Goal: Task Accomplishment & Management: Manage account settings

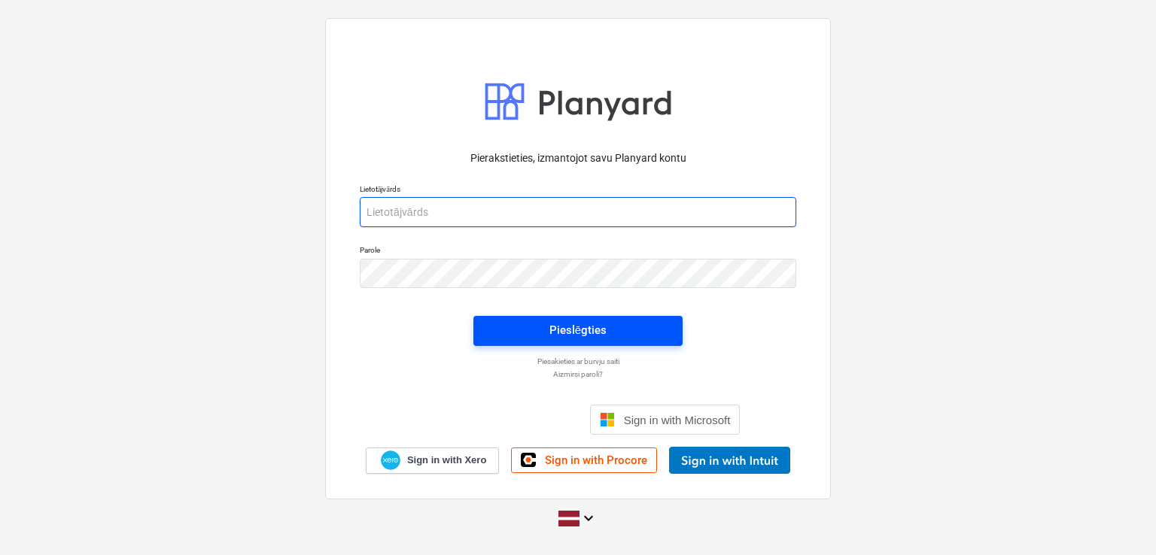
type input "[PERSON_NAME][EMAIL_ADDRESS][DOMAIN_NAME]"
click at [543, 329] on span "Pieslēgties" at bounding box center [577, 330] width 173 height 20
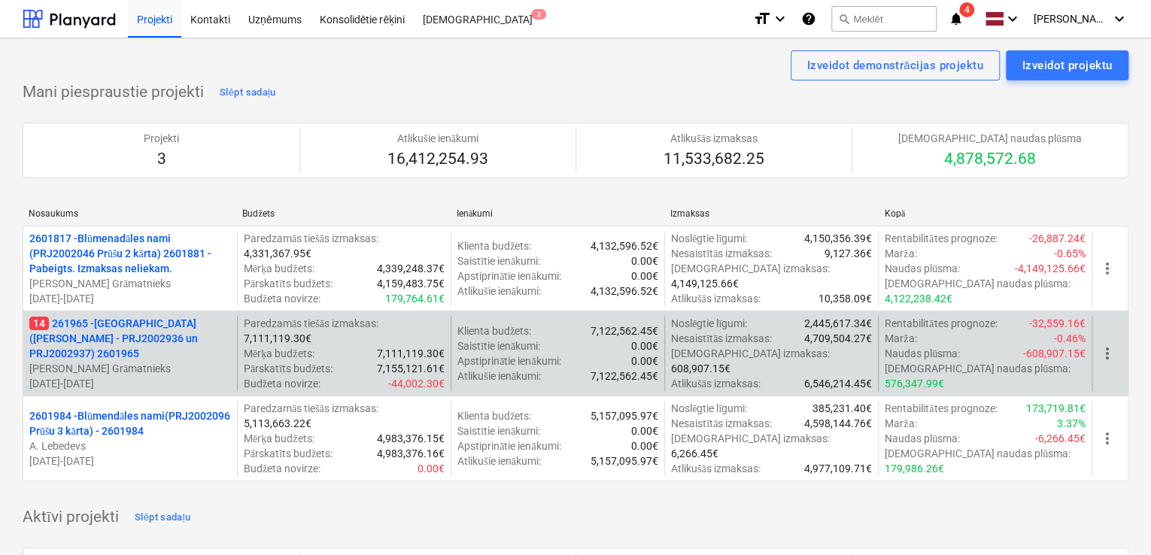
click at [139, 332] on p "14 261965 - [GEOGRAPHIC_DATA] ([PERSON_NAME] - PRJ2002936 un PRJ2002937) 2601965" at bounding box center [130, 338] width 202 height 45
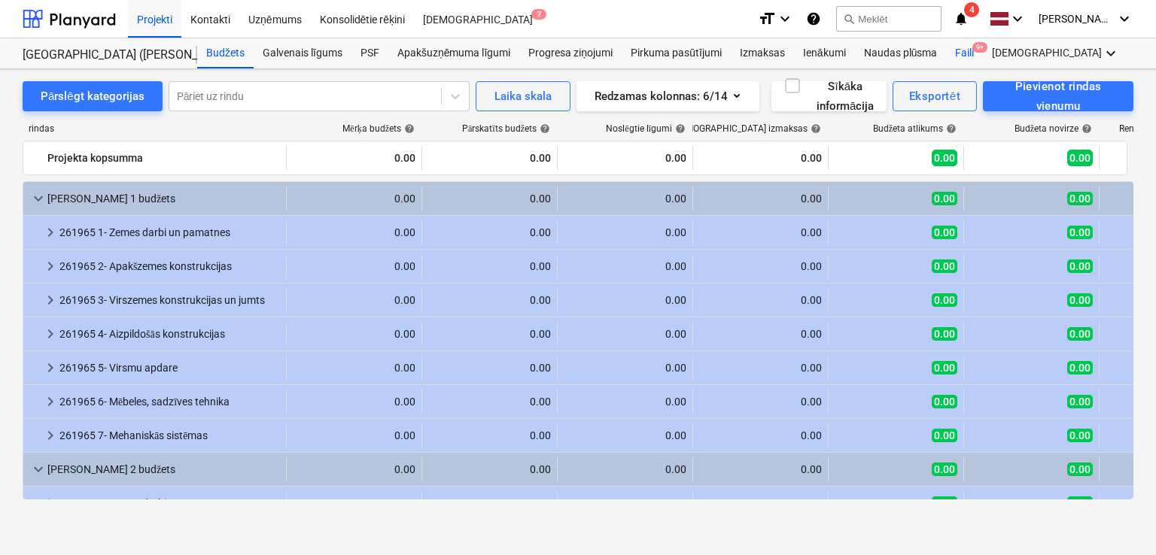
click at [971, 53] on div "Faili 9+" at bounding box center [964, 53] width 37 height 30
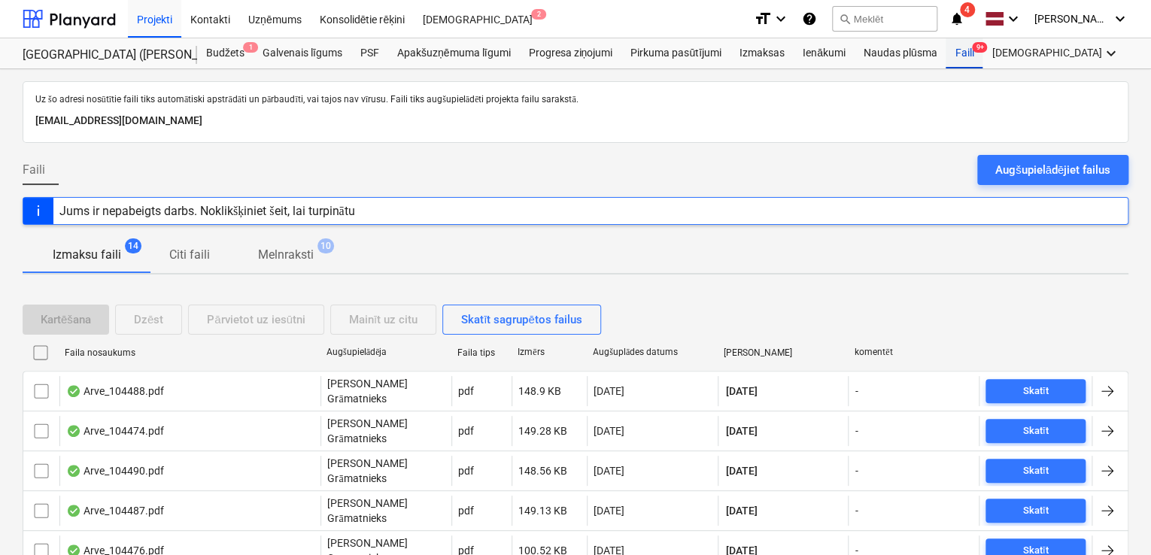
click at [974, 55] on div "Faili 9+" at bounding box center [964, 53] width 37 height 30
click at [1019, 175] on div "Augšupielādējiet failus" at bounding box center [1052, 170] width 115 height 20
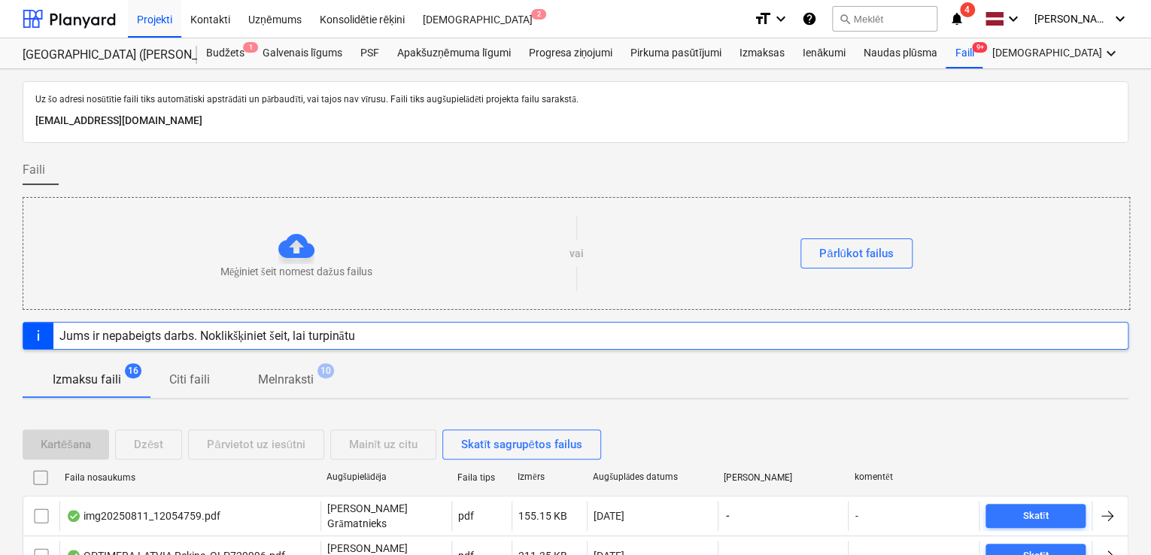
click at [960, 14] on icon "notifications" at bounding box center [956, 19] width 15 height 18
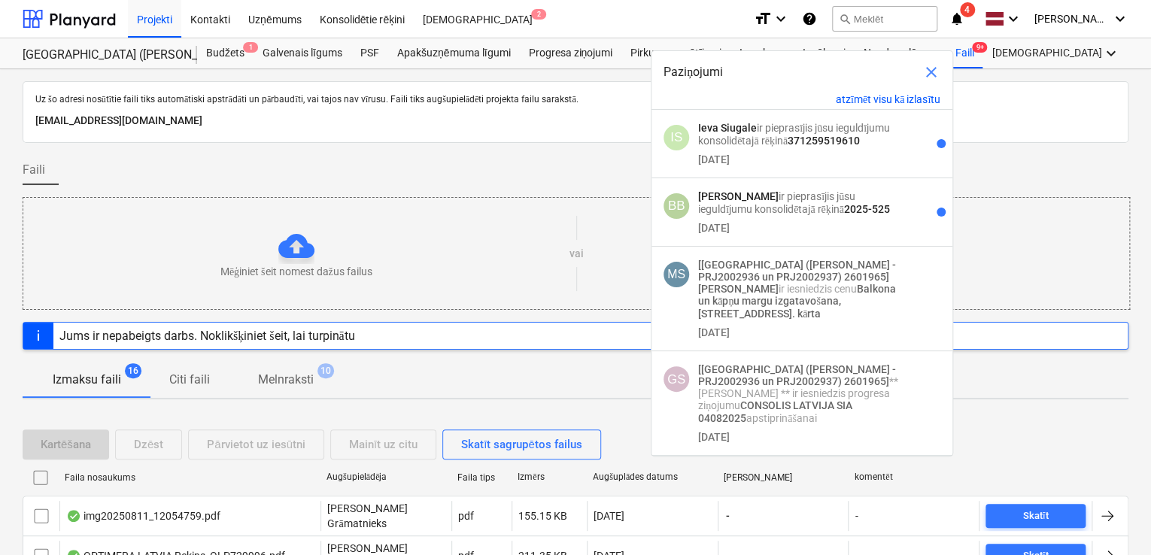
click at [931, 76] on span "close" at bounding box center [931, 72] width 18 height 18
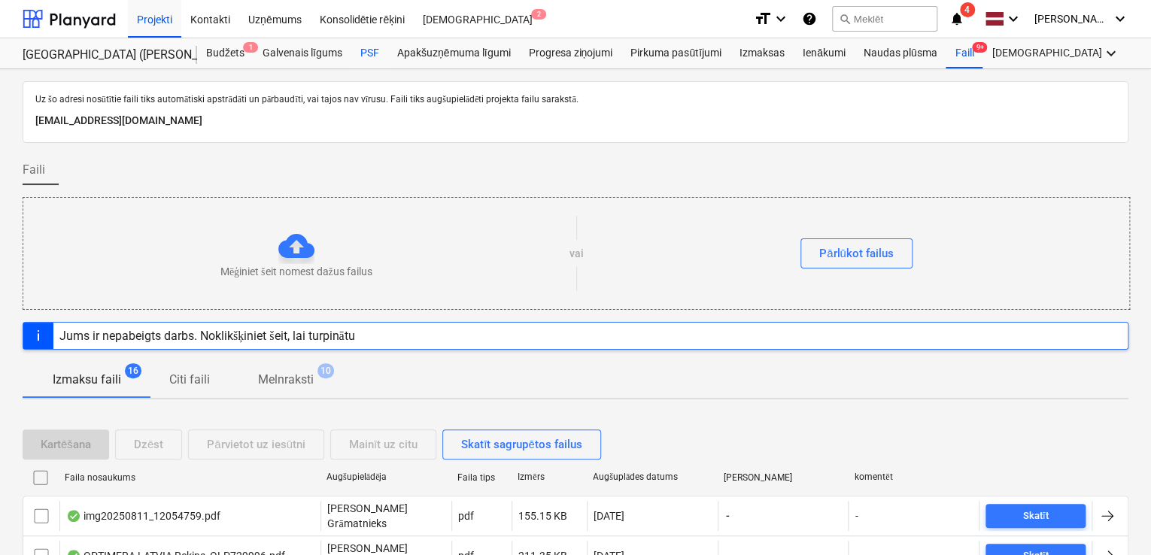
click at [375, 51] on div "PSF" at bounding box center [369, 53] width 37 height 30
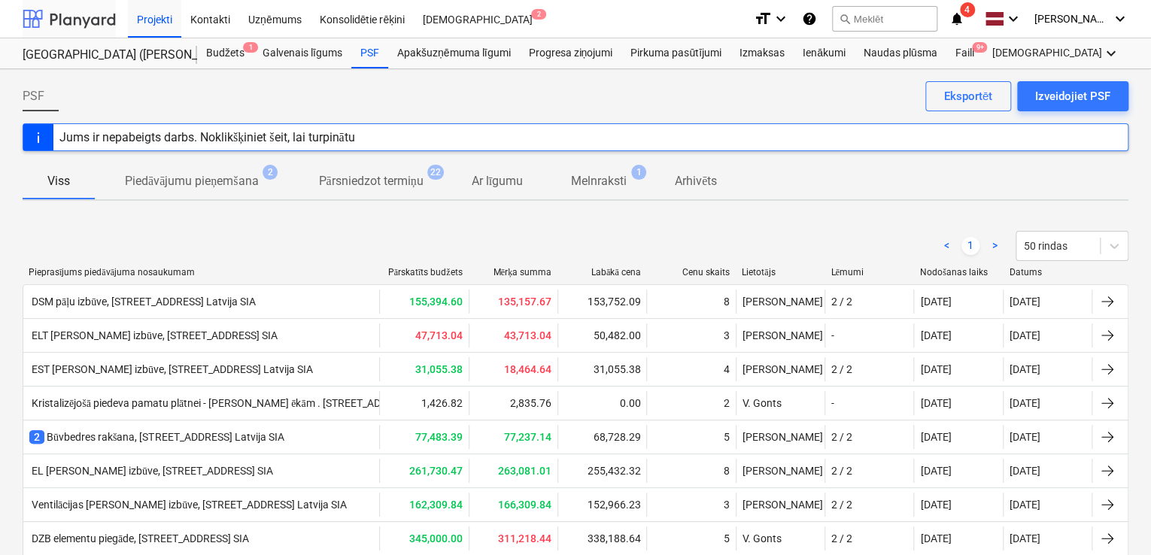
click at [72, 23] on div at bounding box center [69, 19] width 93 height 38
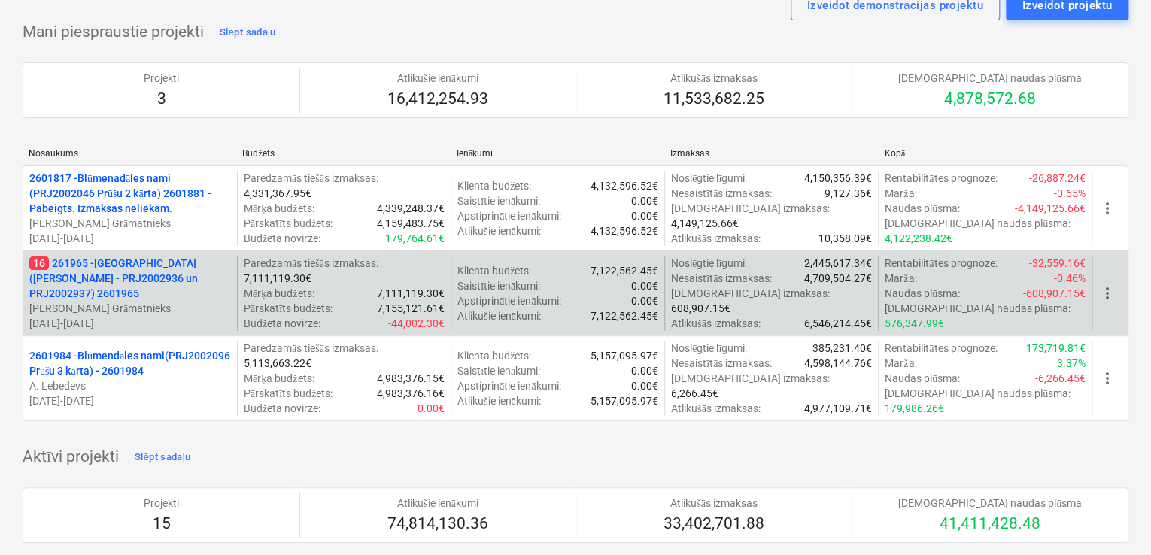
scroll to position [100, 0]
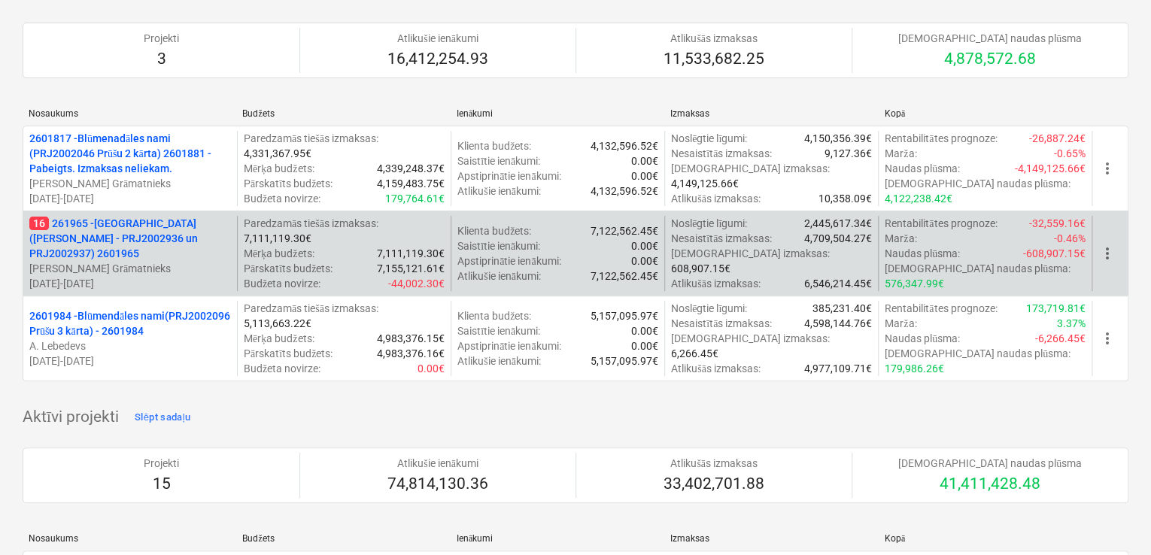
click at [128, 239] on p "16 261965 - [GEOGRAPHIC_DATA] ([PERSON_NAME] - PRJ2002936 un PRJ2002937) 2601965" at bounding box center [130, 238] width 202 height 45
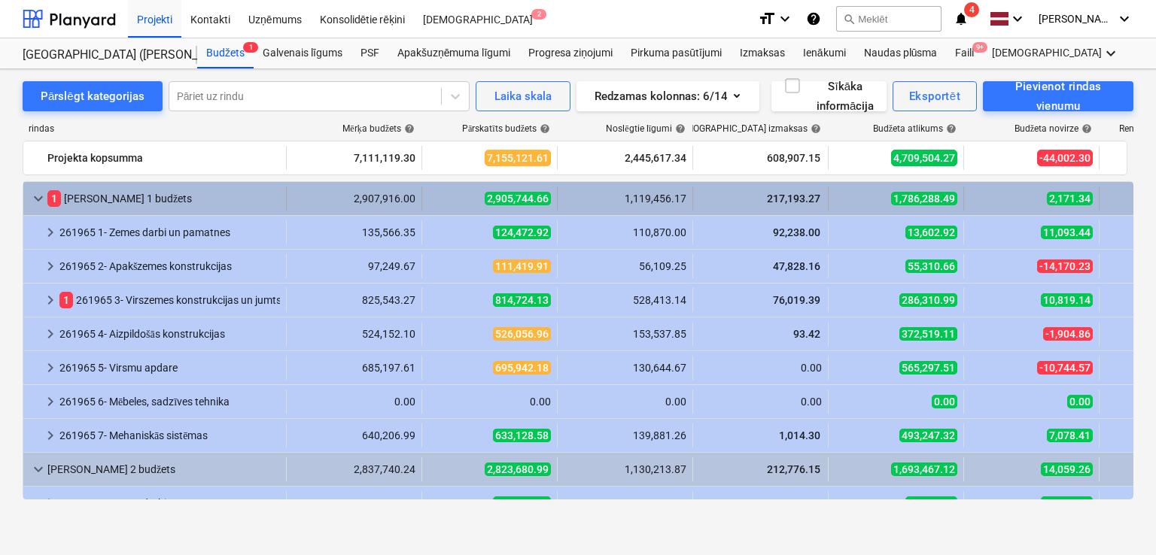
click at [39, 196] on span "keyboard_arrow_down" at bounding box center [38, 199] width 18 height 18
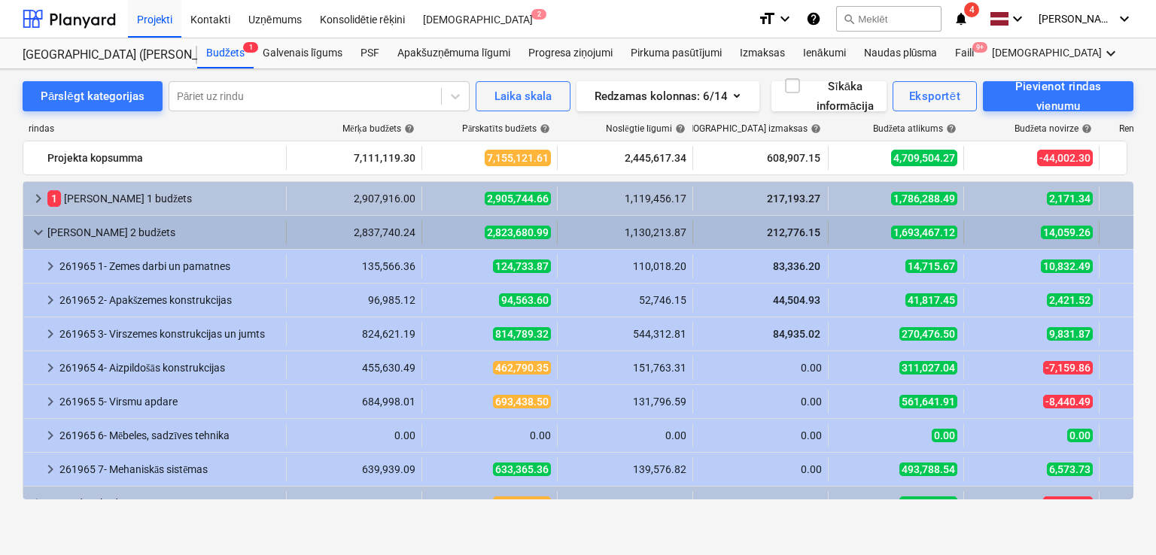
click at [38, 231] on span "keyboard_arrow_down" at bounding box center [38, 232] width 18 height 18
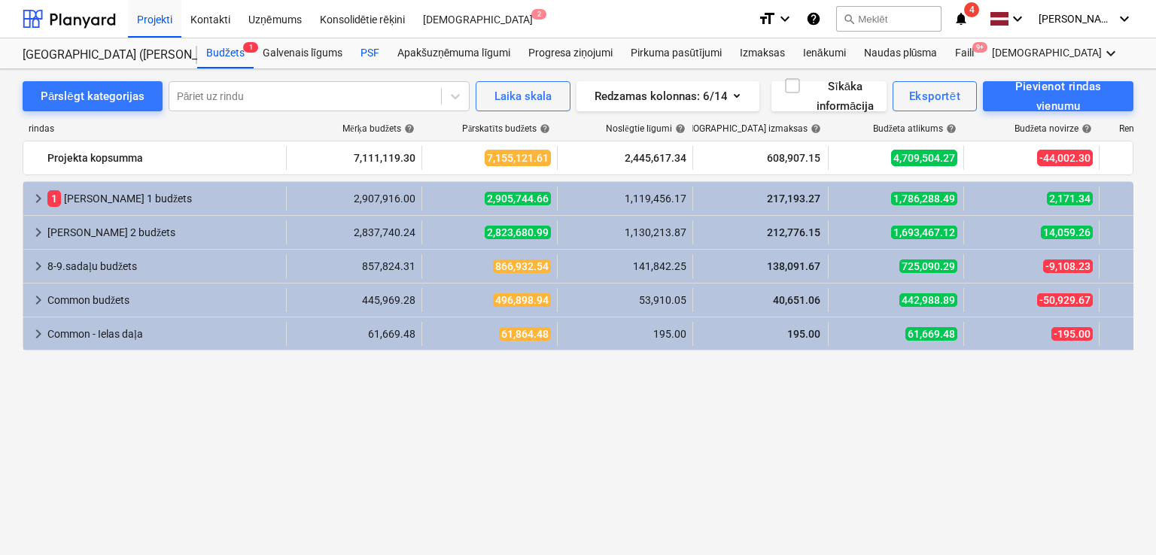
click at [371, 53] on div "PSF" at bounding box center [369, 53] width 37 height 30
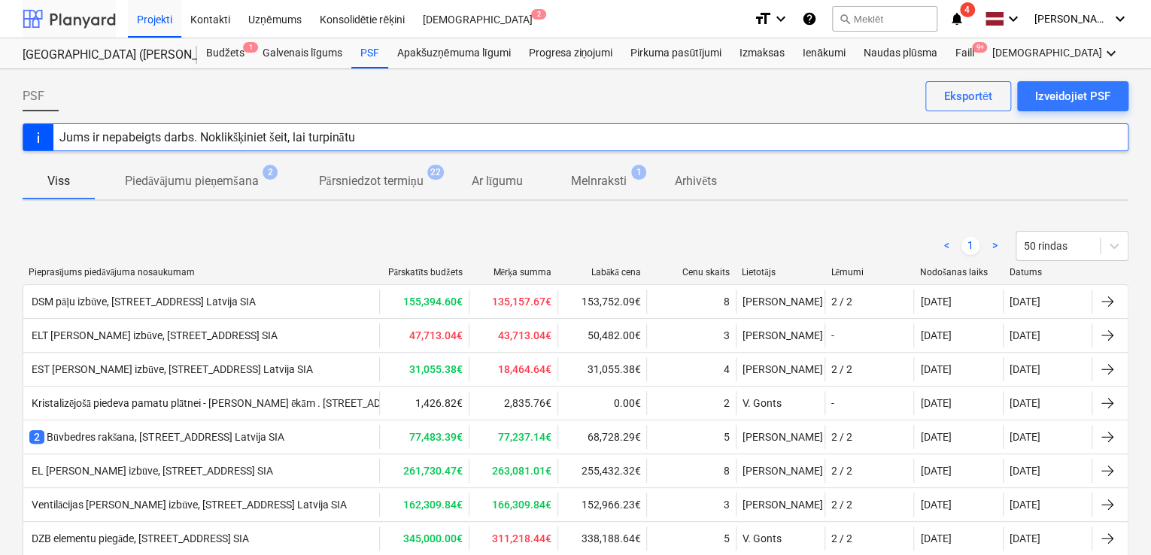
click at [90, 22] on div at bounding box center [69, 19] width 93 height 38
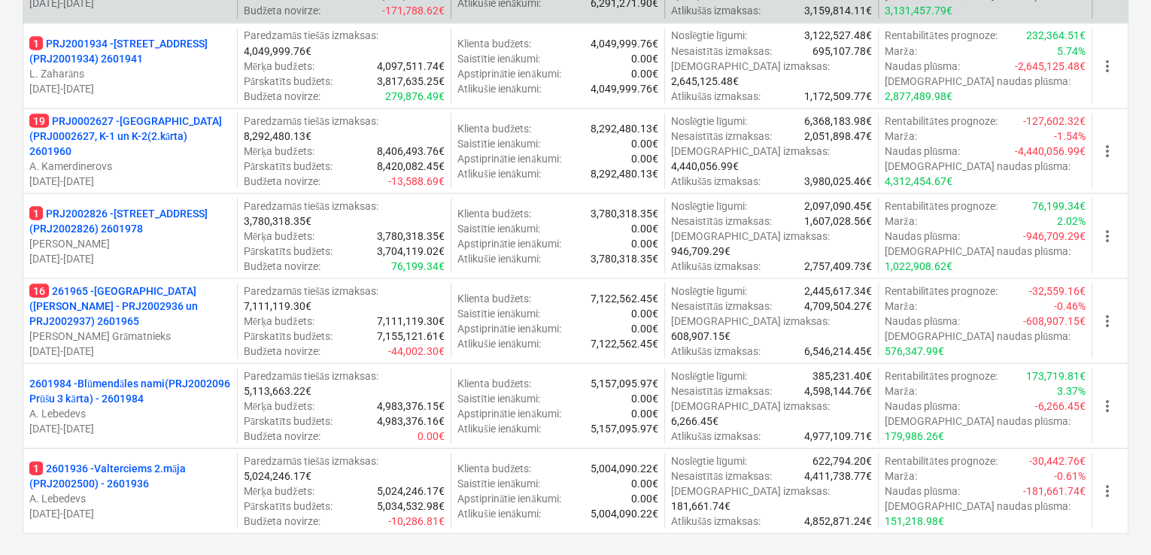
scroll to position [1505, 0]
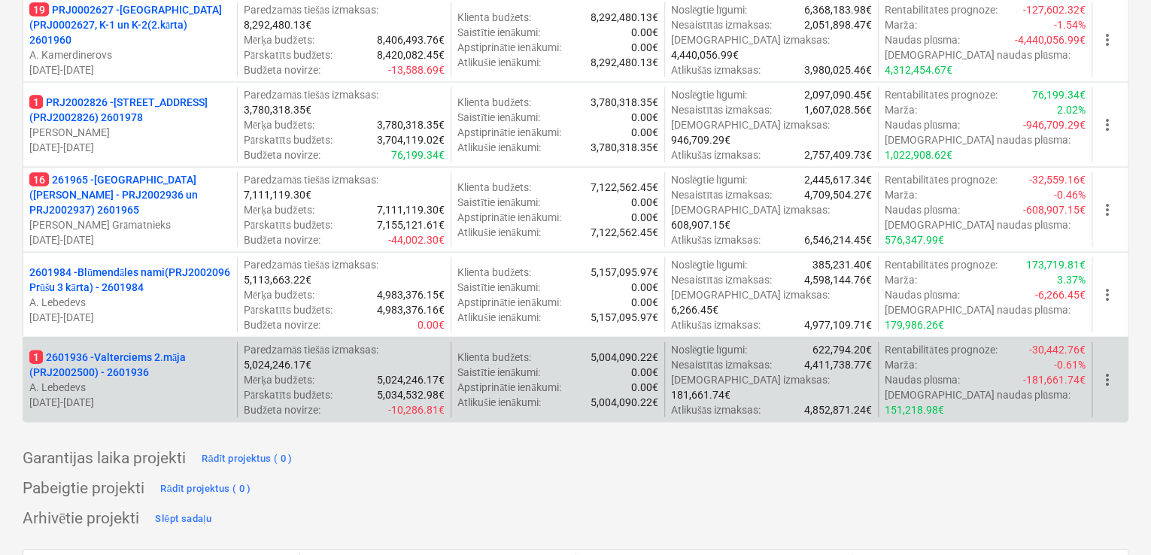
click at [154, 365] on p "1 2601936 - Valterciems 2.māja (PRJ2002500) - 2601936" at bounding box center [130, 365] width 202 height 30
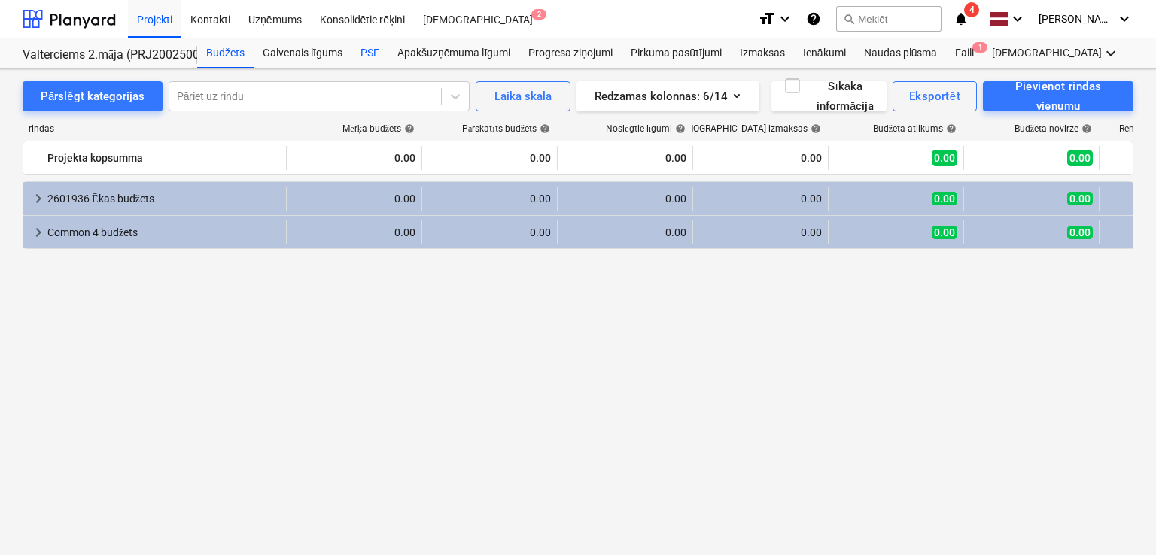
click at [373, 54] on div "PSF" at bounding box center [369, 53] width 37 height 30
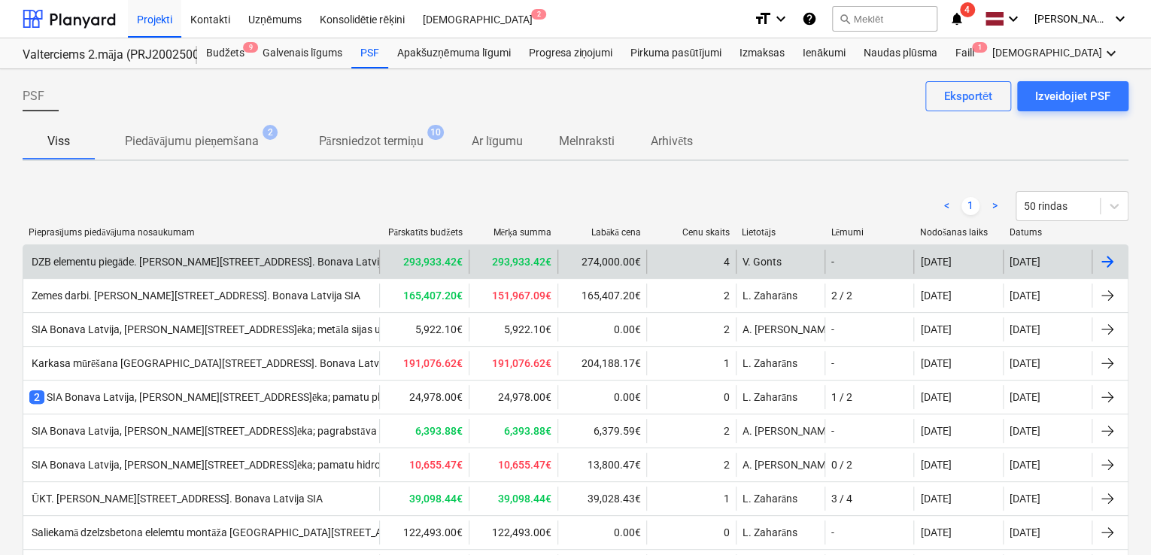
scroll to position [245, 0]
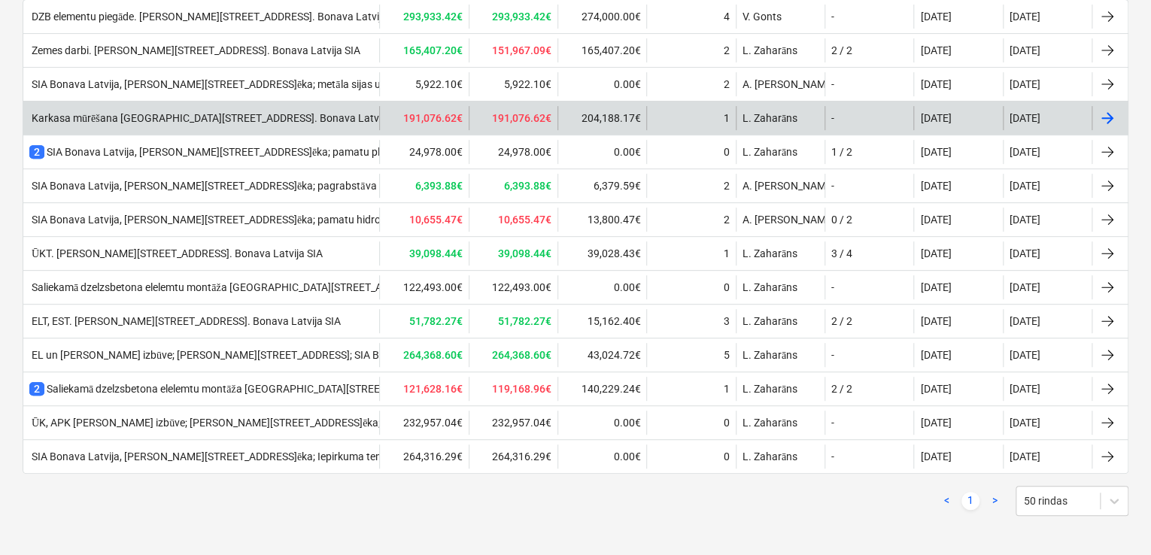
click at [307, 120] on div "Karkasa mūrēšana [GEOGRAPHIC_DATA][STREET_ADDRESS]. Bonava Latvija SIA" at bounding box center [218, 118] width 378 height 13
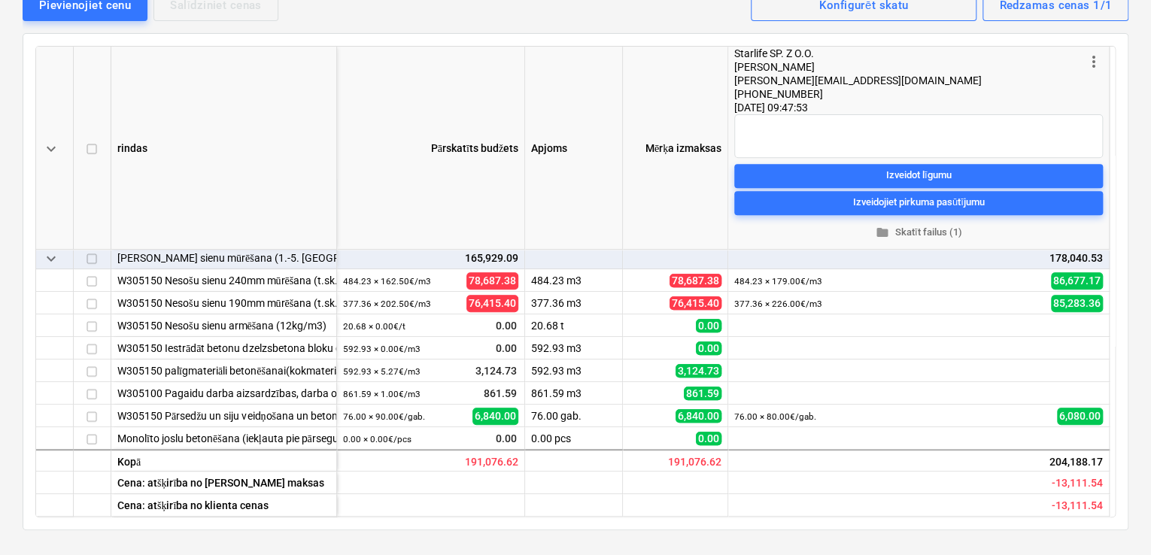
scroll to position [301, 0]
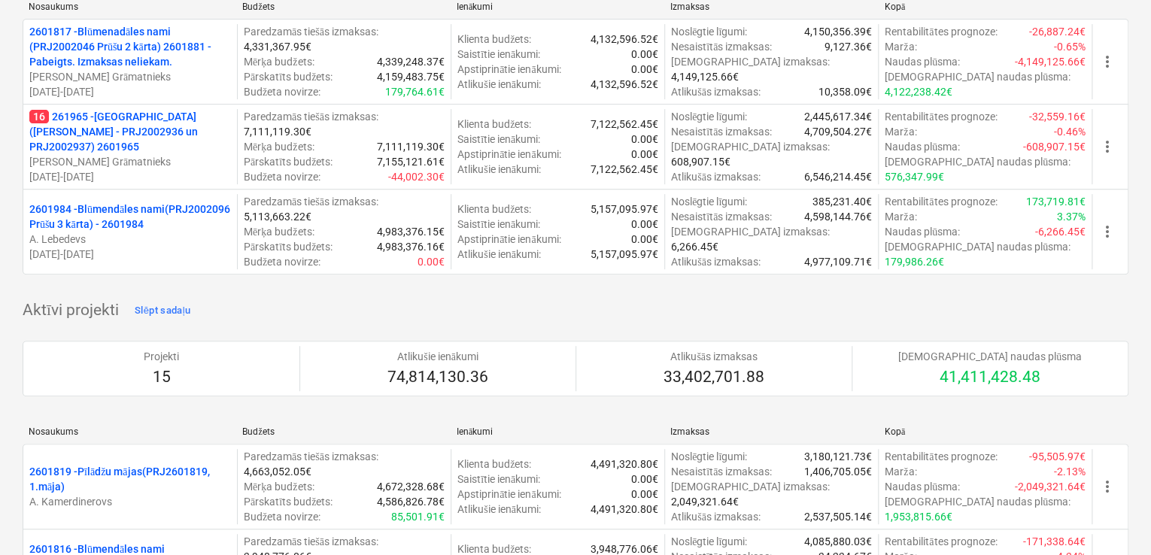
scroll to position [200, 0]
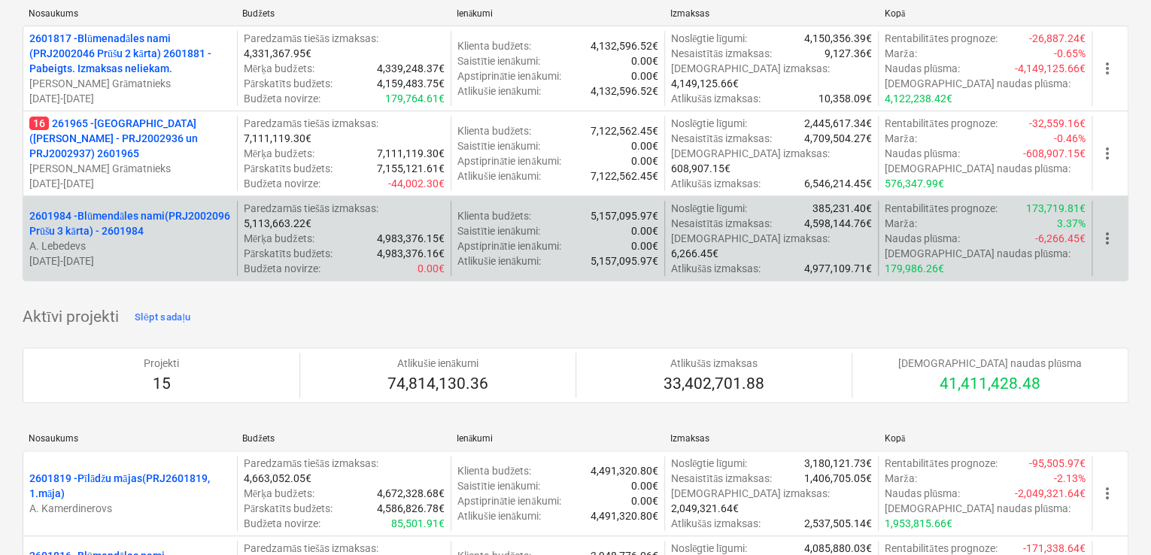
click at [166, 216] on p "2601984 - Blūmendāles nami(PRJ2002096 Prūšu 3 kārta) - 2601984" at bounding box center [130, 223] width 202 height 30
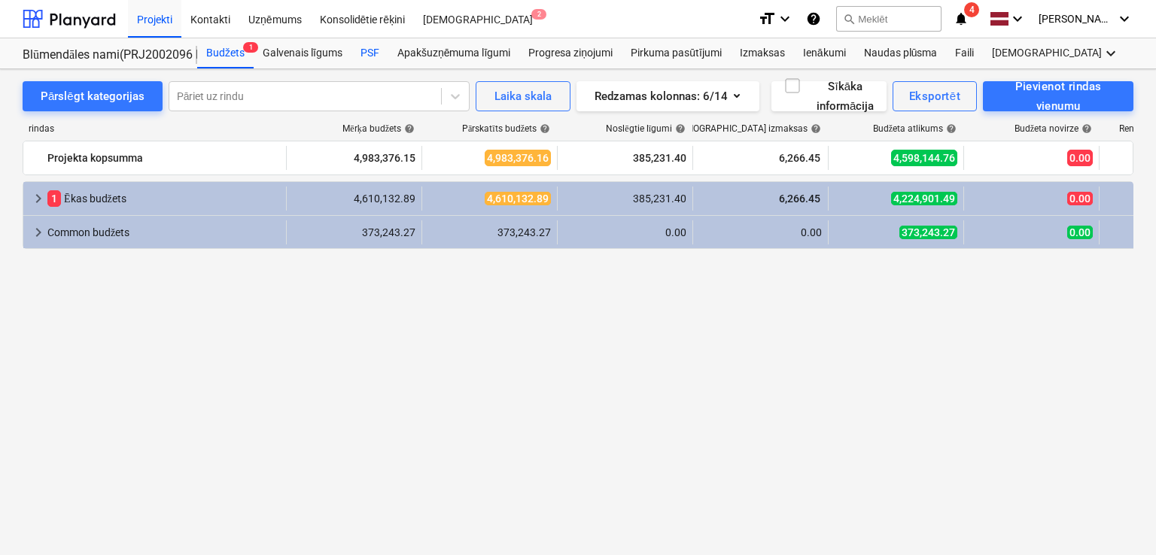
click at [373, 50] on div "PSF" at bounding box center [369, 53] width 37 height 30
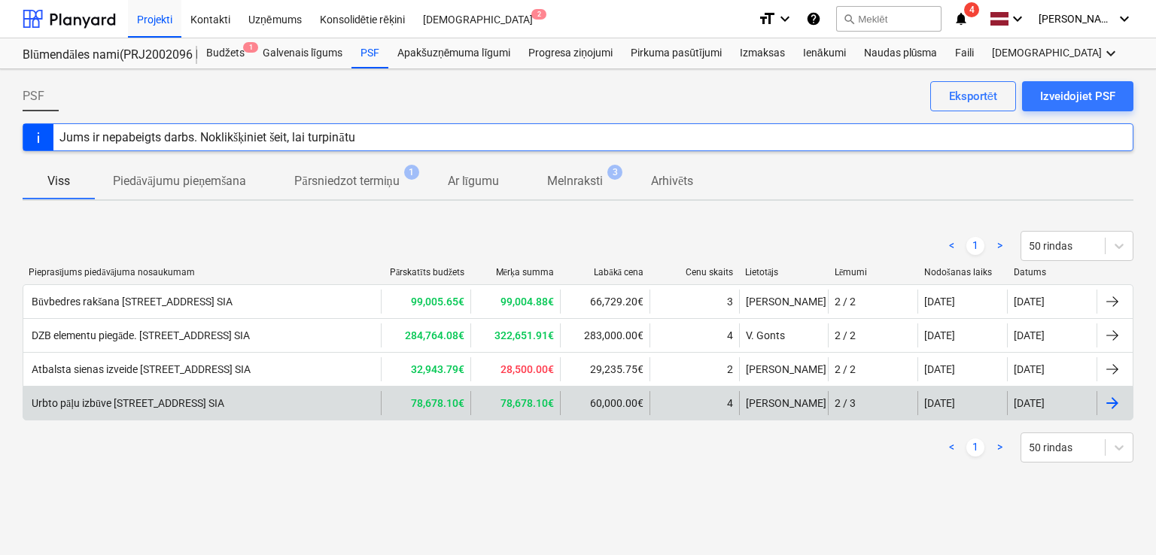
click at [217, 399] on div "Urbto pāļu izbūve [STREET_ADDRESS] SIA" at bounding box center [126, 403] width 195 height 13
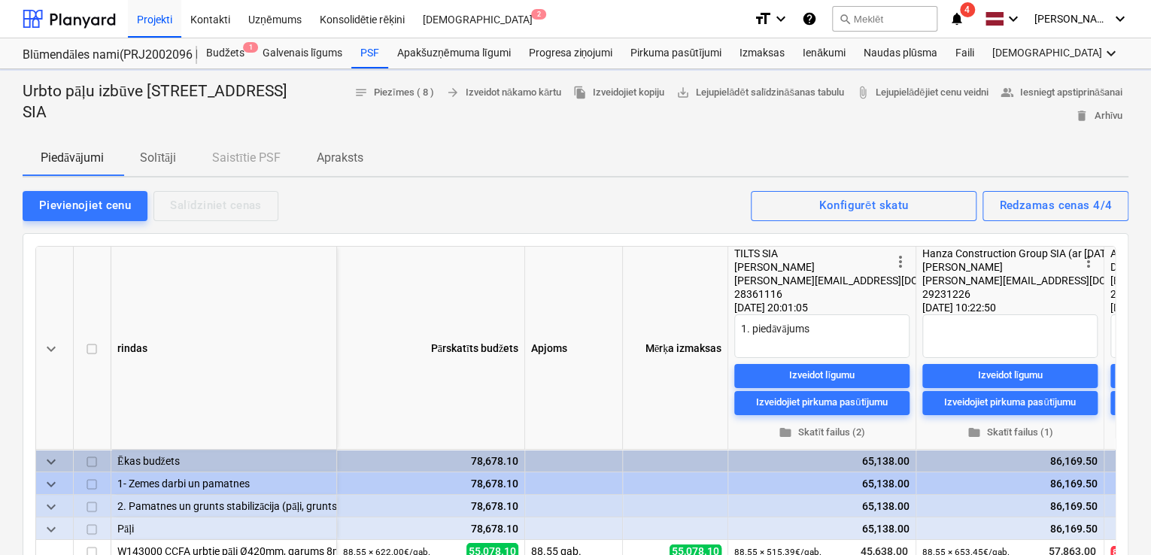
type textarea "x"
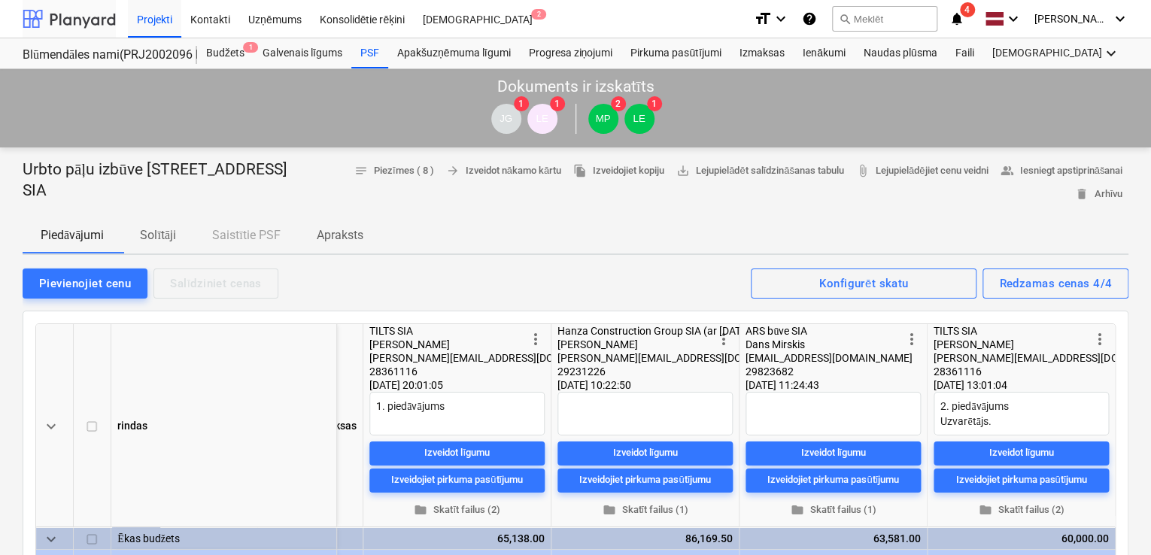
click at [83, 23] on div at bounding box center [69, 19] width 93 height 38
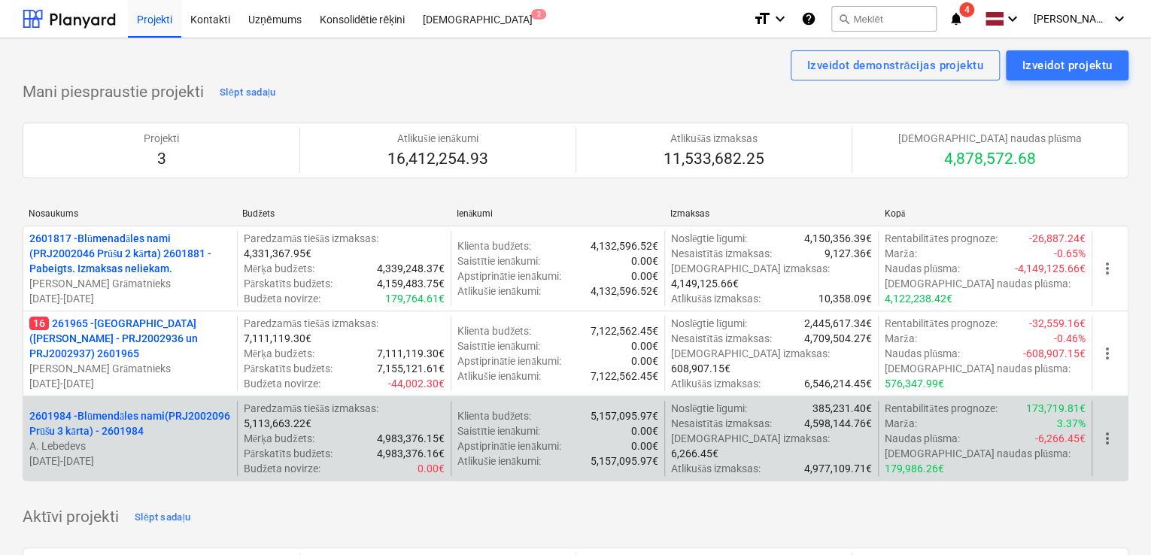
click at [135, 423] on p "2601984 - Blūmendāles nami(PRJ2002096 Prūšu 3 kārta) - 2601984" at bounding box center [130, 424] width 202 height 30
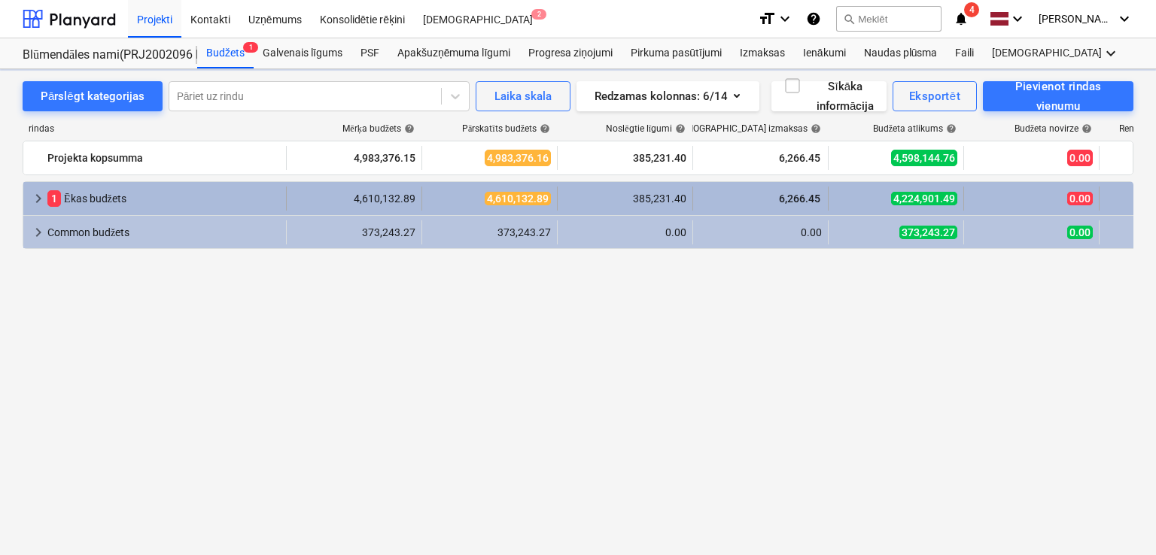
click at [29, 199] on div "keyboard_arrow_right 1 [PERSON_NAME]" at bounding box center [154, 199] width 263 height 24
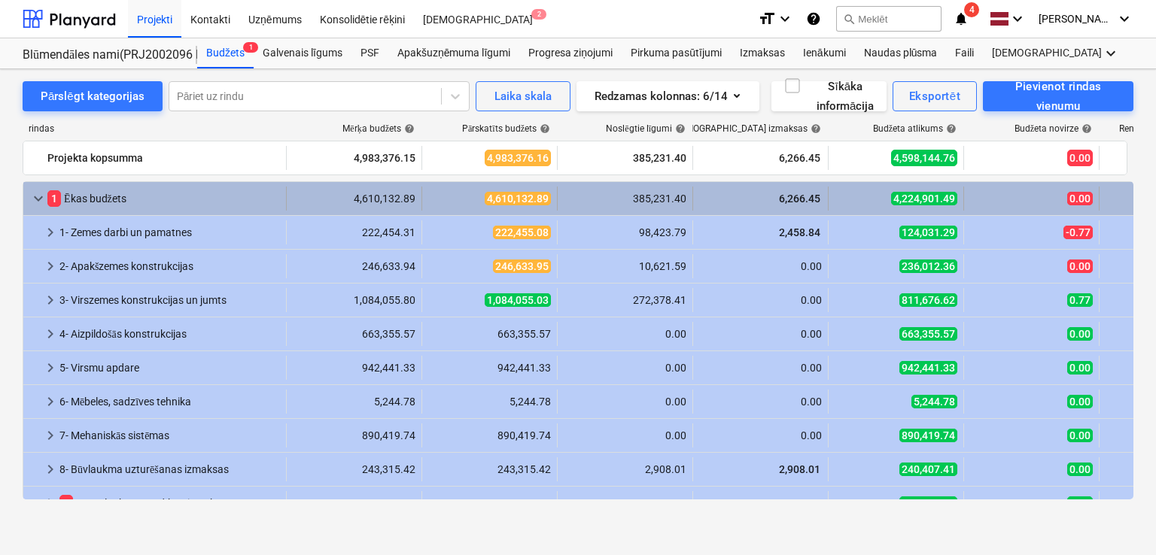
click at [29, 196] on span "keyboard_arrow_down" at bounding box center [38, 199] width 18 height 18
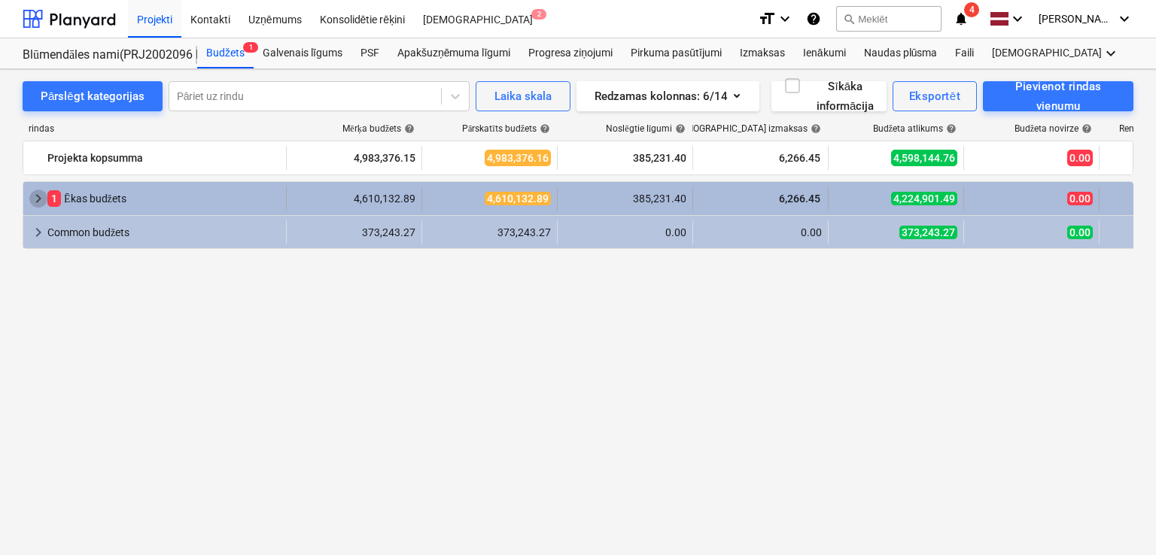
click at [38, 190] on span "keyboard_arrow_right" at bounding box center [38, 199] width 18 height 18
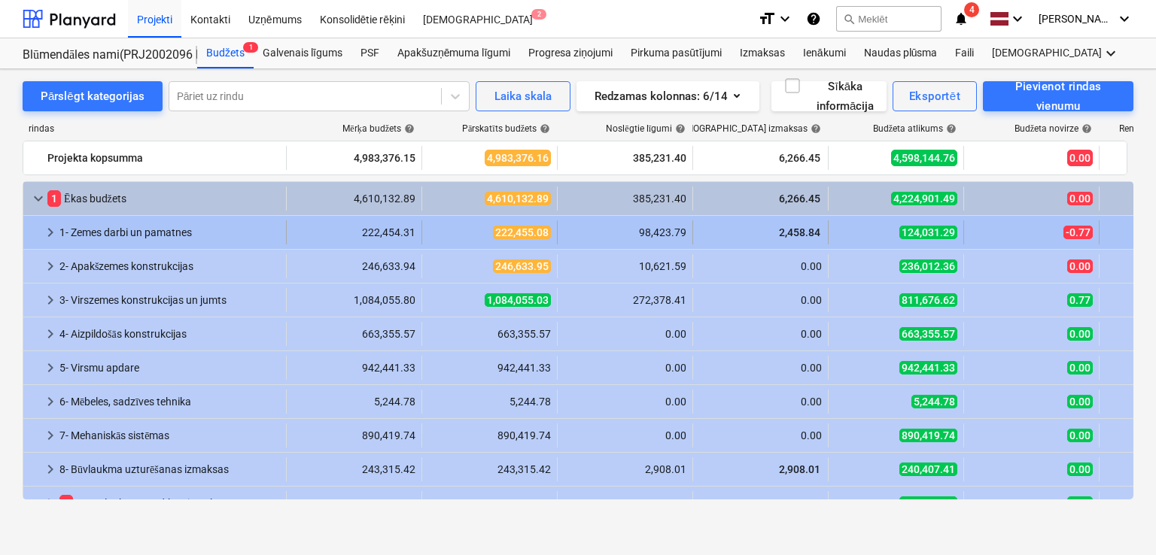
click at [45, 232] on span "keyboard_arrow_right" at bounding box center [50, 232] width 18 height 18
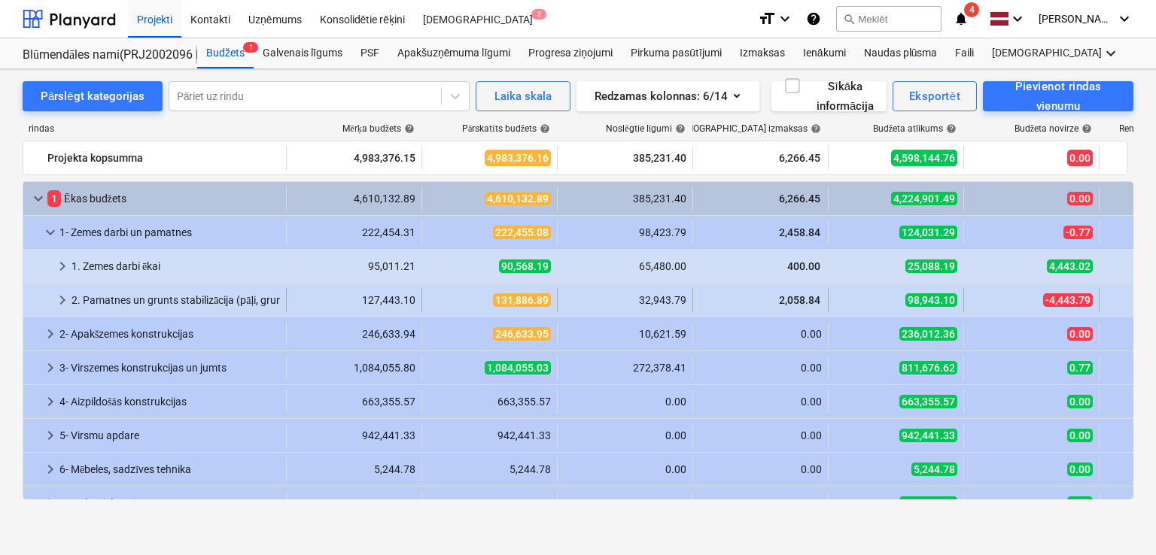
click at [55, 296] on span "keyboard_arrow_right" at bounding box center [62, 300] width 18 height 18
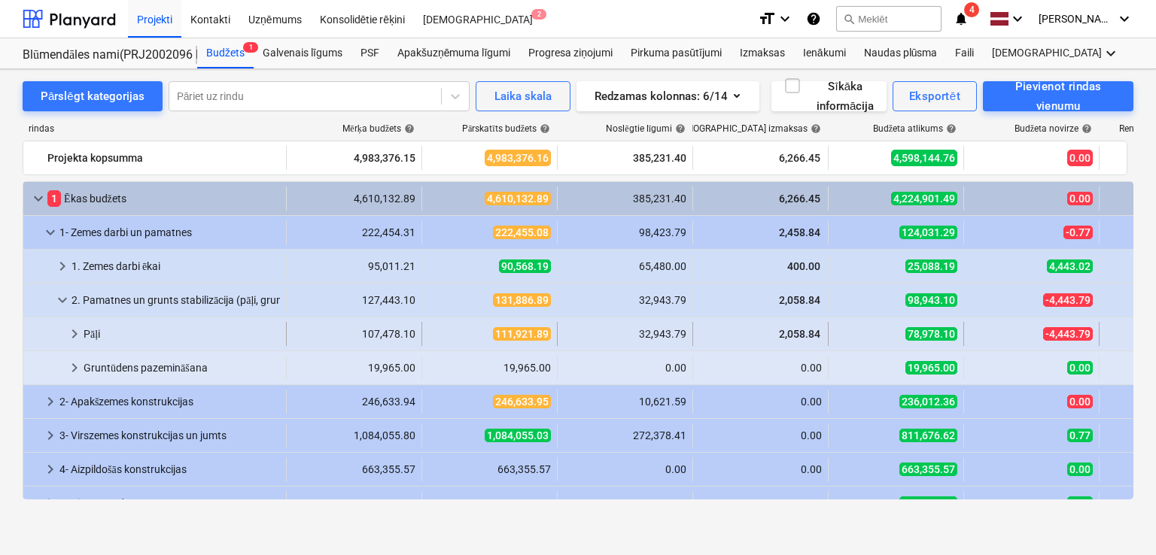
click at [70, 330] on span "keyboard_arrow_right" at bounding box center [74, 334] width 18 height 18
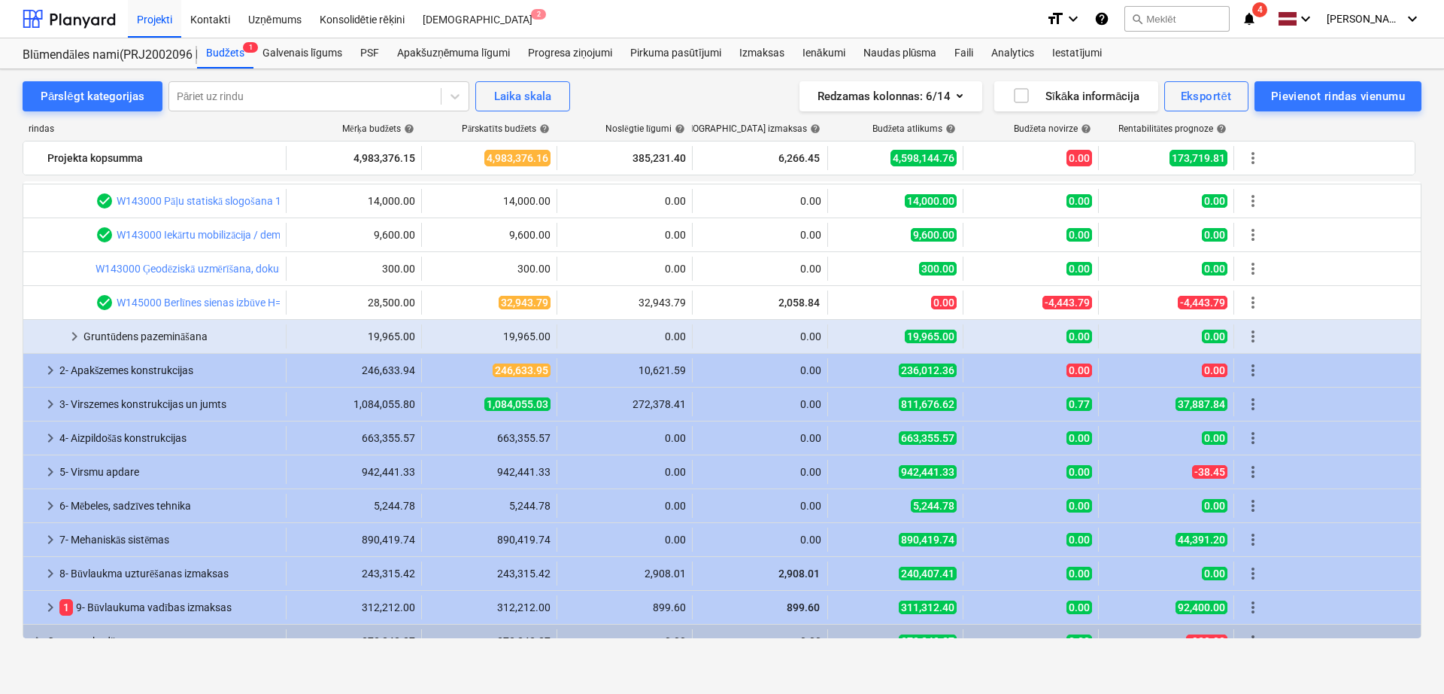
scroll to position [76, 0]
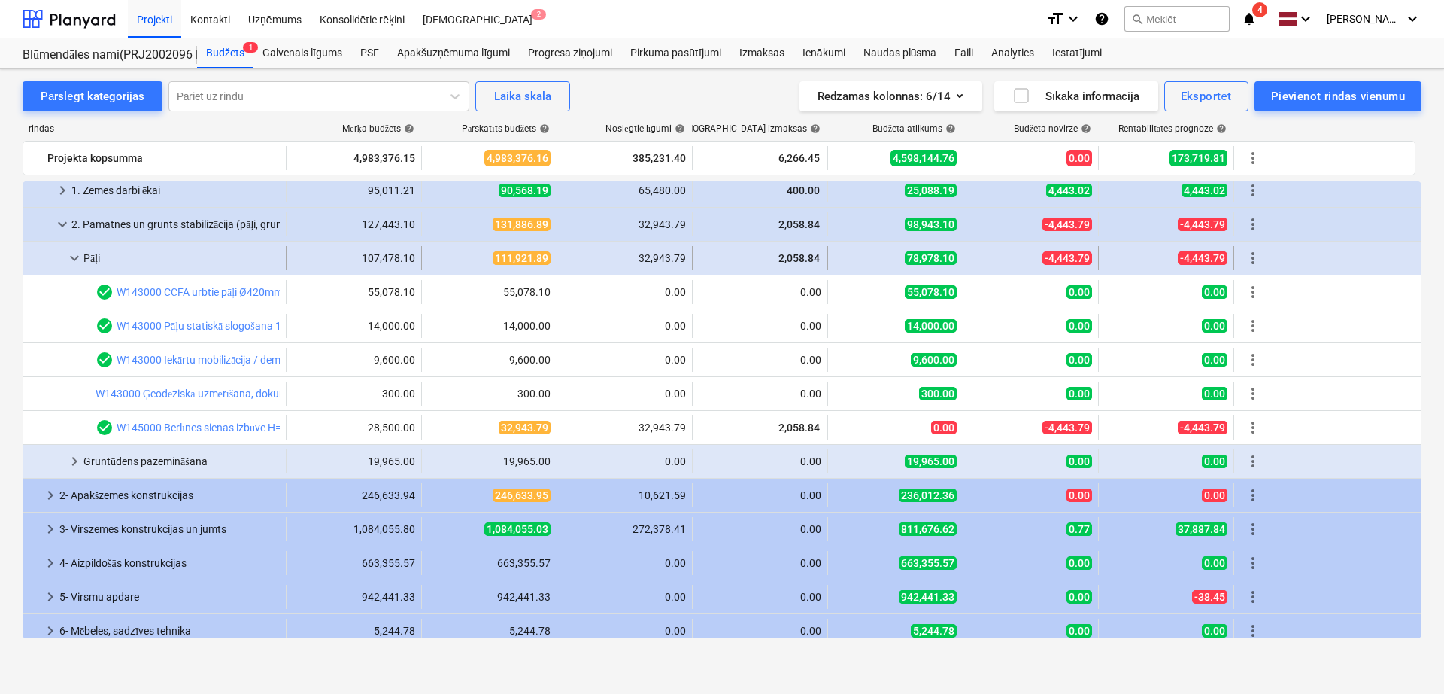
click at [1155, 258] on span "more_vert" at bounding box center [1253, 258] width 18 height 18
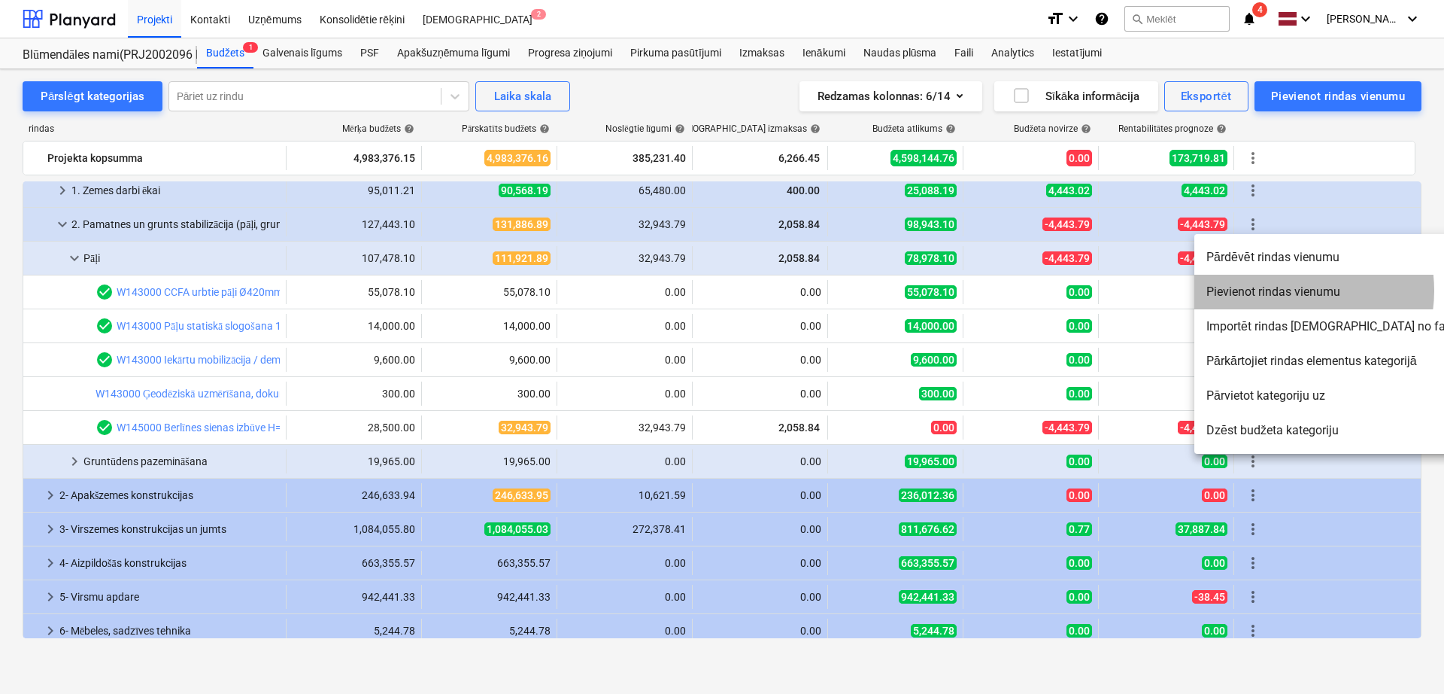
click at [1155, 290] on li "Pievienot rindas vienumu" at bounding box center [1333, 292] width 276 height 35
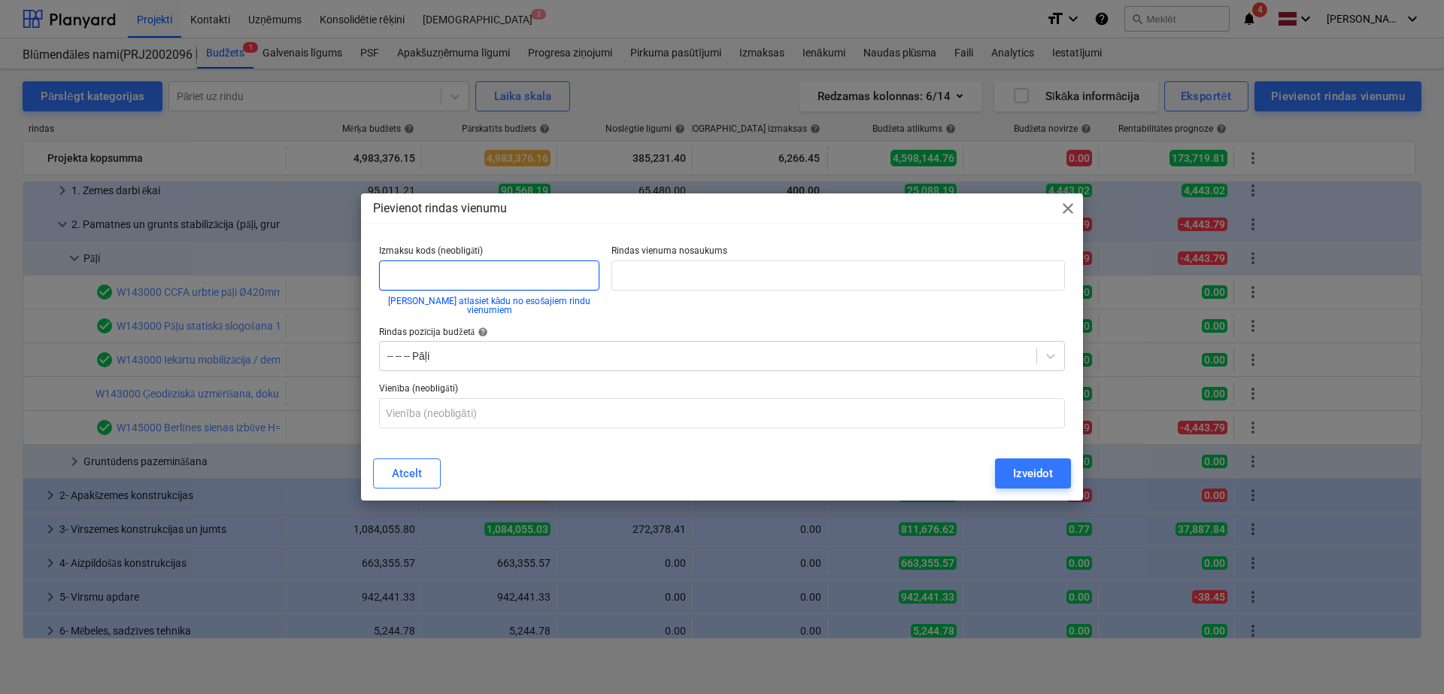
click at [484, 284] on input "text" at bounding box center [489, 275] width 220 height 30
type input "[PERSON_NAME]"
click at [652, 275] on input "text" at bounding box center [839, 275] width 454 height 30
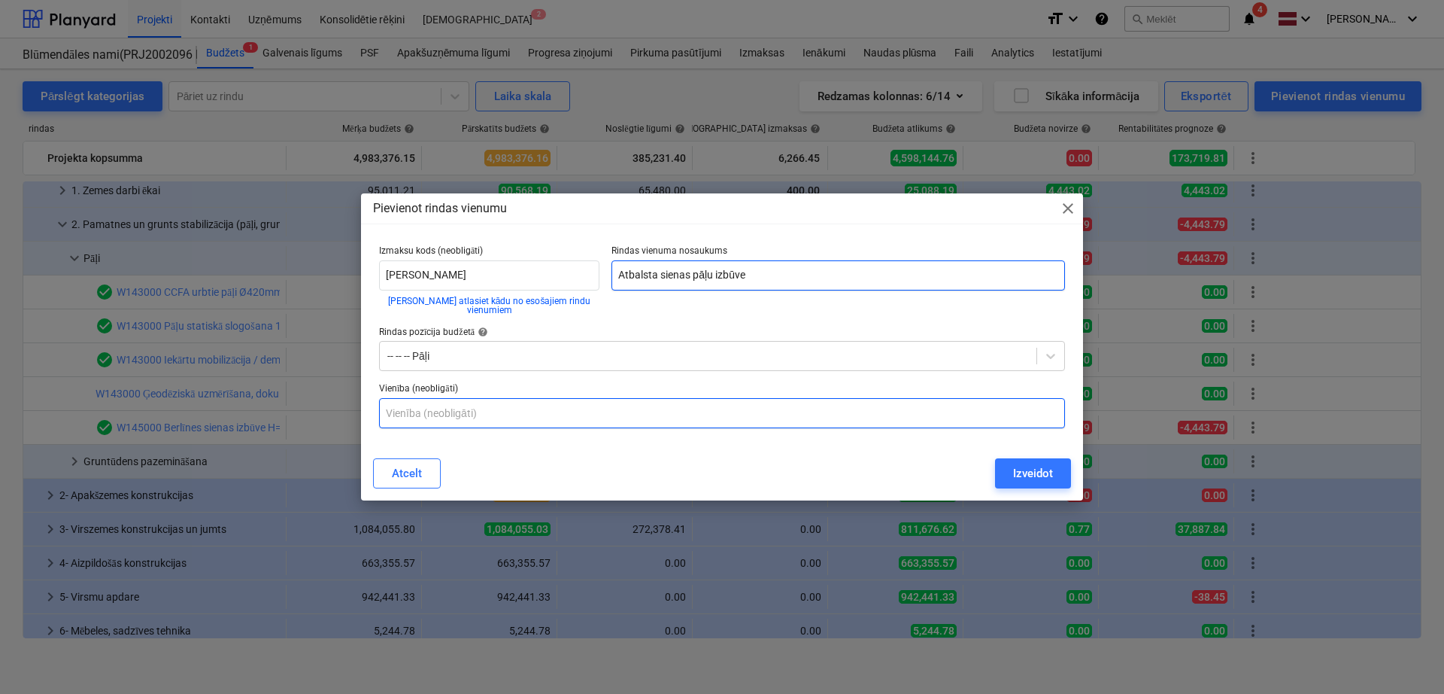
type input "Atbalsta sienas pāļu izbūve"
click at [527, 411] on input "text" at bounding box center [722, 413] width 686 height 30
type input "gab"
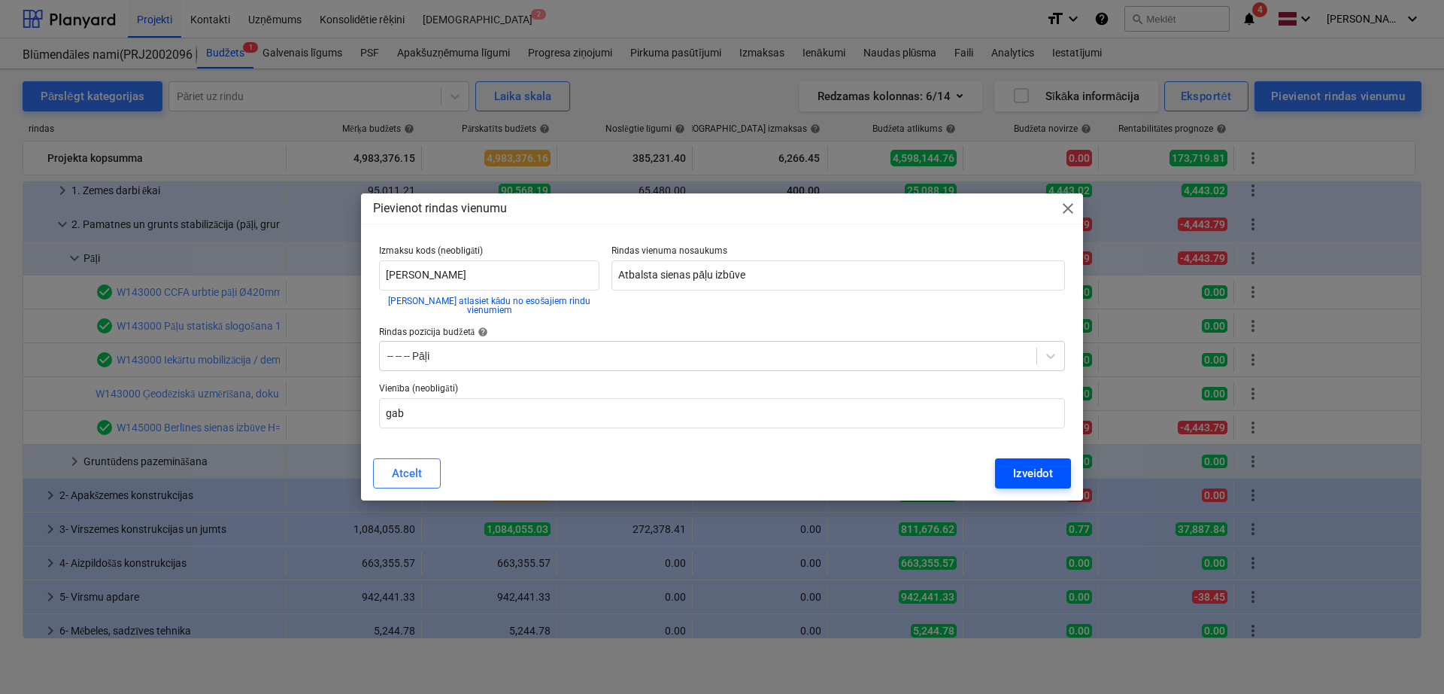
click at [1036, 464] on div "Izveidot" at bounding box center [1033, 473] width 40 height 20
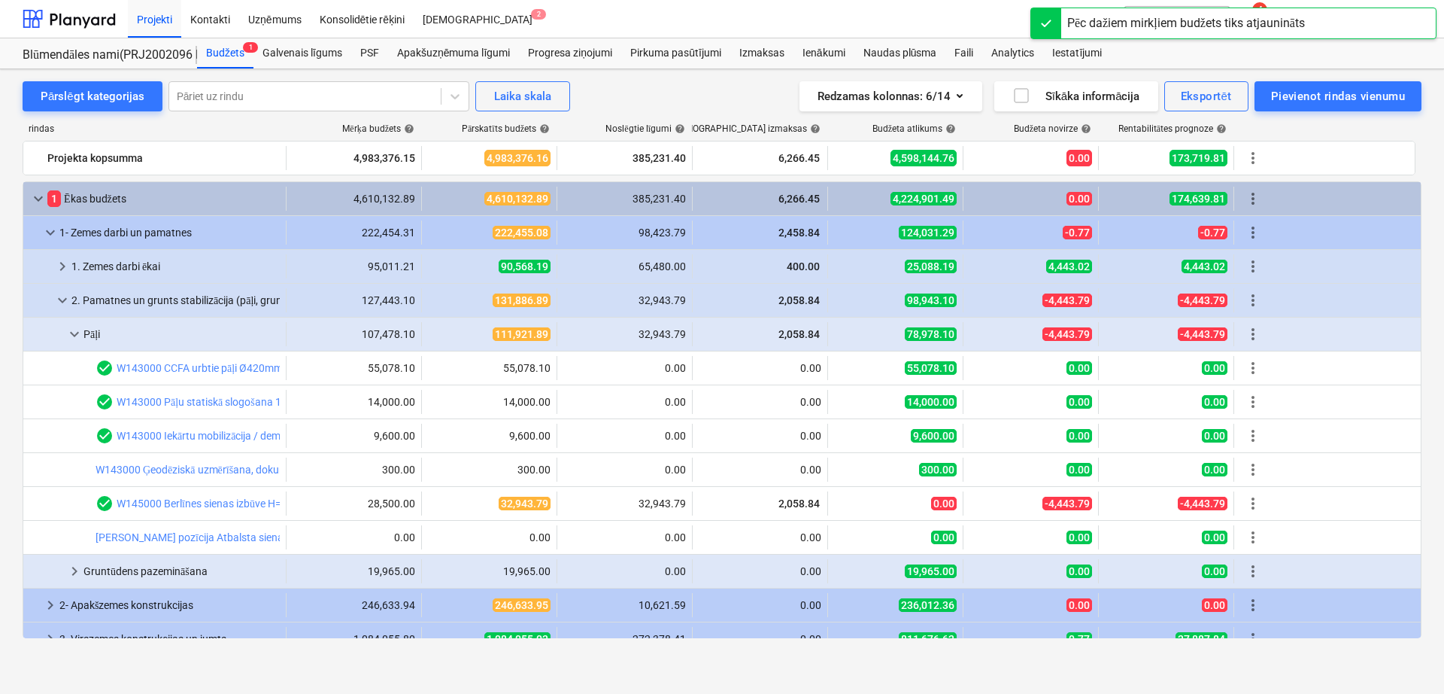
scroll to position [76, 0]
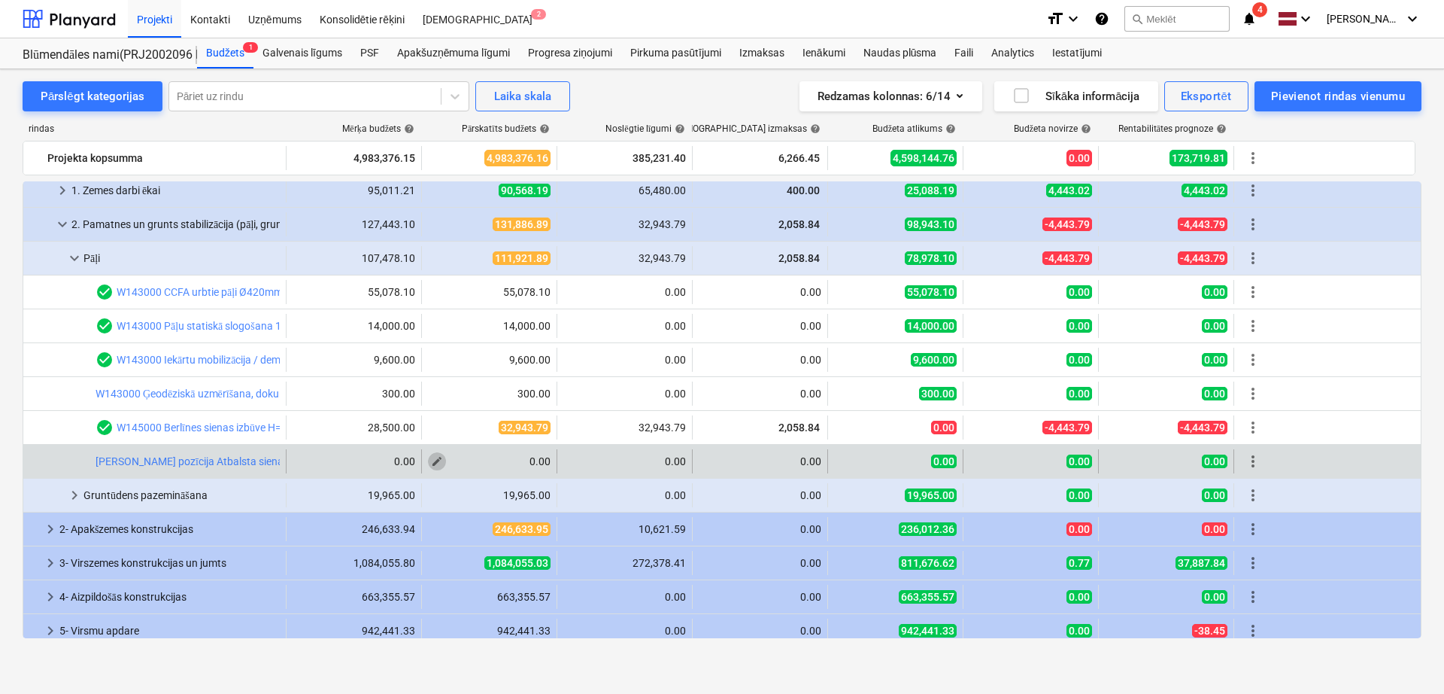
click at [439, 464] on span "edit" at bounding box center [437, 461] width 12 height 12
type textarea "x"
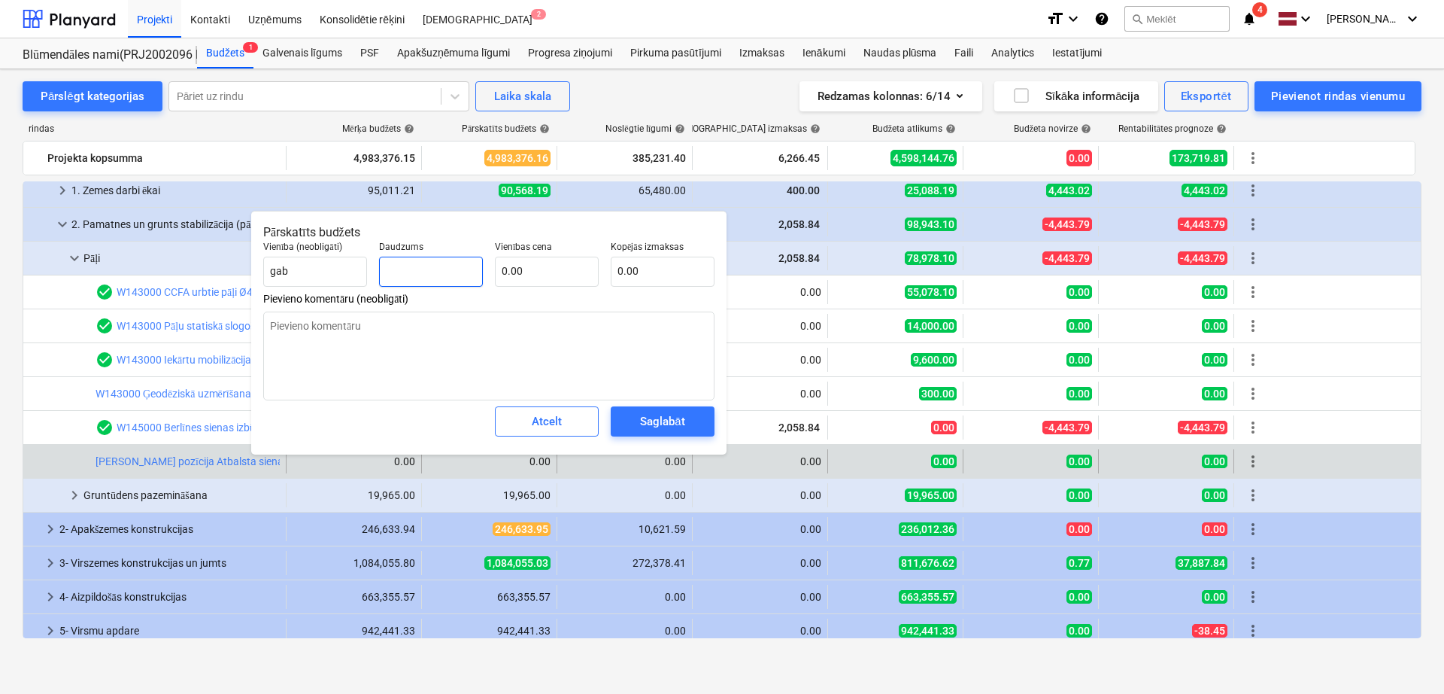
click at [421, 269] on input "text" at bounding box center [431, 272] width 104 height 30
type textarea "x"
type input "5"
type textarea "x"
type input "53"
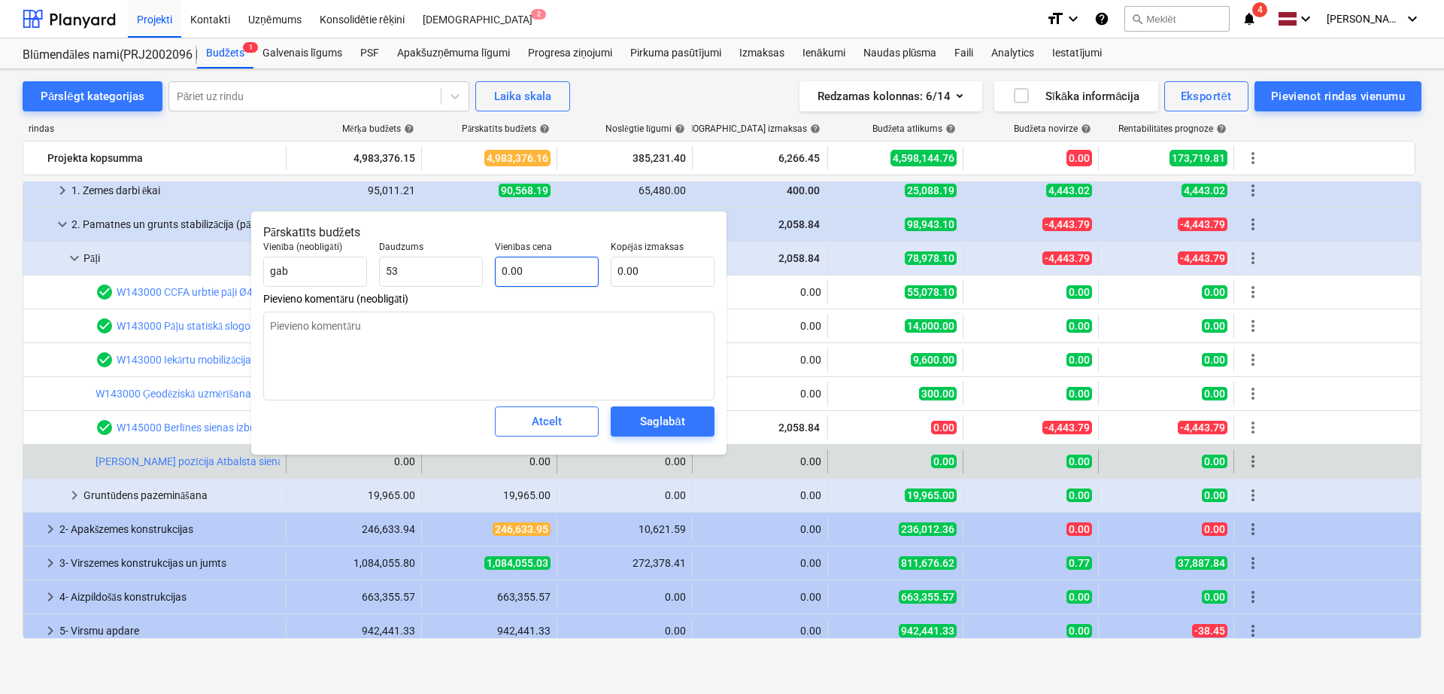
type textarea "x"
type input "53.00"
click at [551, 272] on input "text" at bounding box center [547, 272] width 104 height 30
type textarea "x"
type input "7"
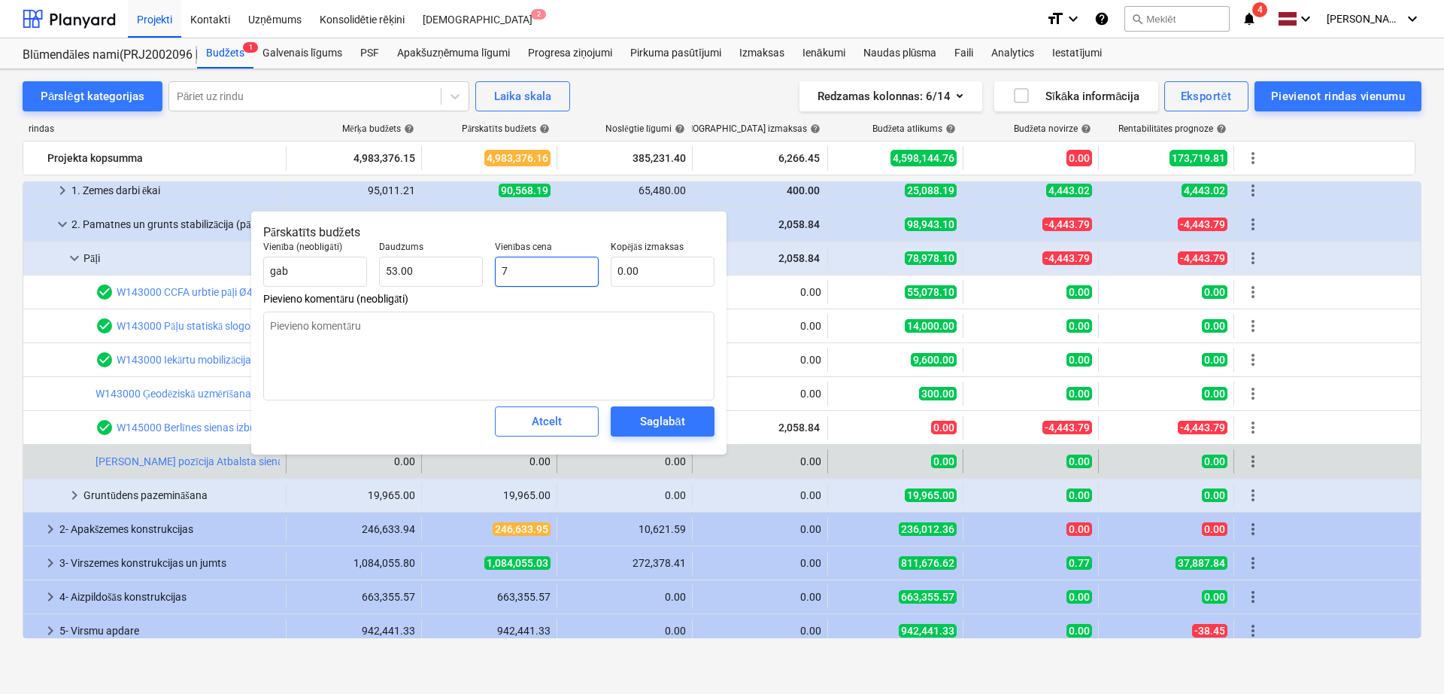
type input "371.00"
type textarea "x"
type input "73"
type input "3,869.00"
type textarea "x"
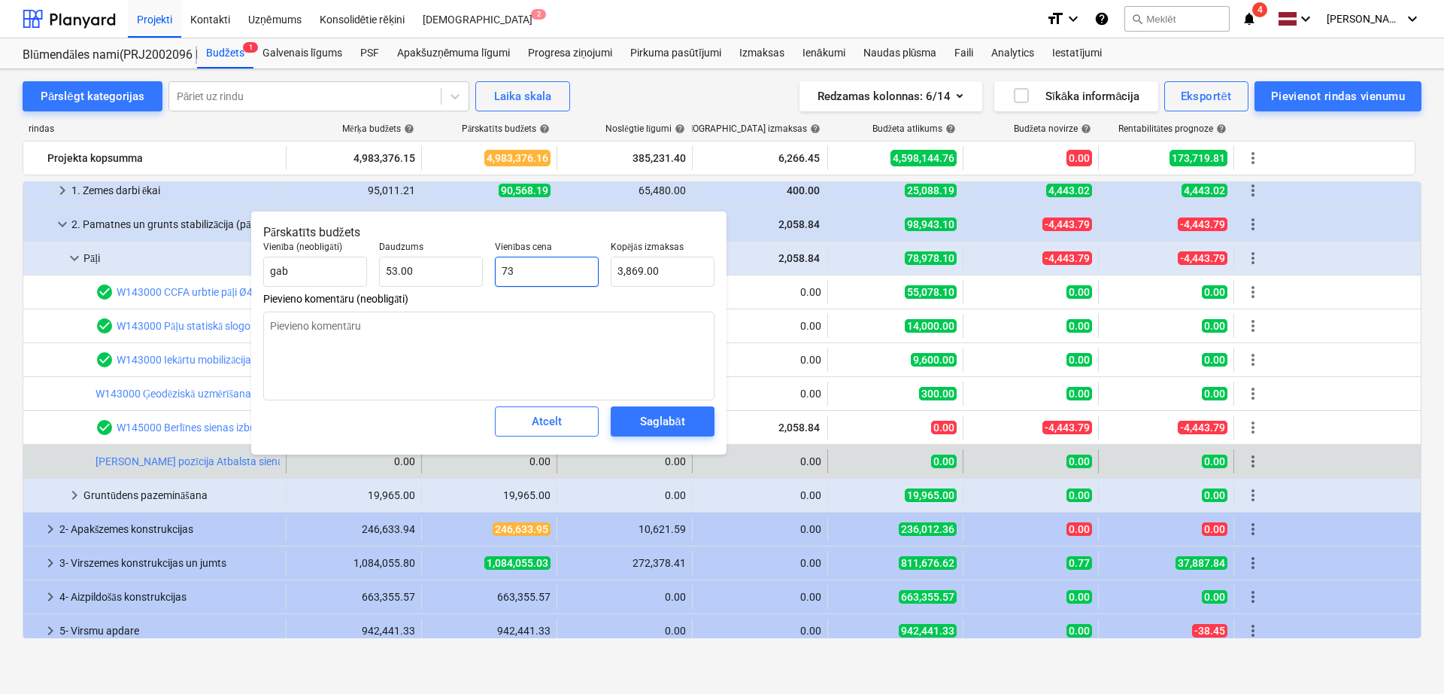
type input "733"
type input "38,849.00"
type input "733"
type textarea "x"
type input "733.00"
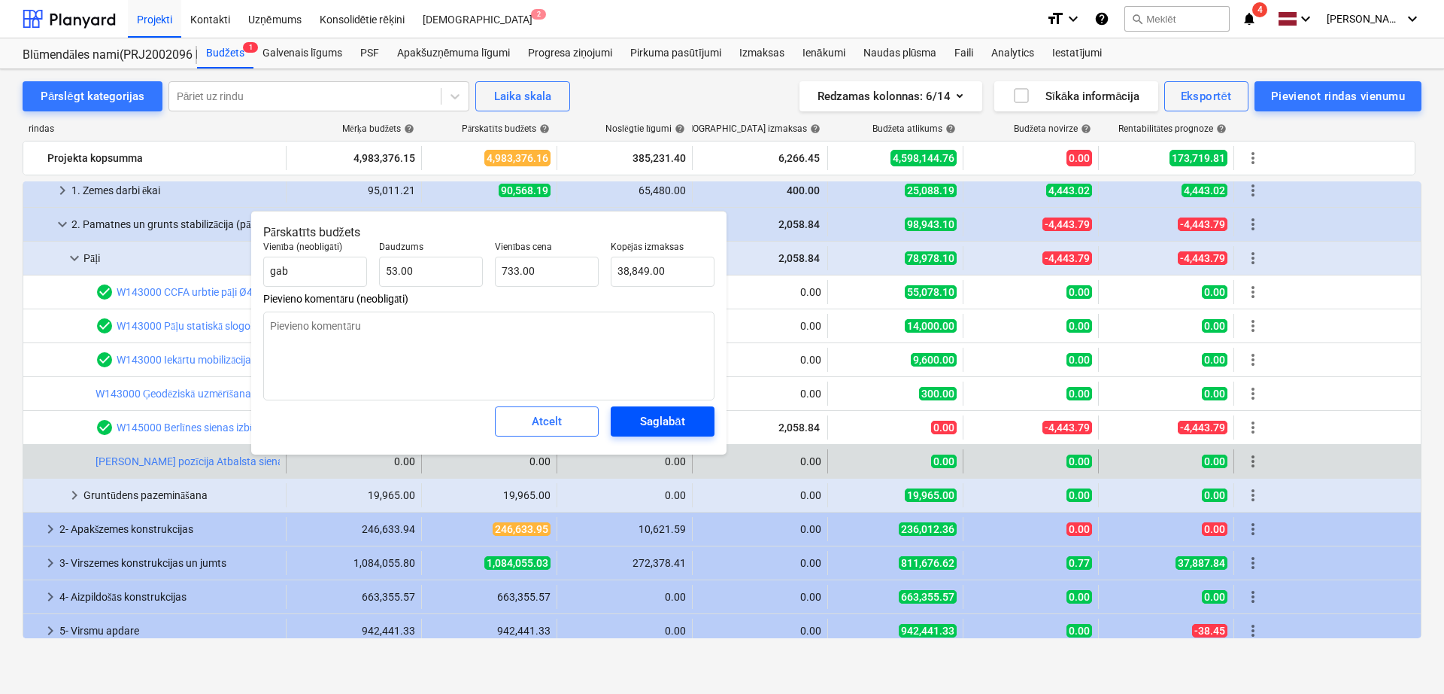
click at [665, 423] on div "Saglabāt" at bounding box center [662, 422] width 44 height 20
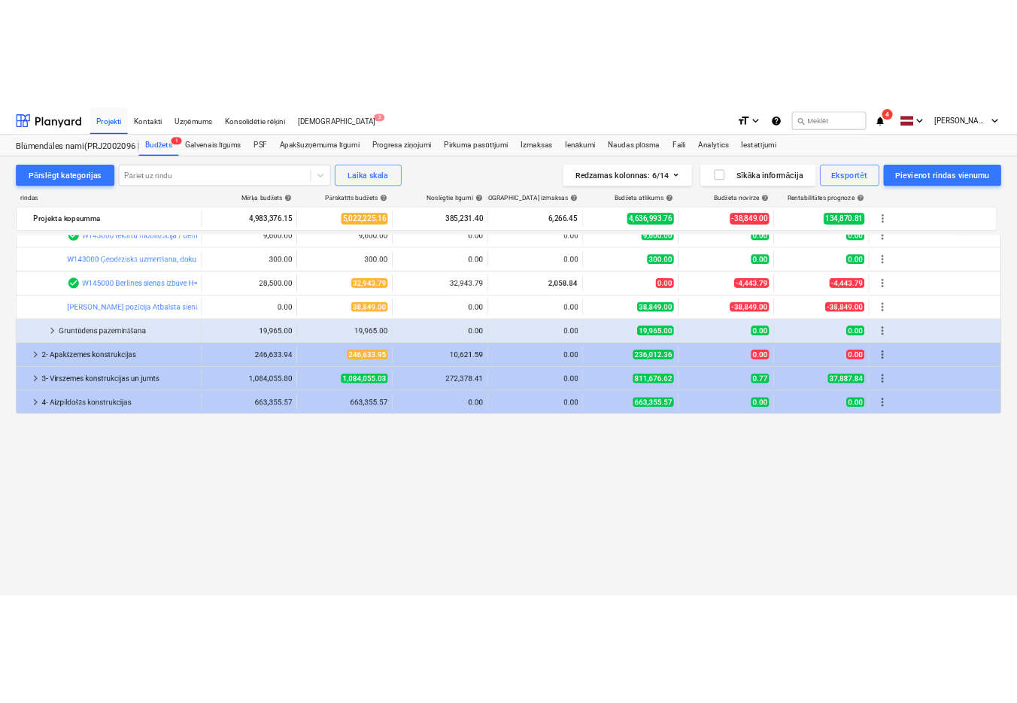
scroll to position [0, 0]
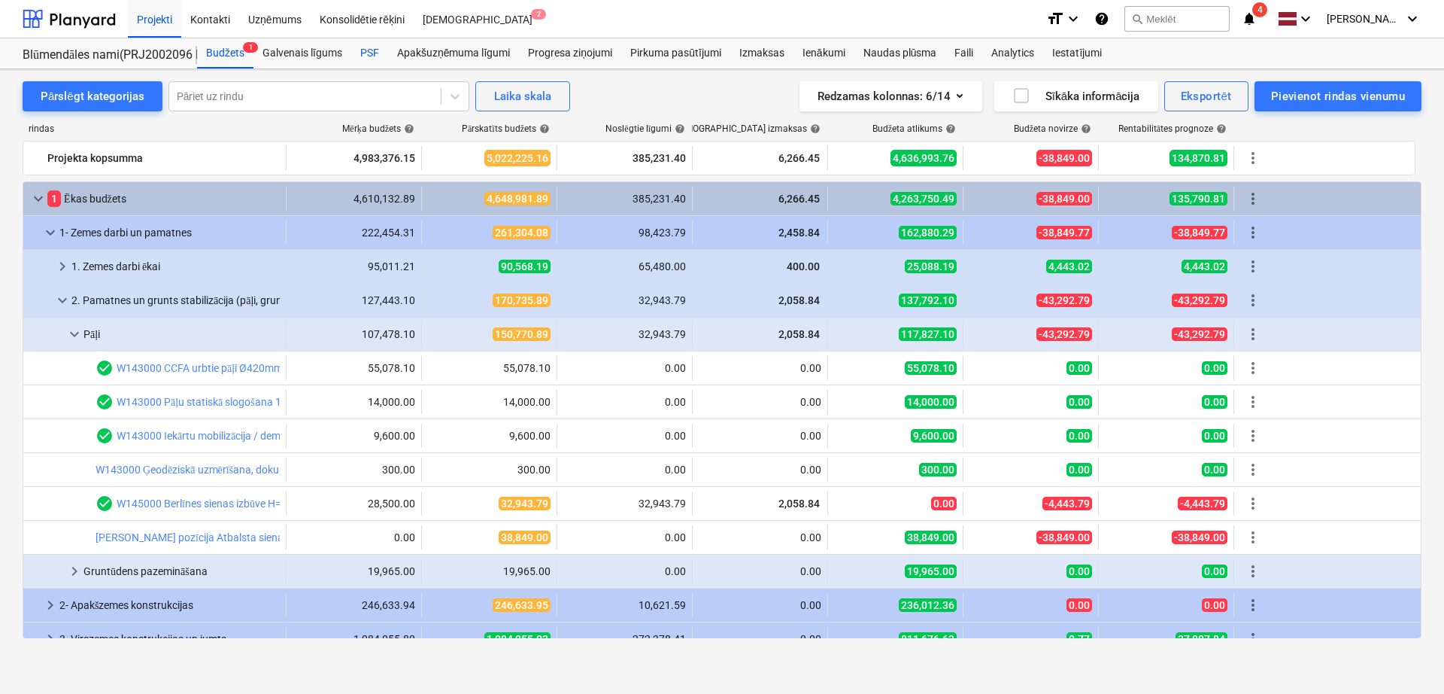
click at [368, 60] on div "PSF" at bounding box center [369, 53] width 37 height 30
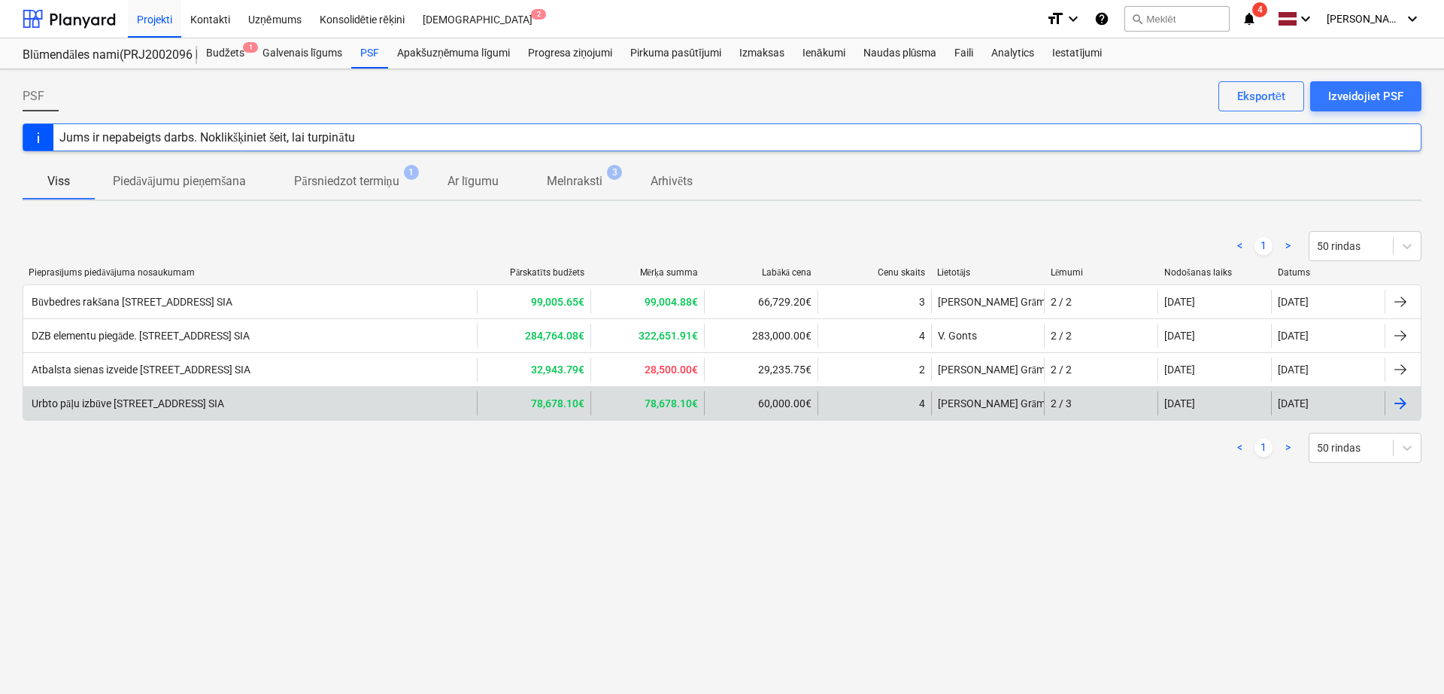
click at [413, 402] on div "Urbto pāļu izbūve [STREET_ADDRESS] SIA" at bounding box center [250, 403] width 454 height 24
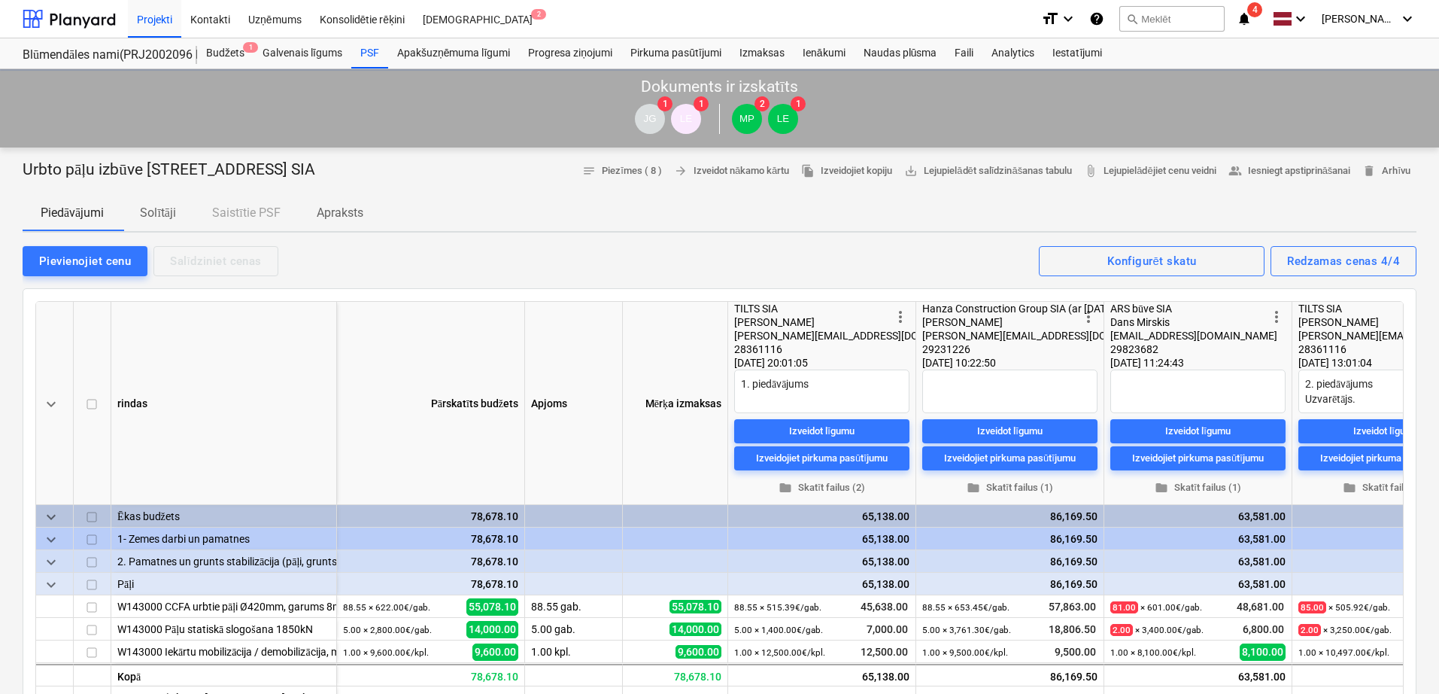
type textarea "x"
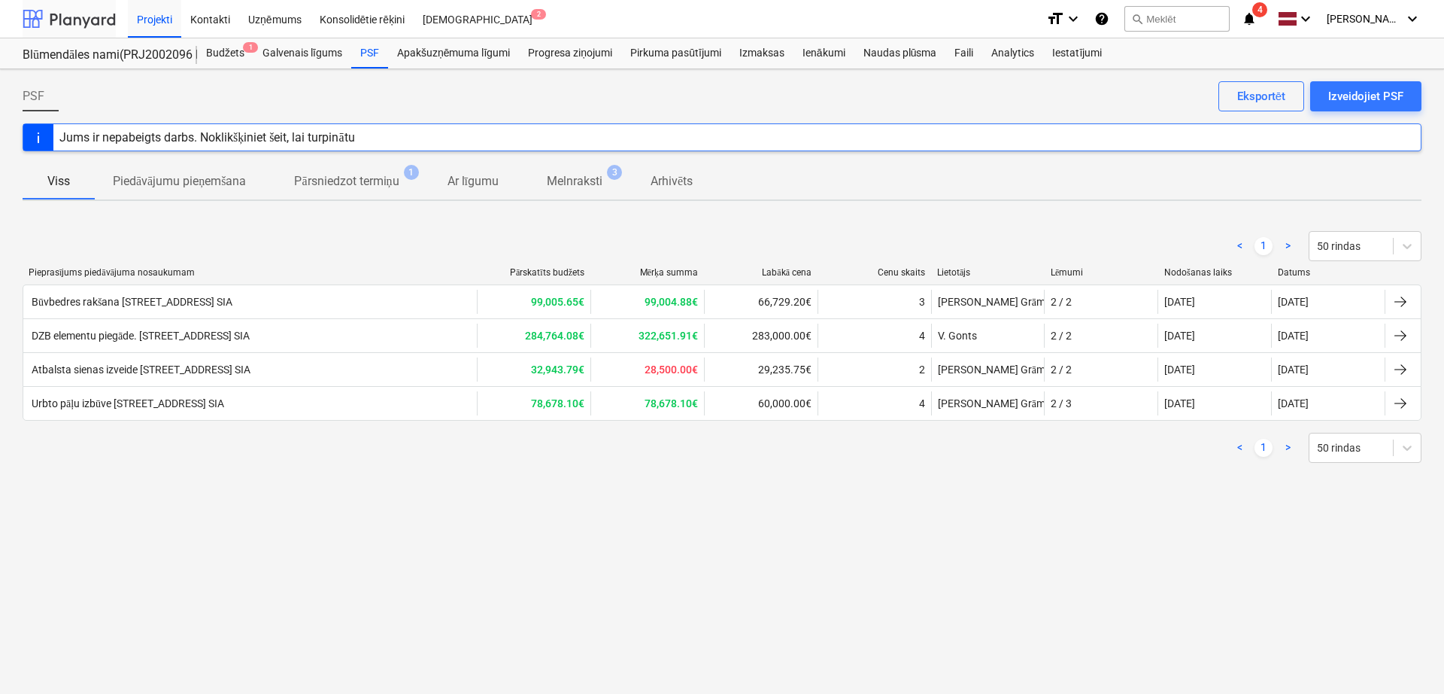
click at [95, 20] on div at bounding box center [69, 19] width 93 height 38
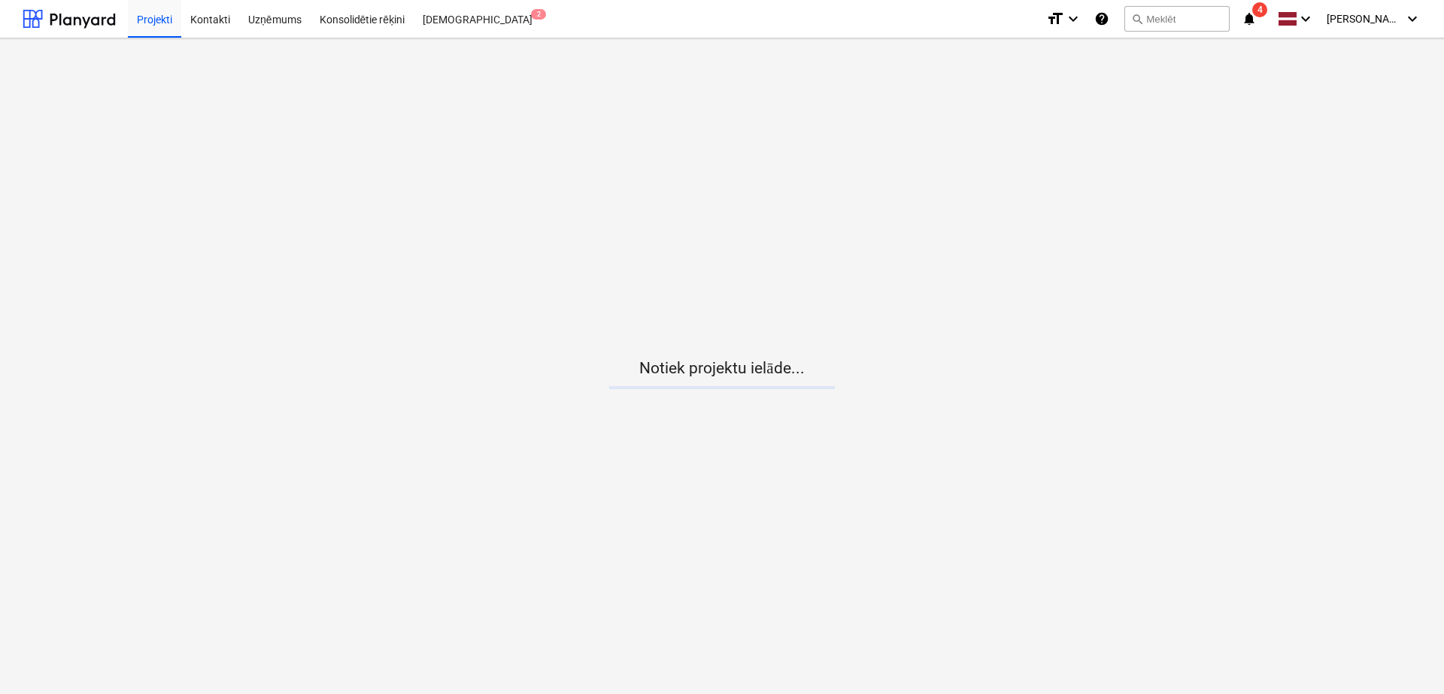
click at [1155, 24] on span "notifications 4" at bounding box center [1251, 19] width 18 height 18
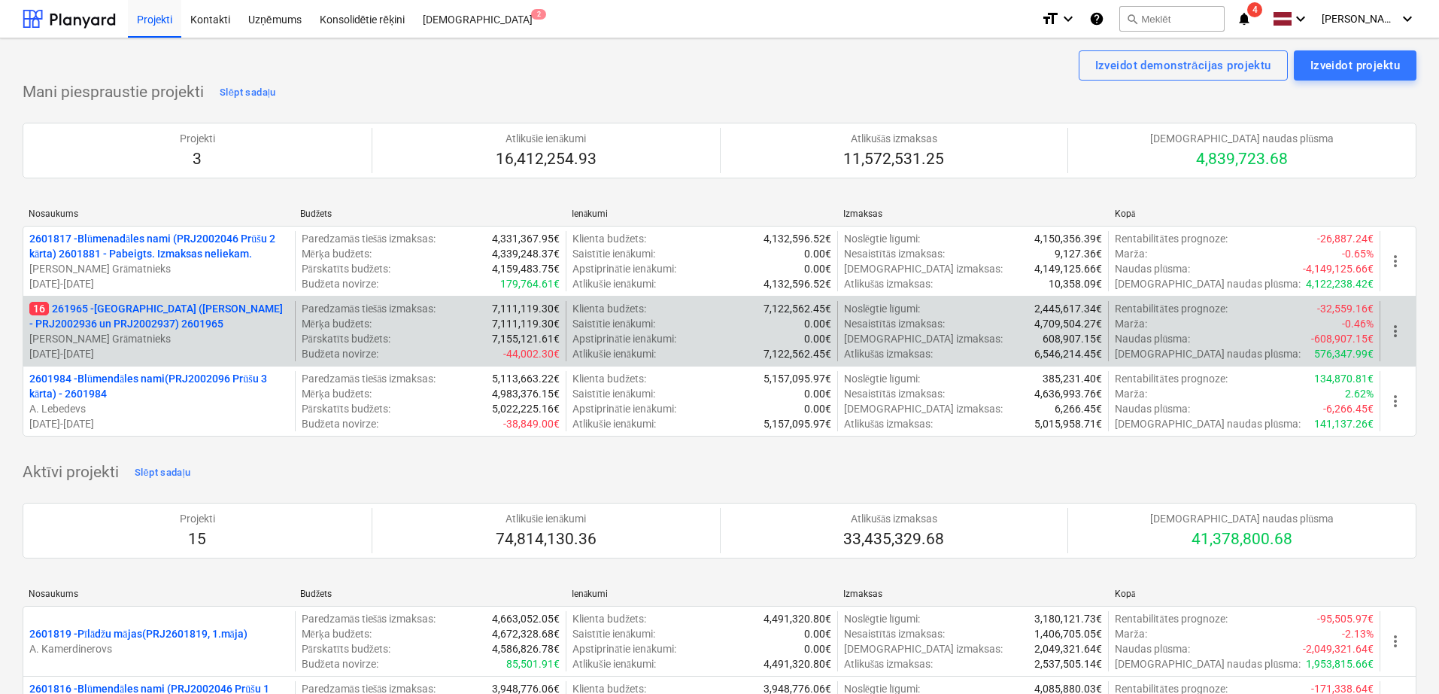
click at [210, 299] on div "16 261965 - [GEOGRAPHIC_DATA] ([PERSON_NAME] - PRJ2002936 un PRJ2002937) 260196…" at bounding box center [720, 331] width 1394 height 70
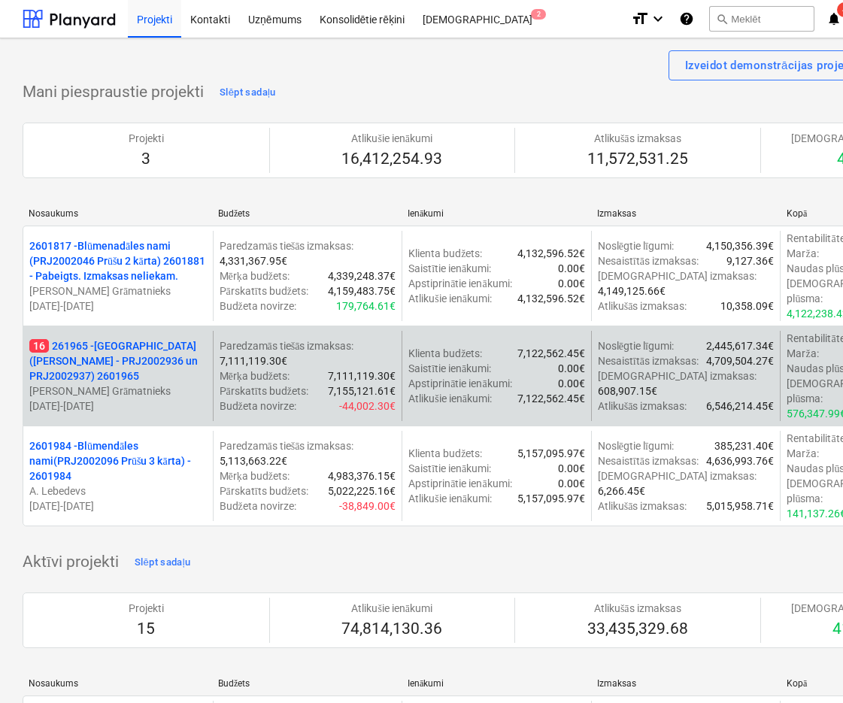
click at [129, 353] on p "16 261965 - [GEOGRAPHIC_DATA] ([PERSON_NAME] - PRJ2002936 un PRJ2002937) 2601965" at bounding box center [118, 361] width 178 height 45
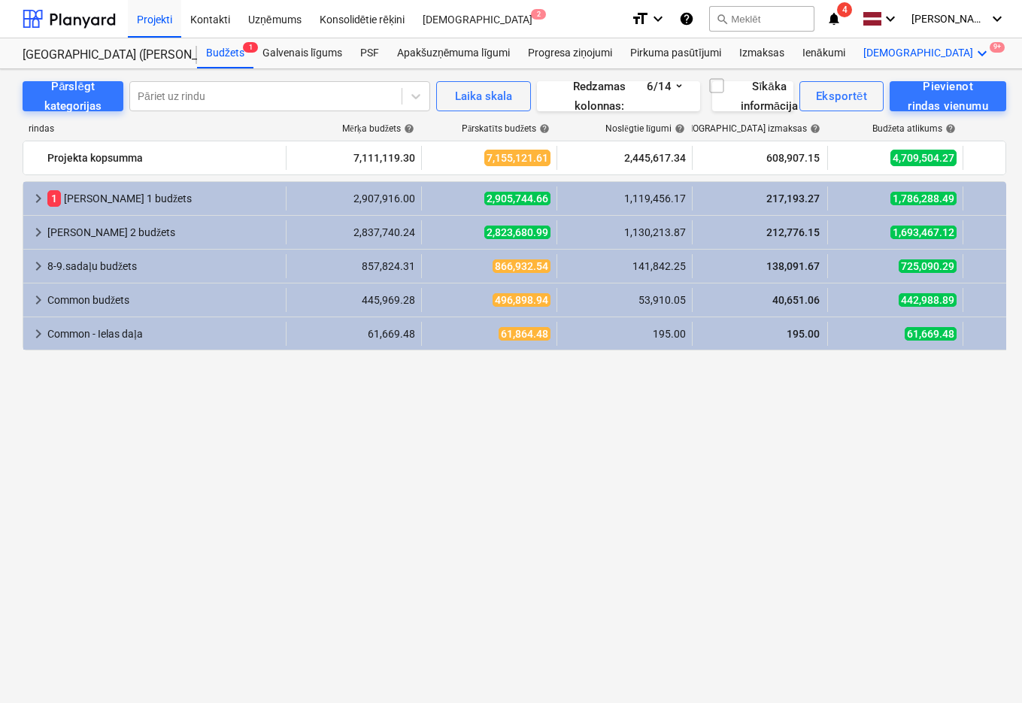
click at [974, 51] on icon "keyboard_arrow_down" at bounding box center [983, 53] width 18 height 18
click at [919, 108] on div "Faili 9+" at bounding box center [955, 114] width 73 height 13
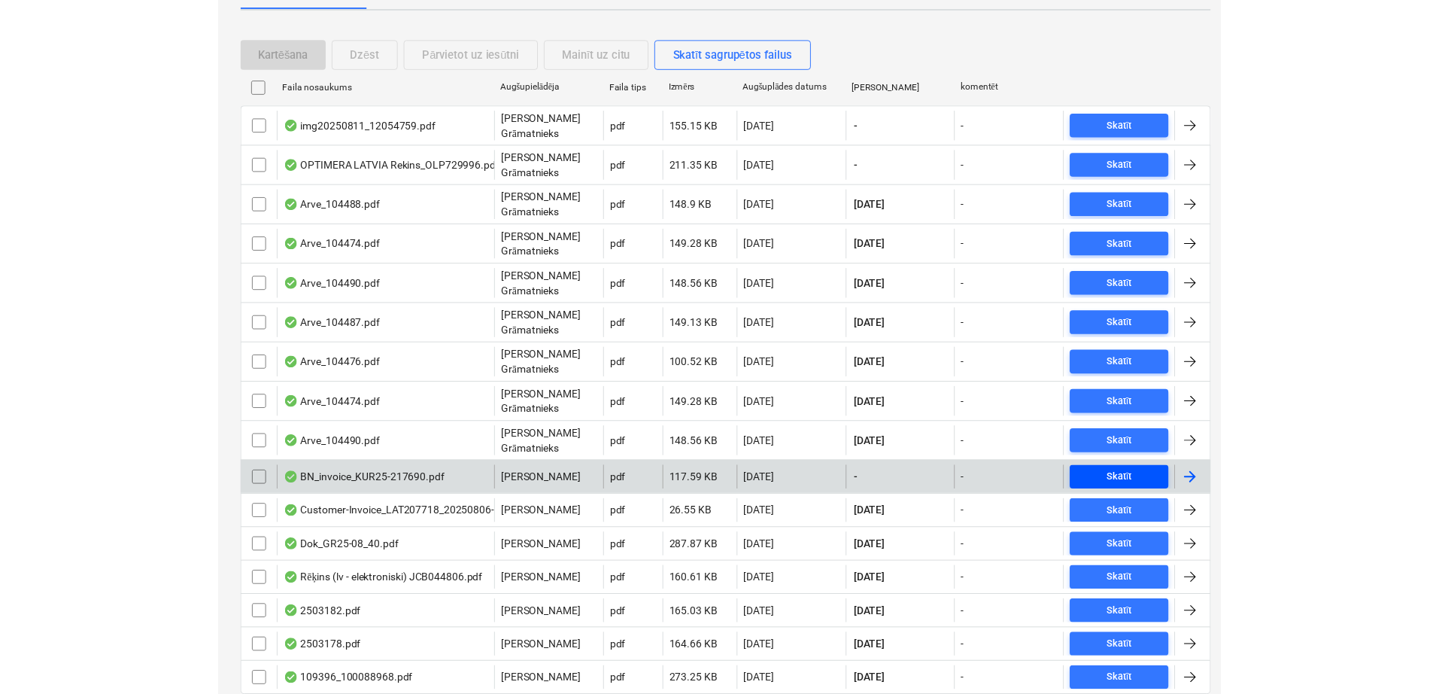
scroll to position [14, 0]
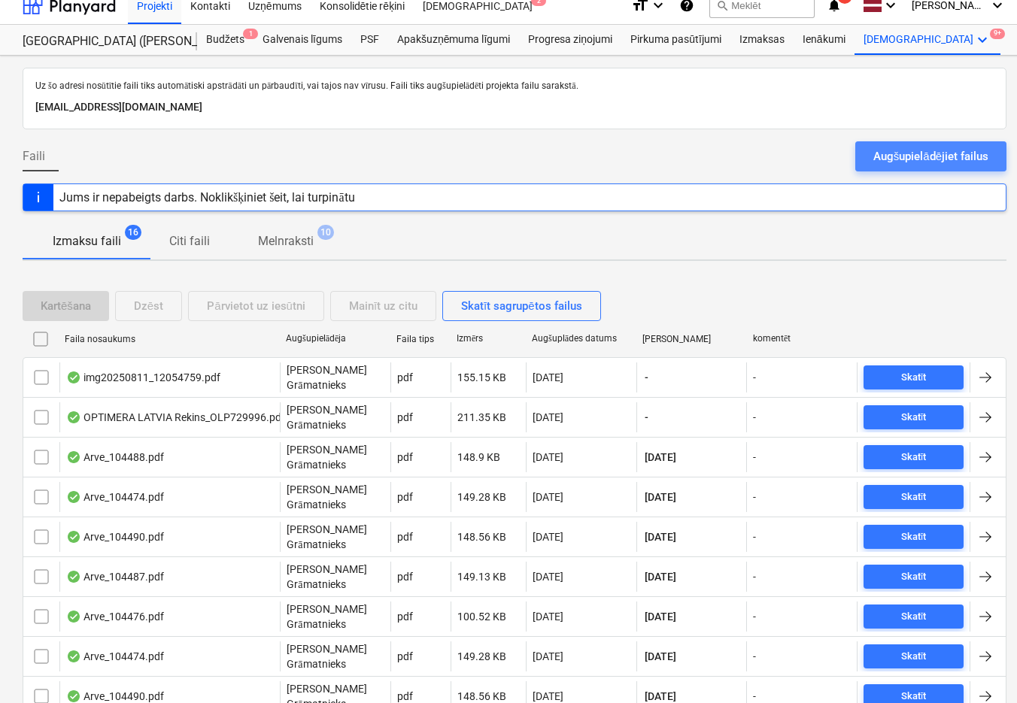
click at [917, 153] on div "Augšupielādējiet failus" at bounding box center [930, 157] width 115 height 20
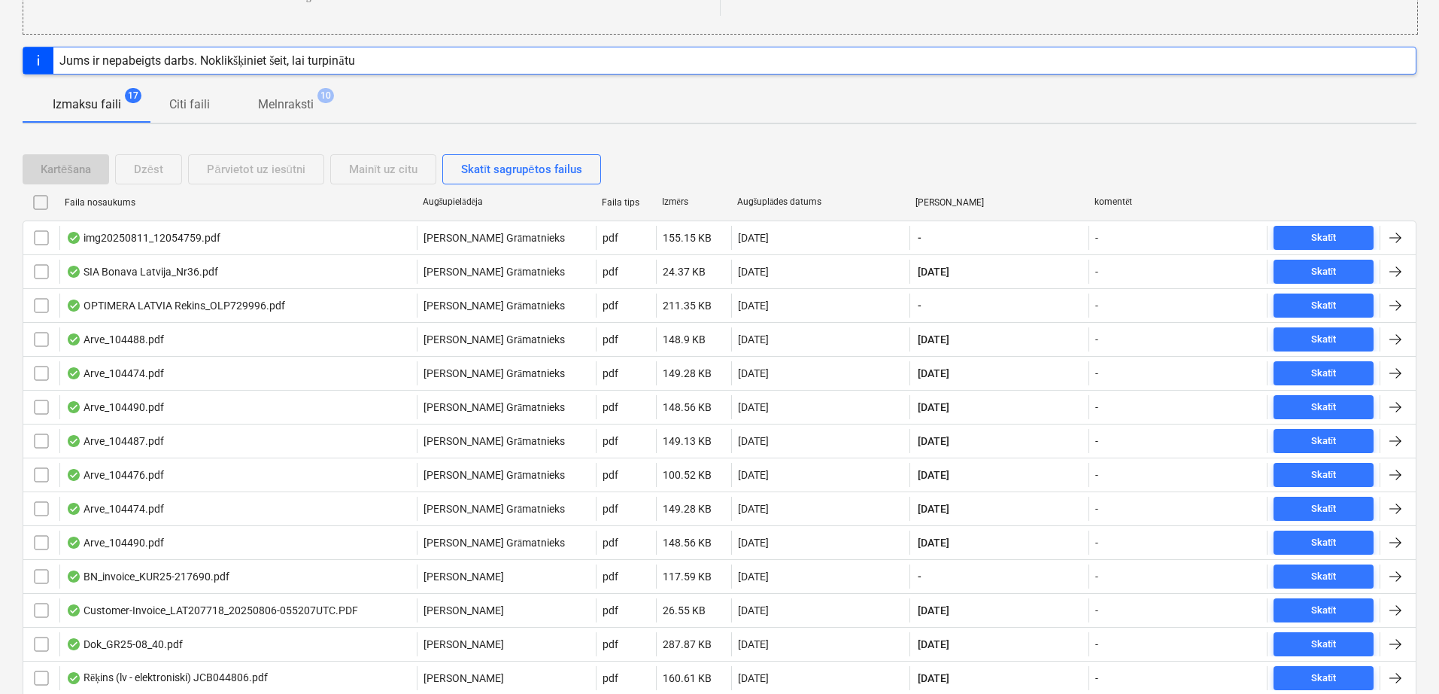
scroll to position [307, 0]
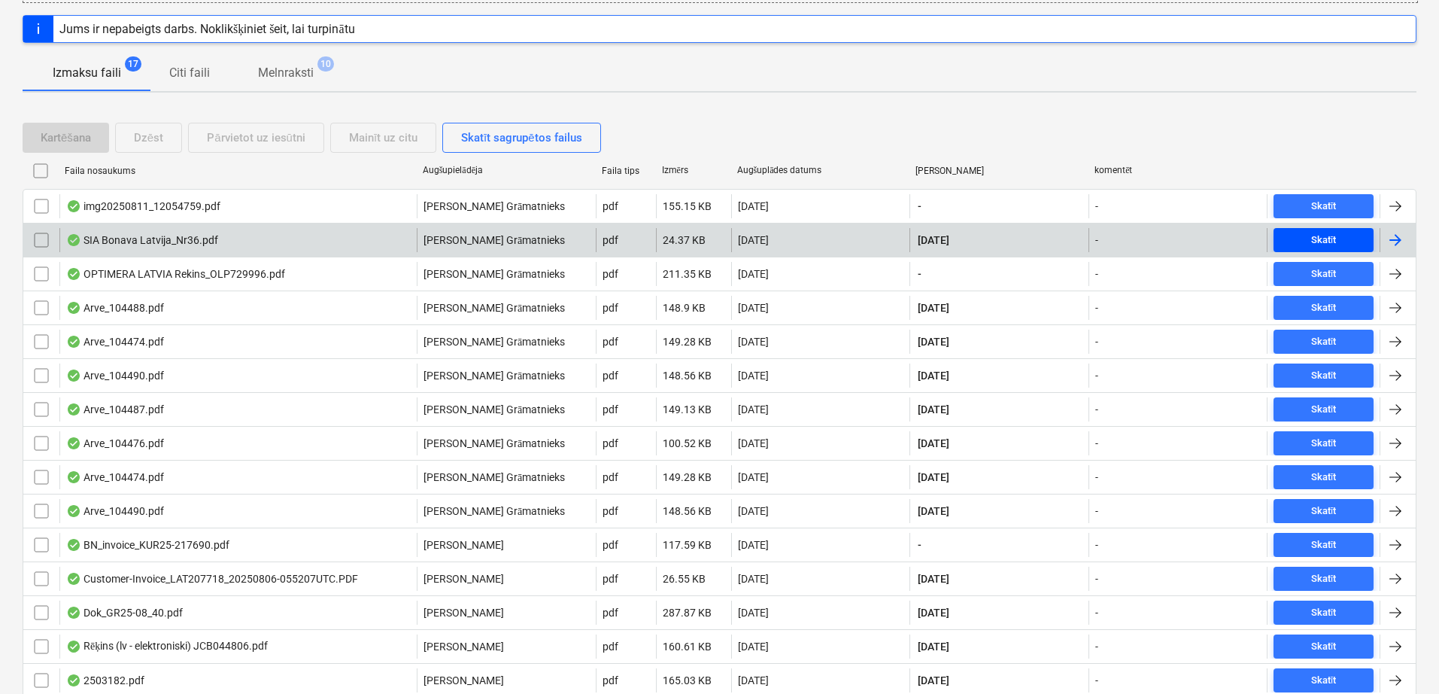
click at [1155, 237] on div "Skatīt" at bounding box center [1324, 240] width 26 height 17
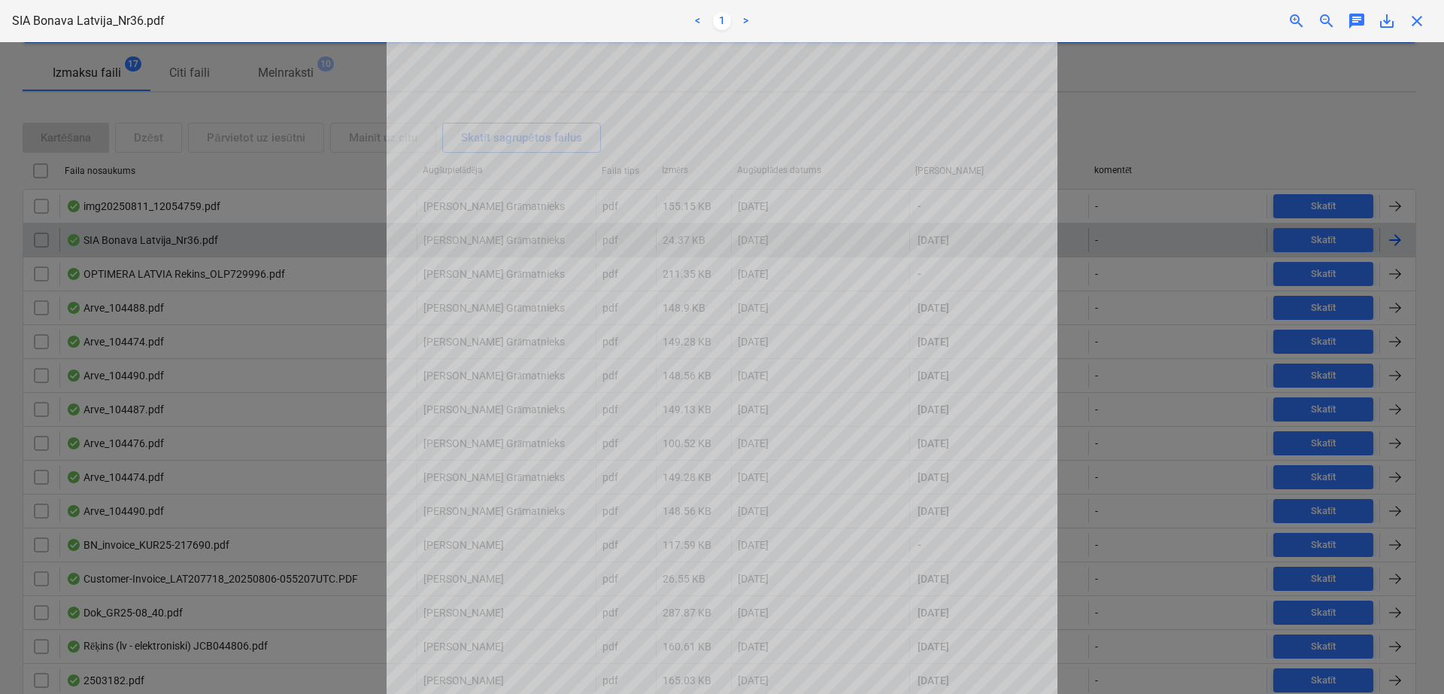
click at [1155, 26] on span "close" at bounding box center [1417, 21] width 18 height 18
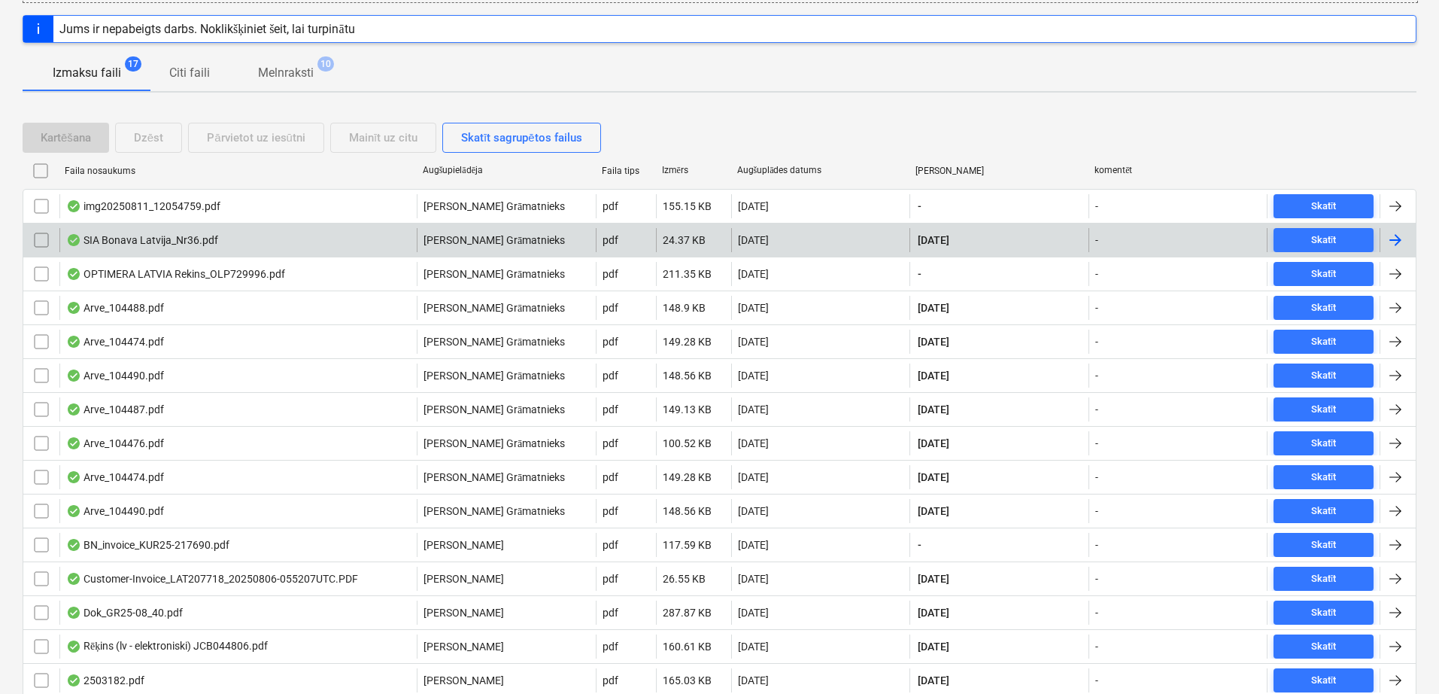
click at [1155, 242] on div at bounding box center [1396, 240] width 18 height 18
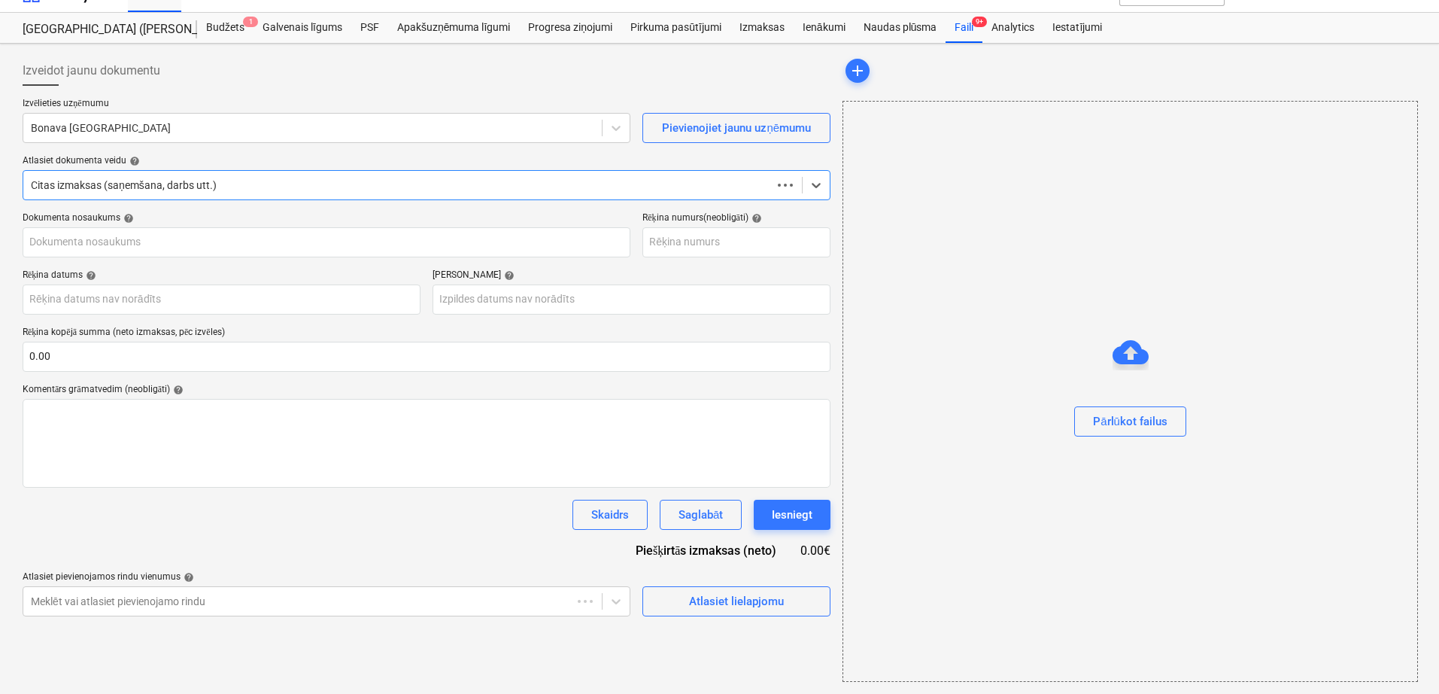
scroll to position [26, 0]
type input "36"
type input "[DATE]"
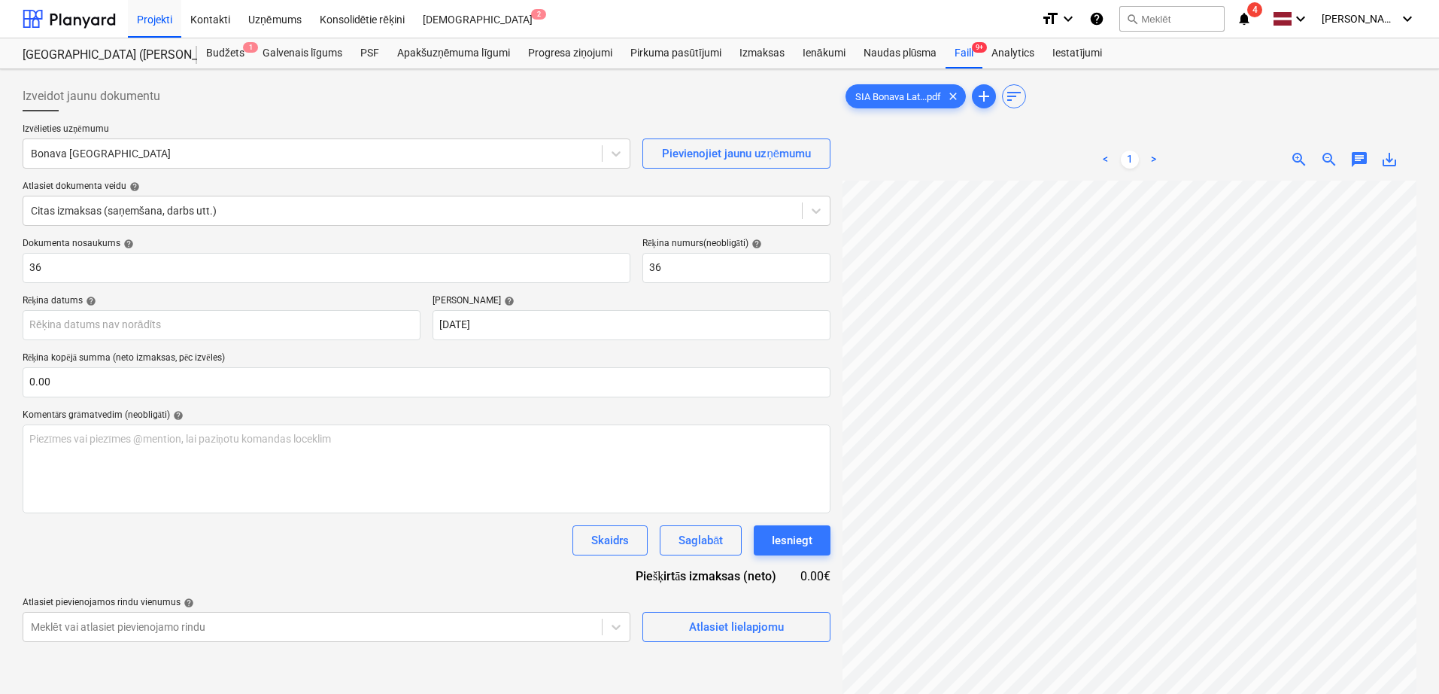
scroll to position [23, 5]
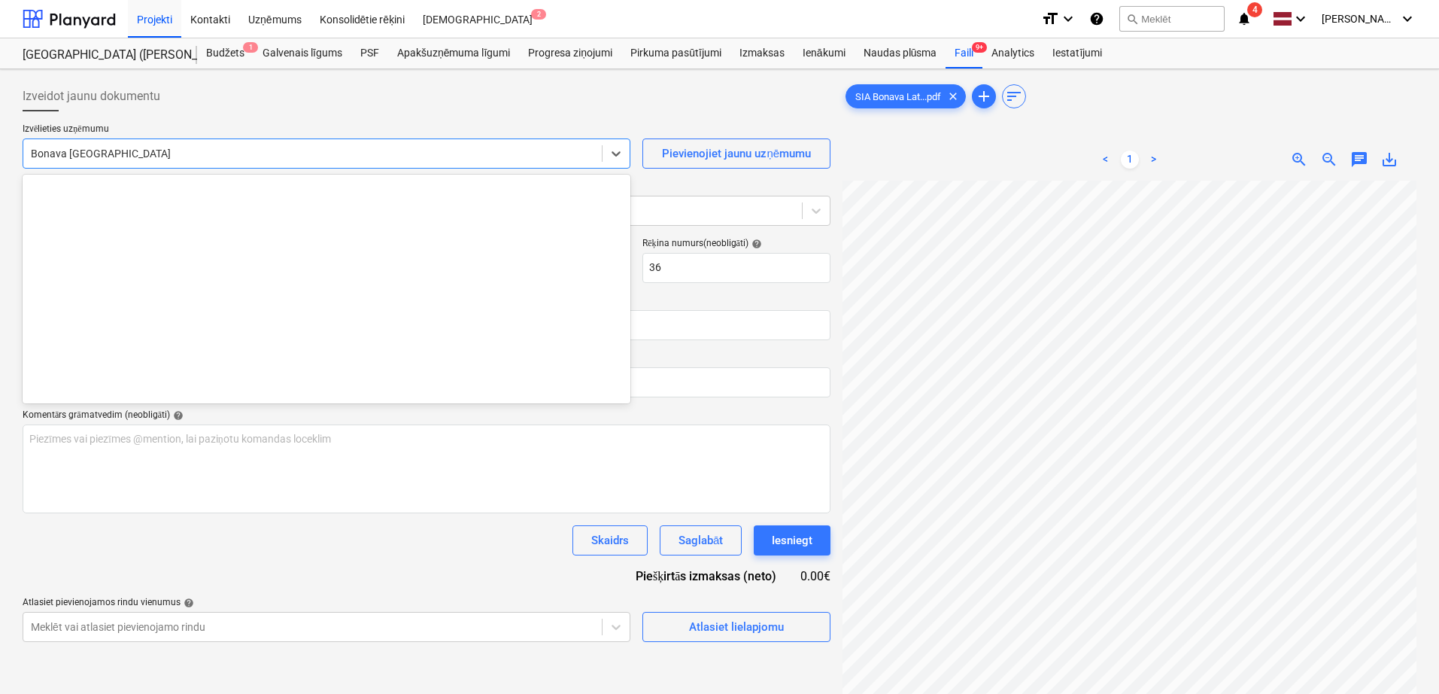
click at [277, 162] on div "Bonava [GEOGRAPHIC_DATA]" at bounding box center [312, 153] width 579 height 21
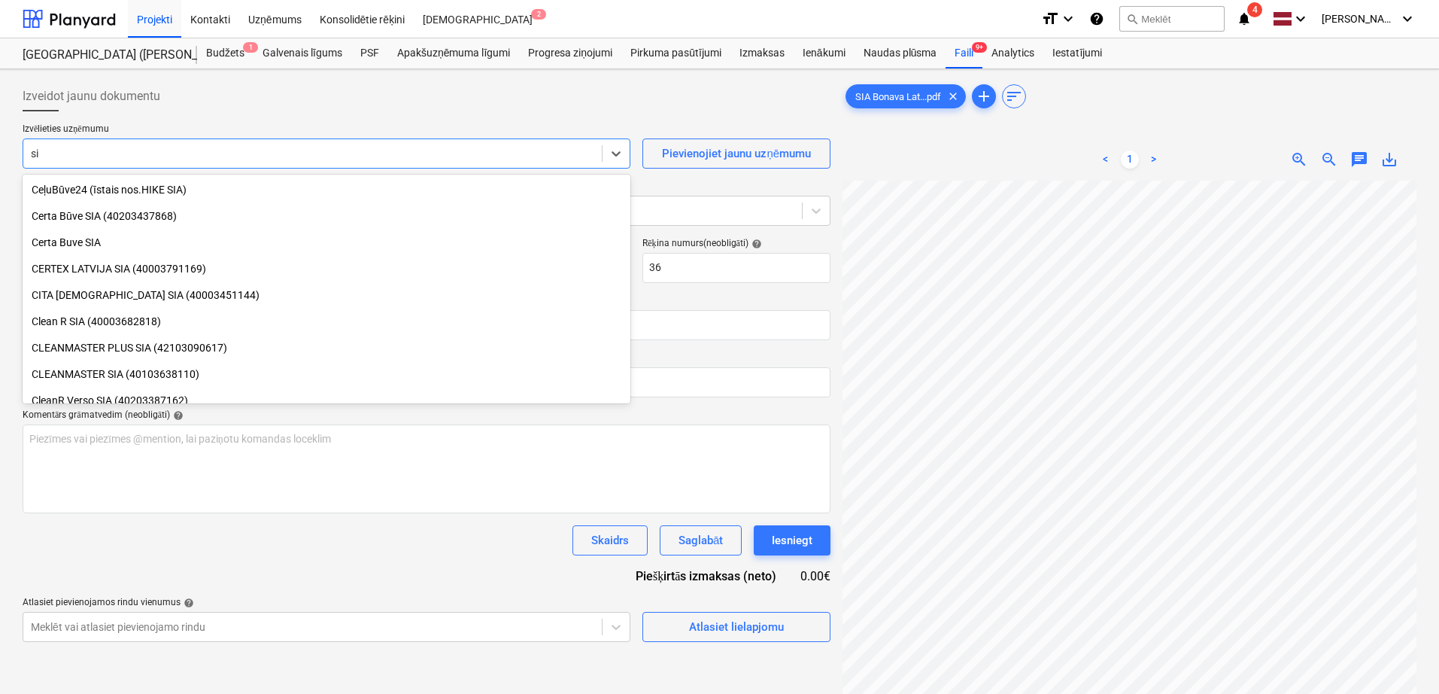
type input "s"
type input "AG"
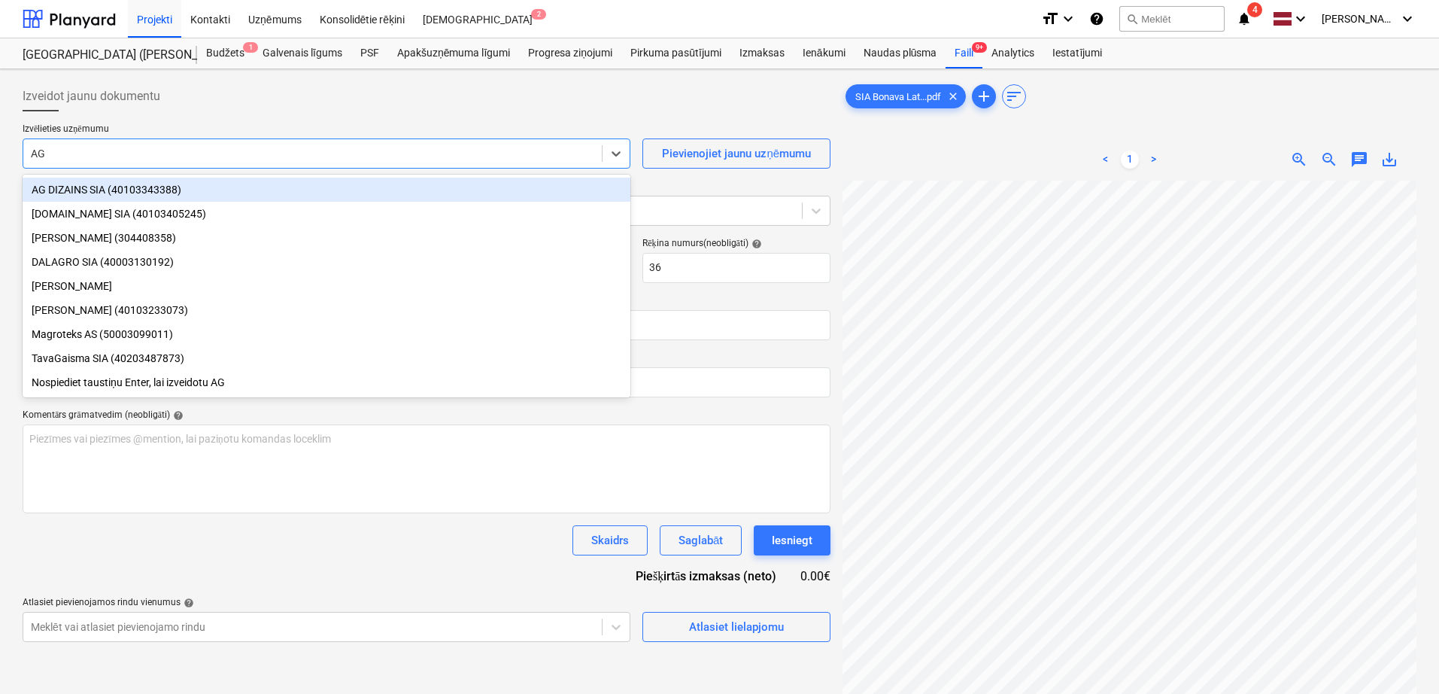
click at [272, 189] on div "AG DIZAINS SIA (40103343388)" at bounding box center [327, 190] width 608 height 24
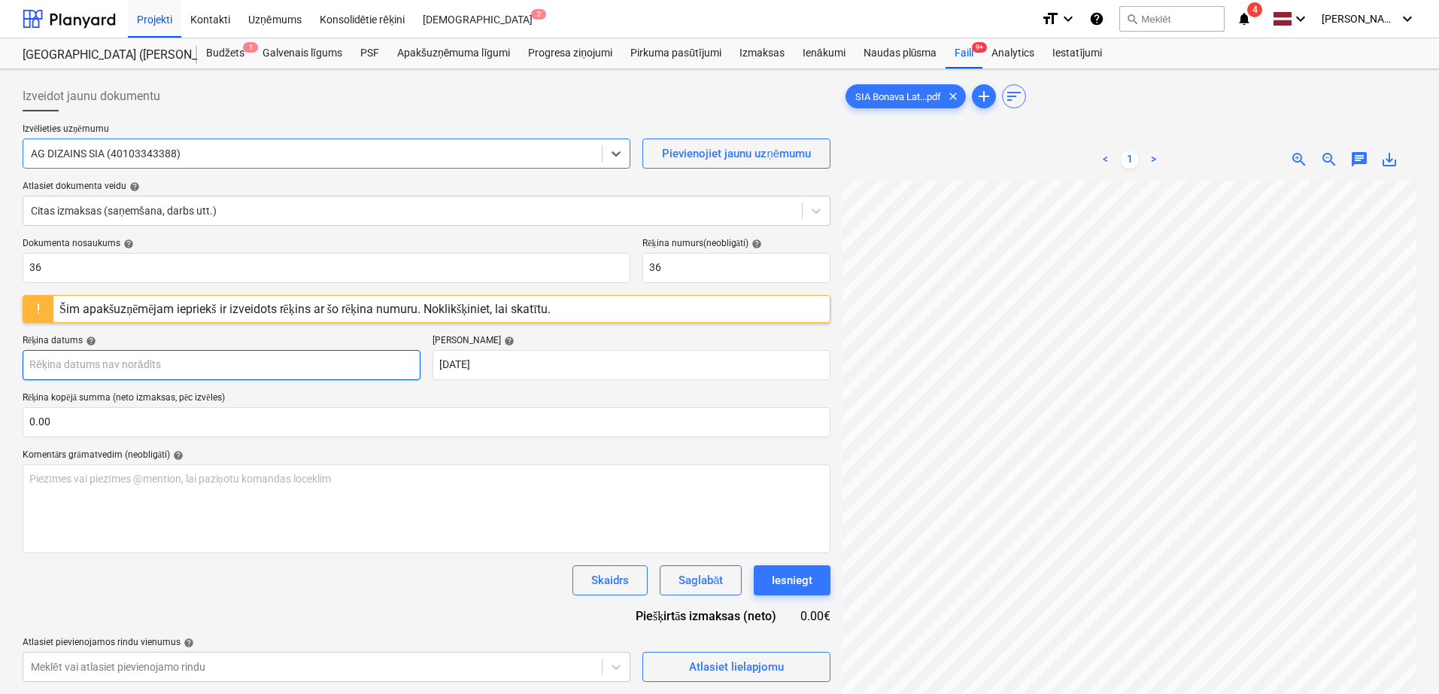
click at [272, 369] on body "Projekti Kontakti Uzņēmums Konsolidētie rēķini Iesūtne 2 format_size keyboard_a…" at bounding box center [719, 347] width 1439 height 694
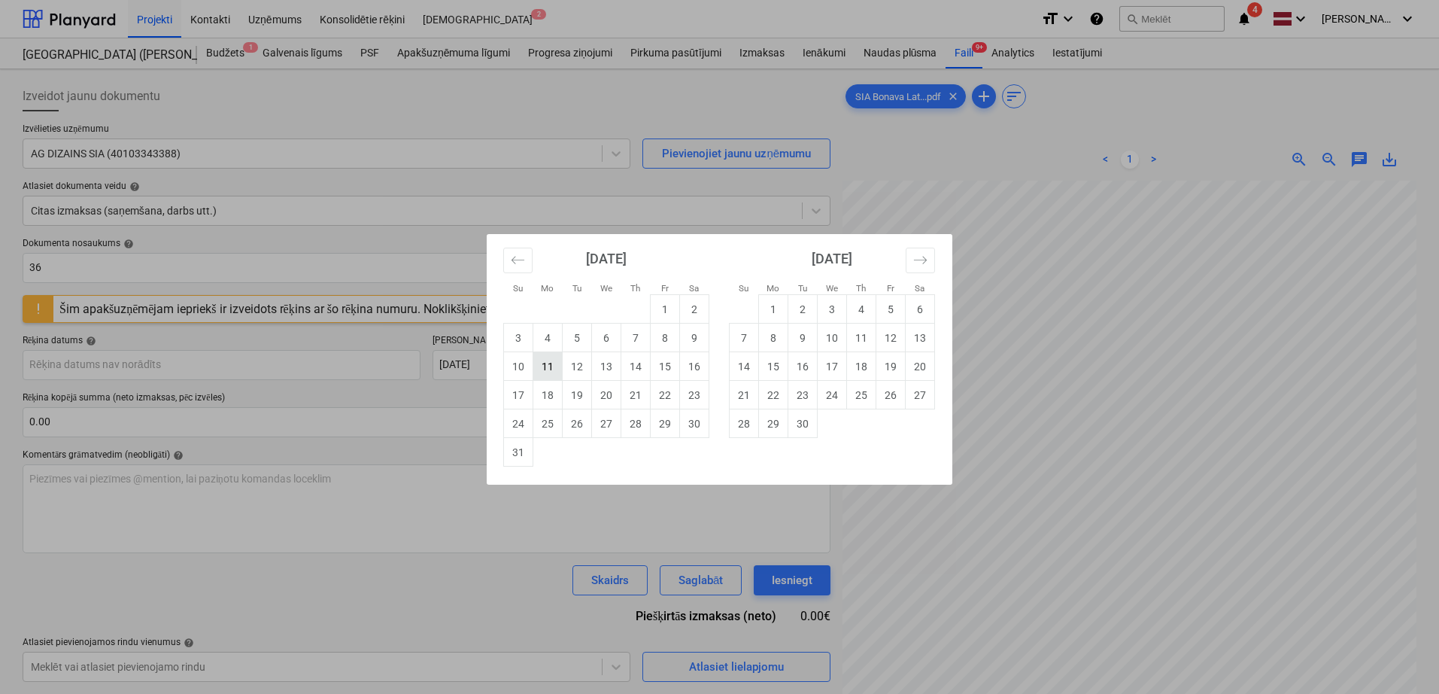
click at [560, 374] on td "11" at bounding box center [547, 366] width 29 height 29
type input "[DATE]"
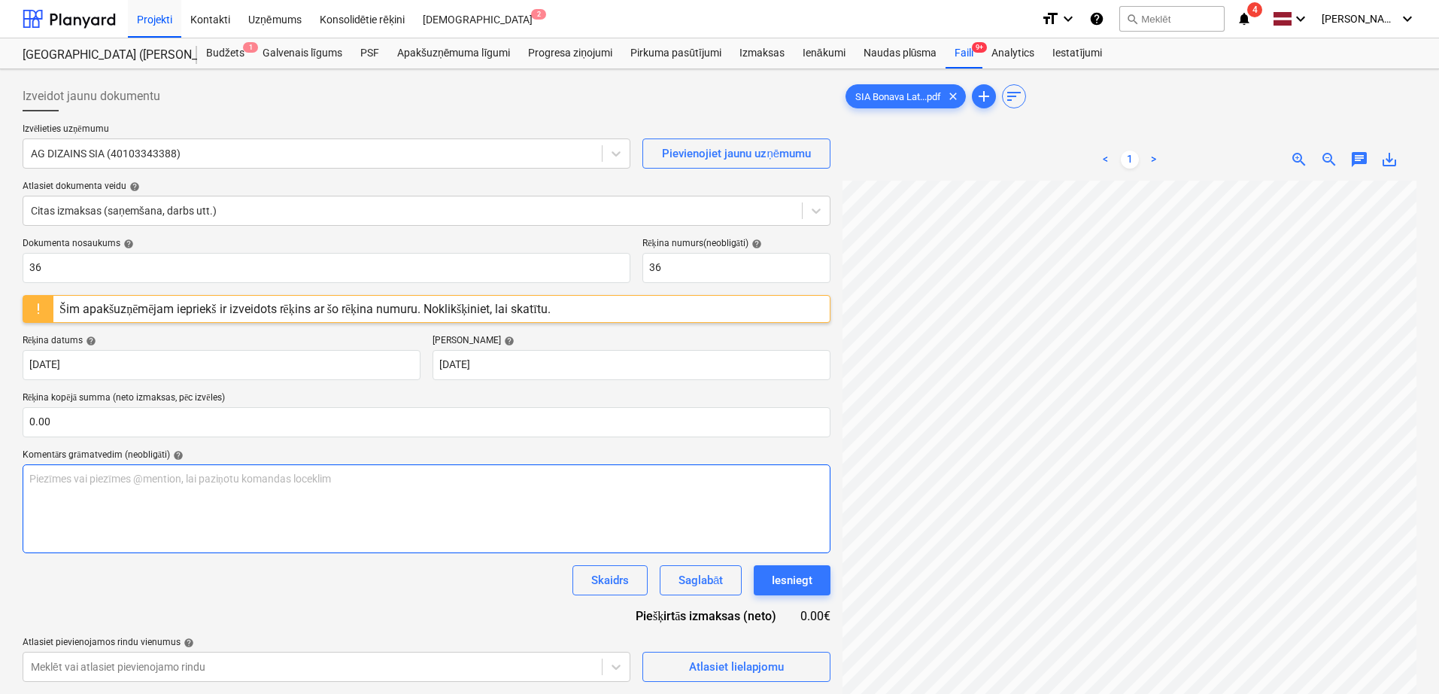
scroll to position [254, 106]
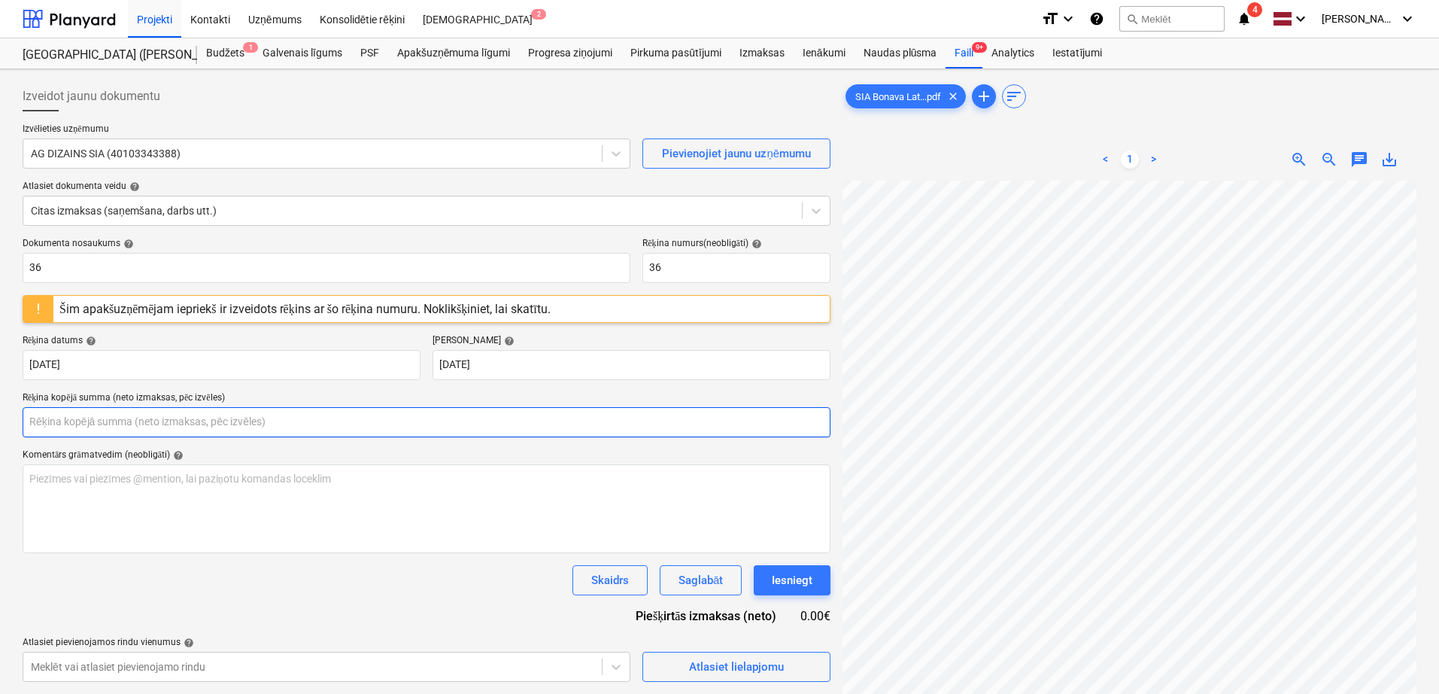
click at [204, 430] on input "text" at bounding box center [427, 422] width 808 height 30
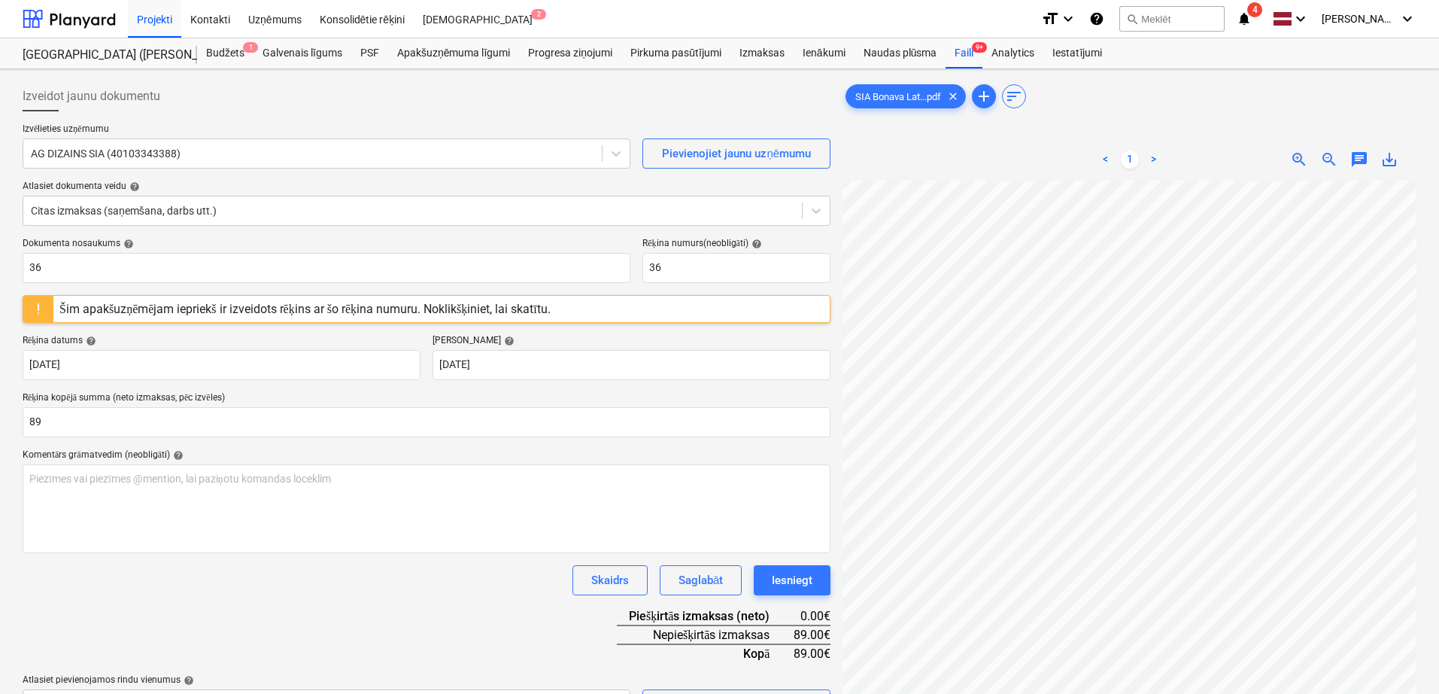
type input "89.00"
click at [422, 554] on div "Dokumenta nosaukums help 36 Rēķina numurs (neobligāti) help 36 Šim apakšuzņēmēj…" at bounding box center [427, 478] width 808 height 481
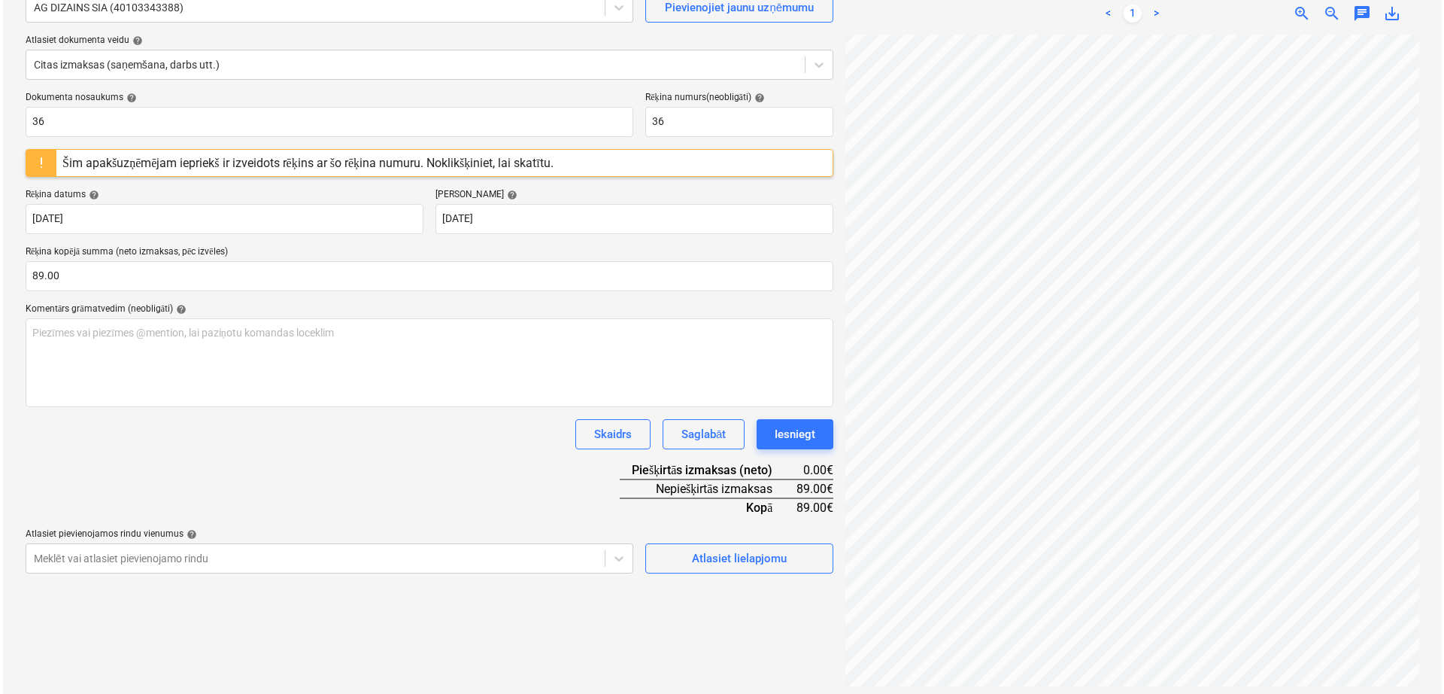
scroll to position [150, 0]
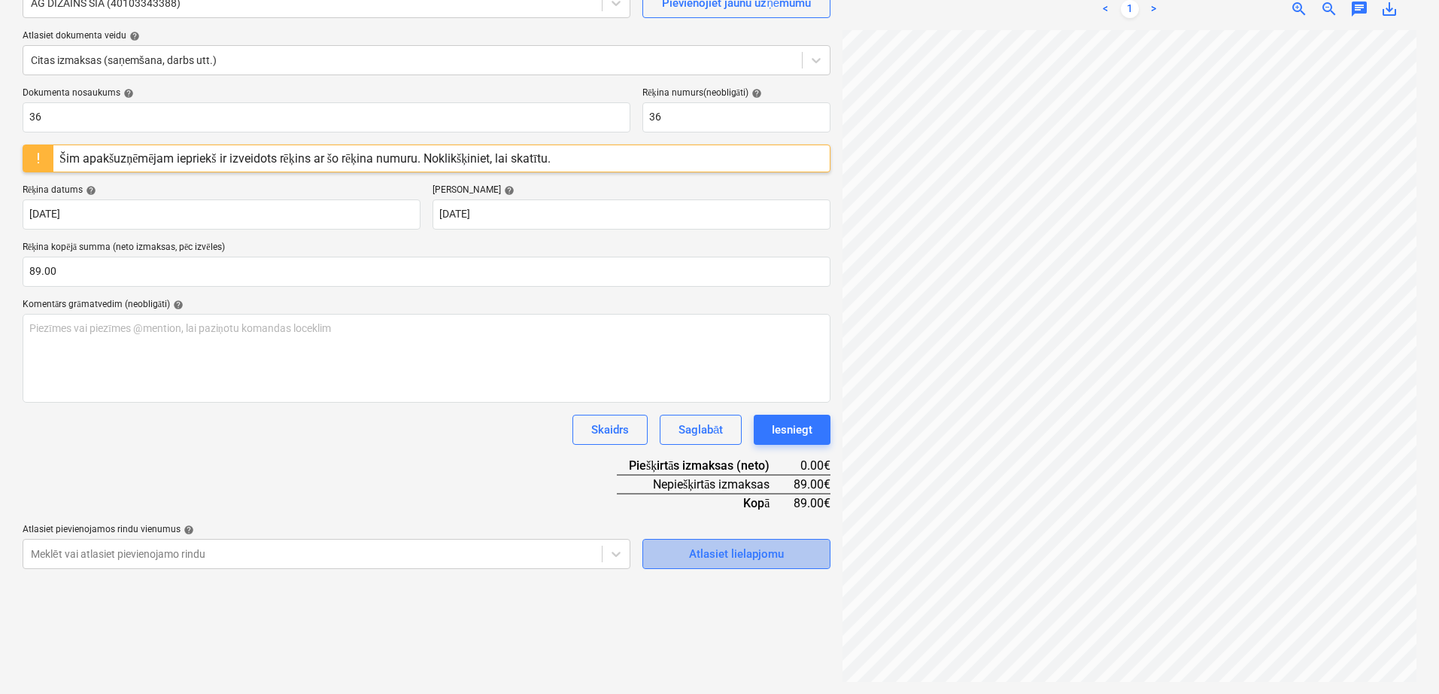
click at [731, 554] on div "Atlasiet lielapjomu" at bounding box center [736, 554] width 95 height 20
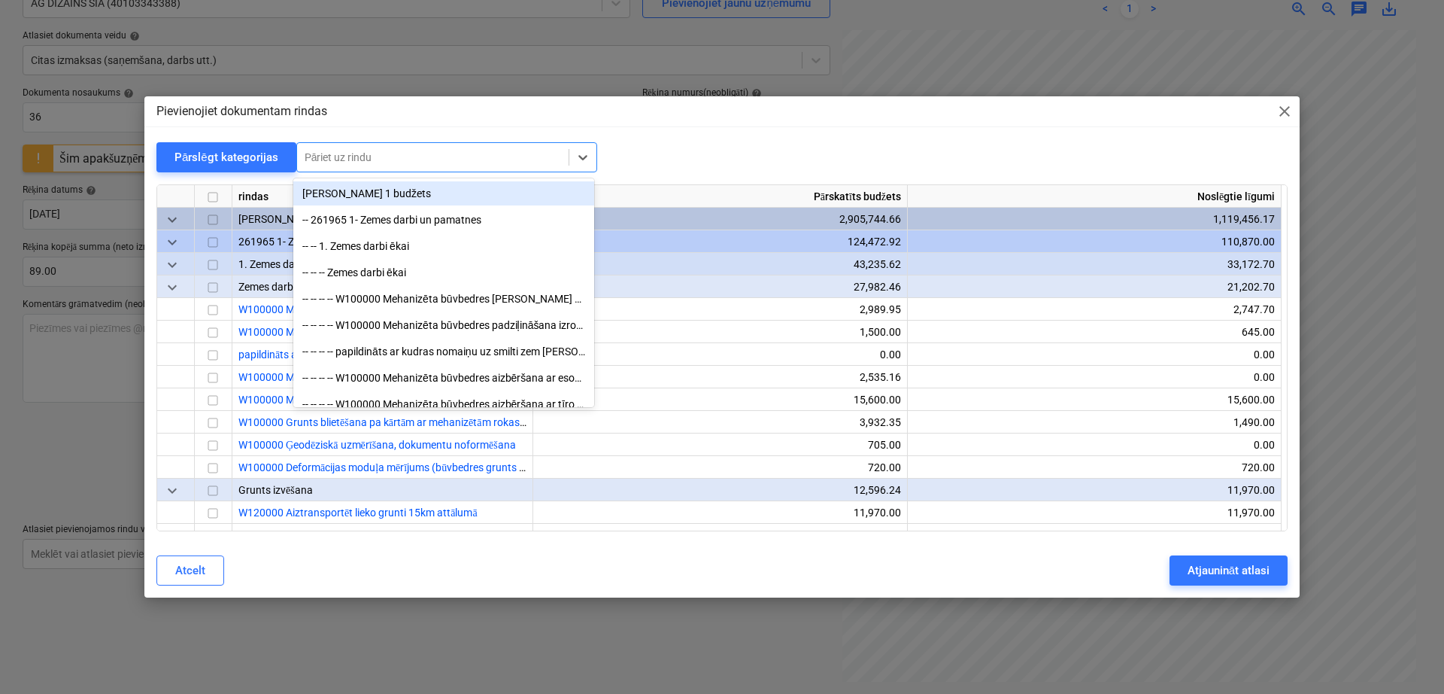
click at [411, 154] on div at bounding box center [433, 157] width 257 height 15
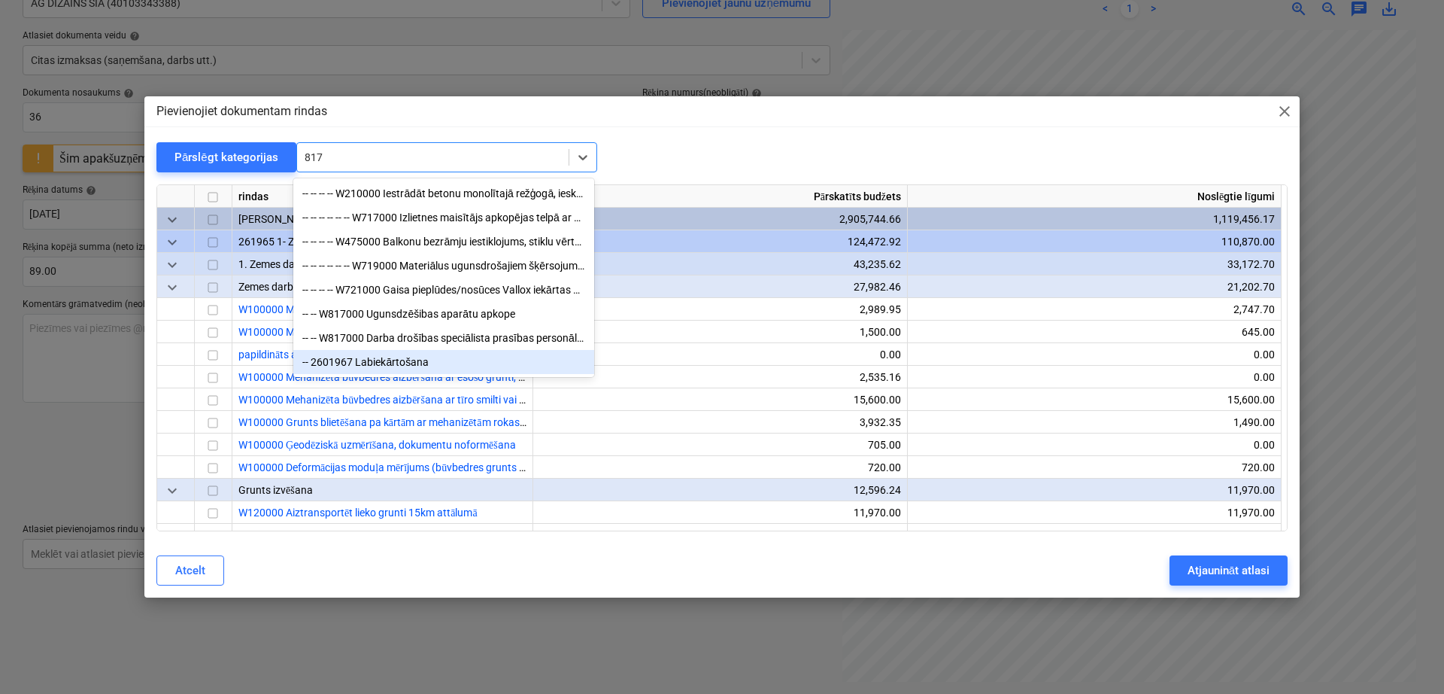
type input "817"
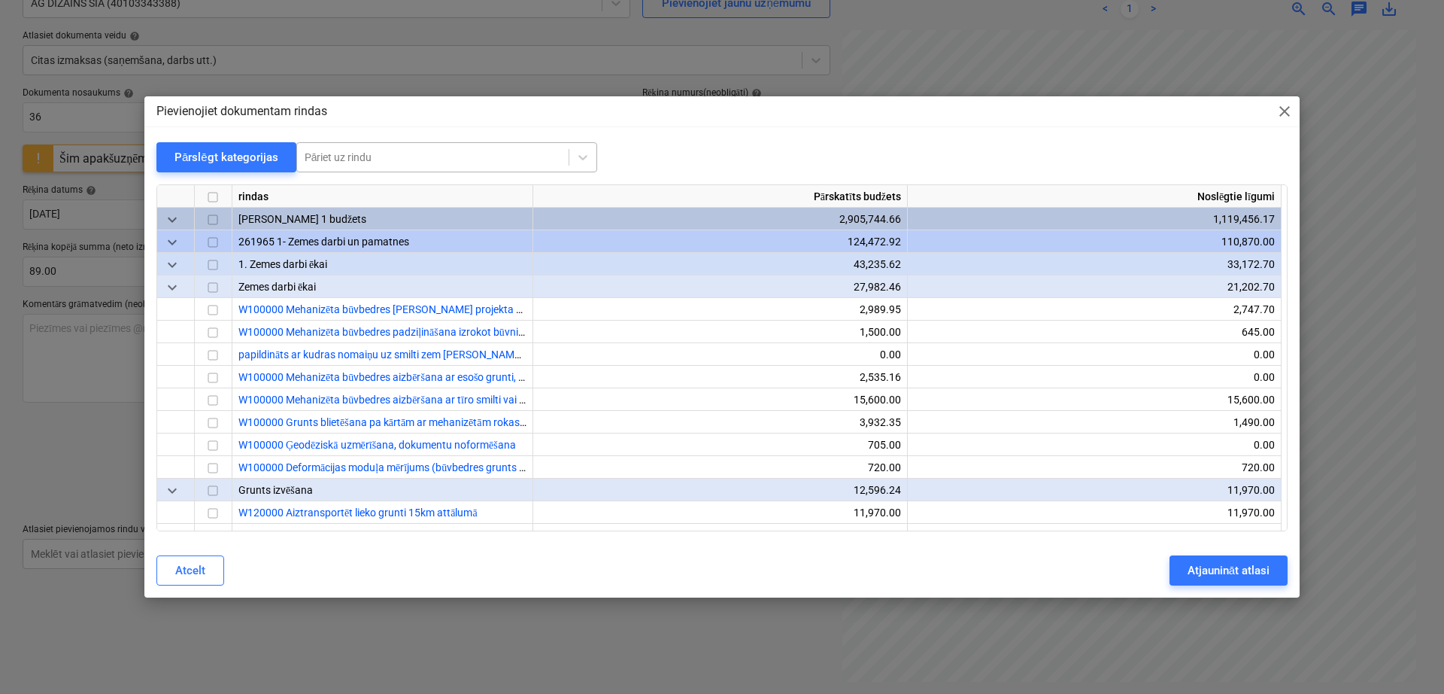
click at [406, 157] on div at bounding box center [433, 157] width 257 height 15
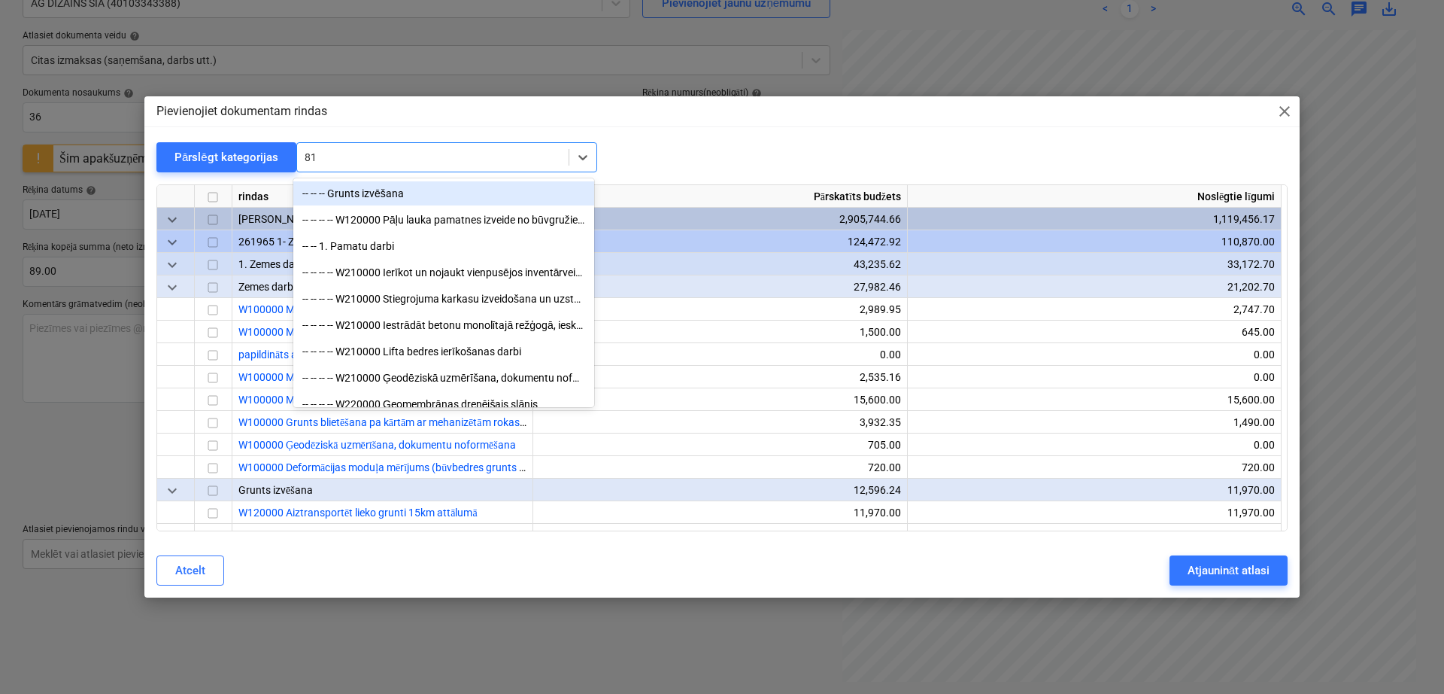
type input "817"
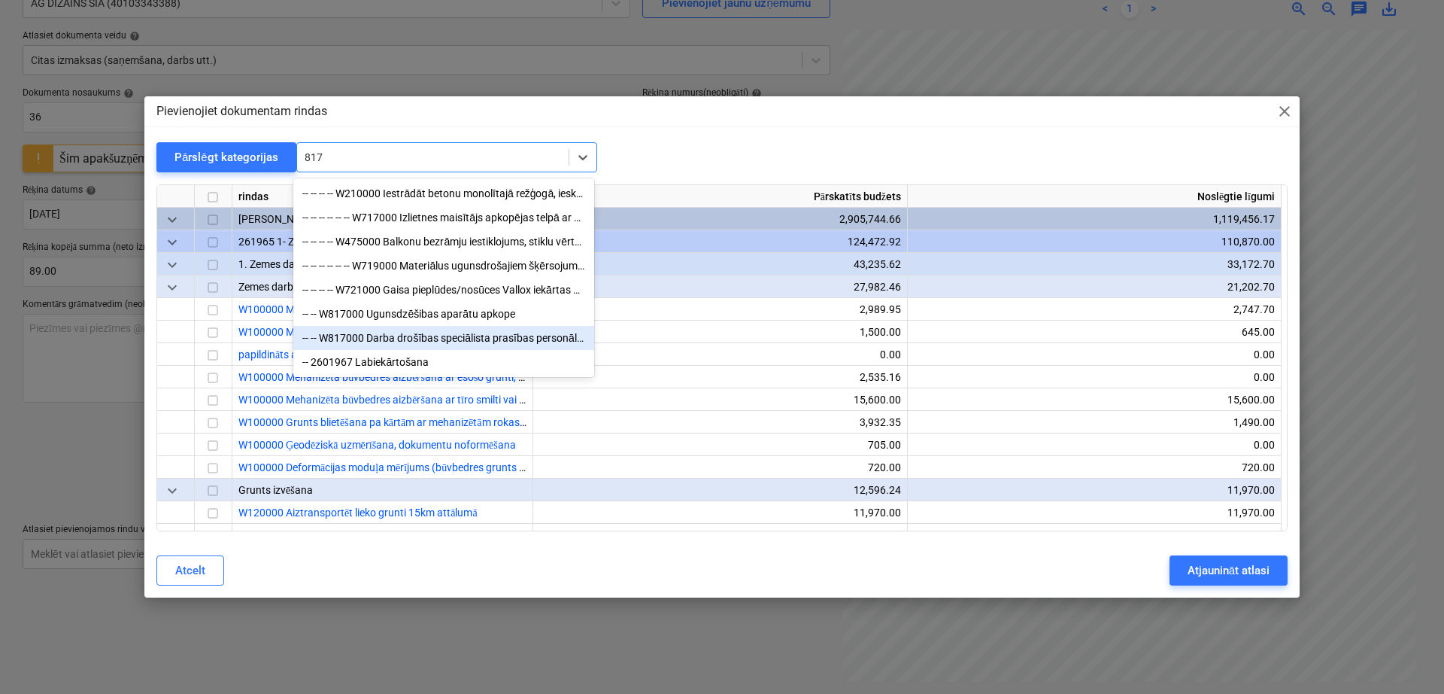
click at [448, 340] on div "-- -- W817000 Darba drošības speciālista prasības personālam, individuālas aizs…" at bounding box center [443, 338] width 301 height 24
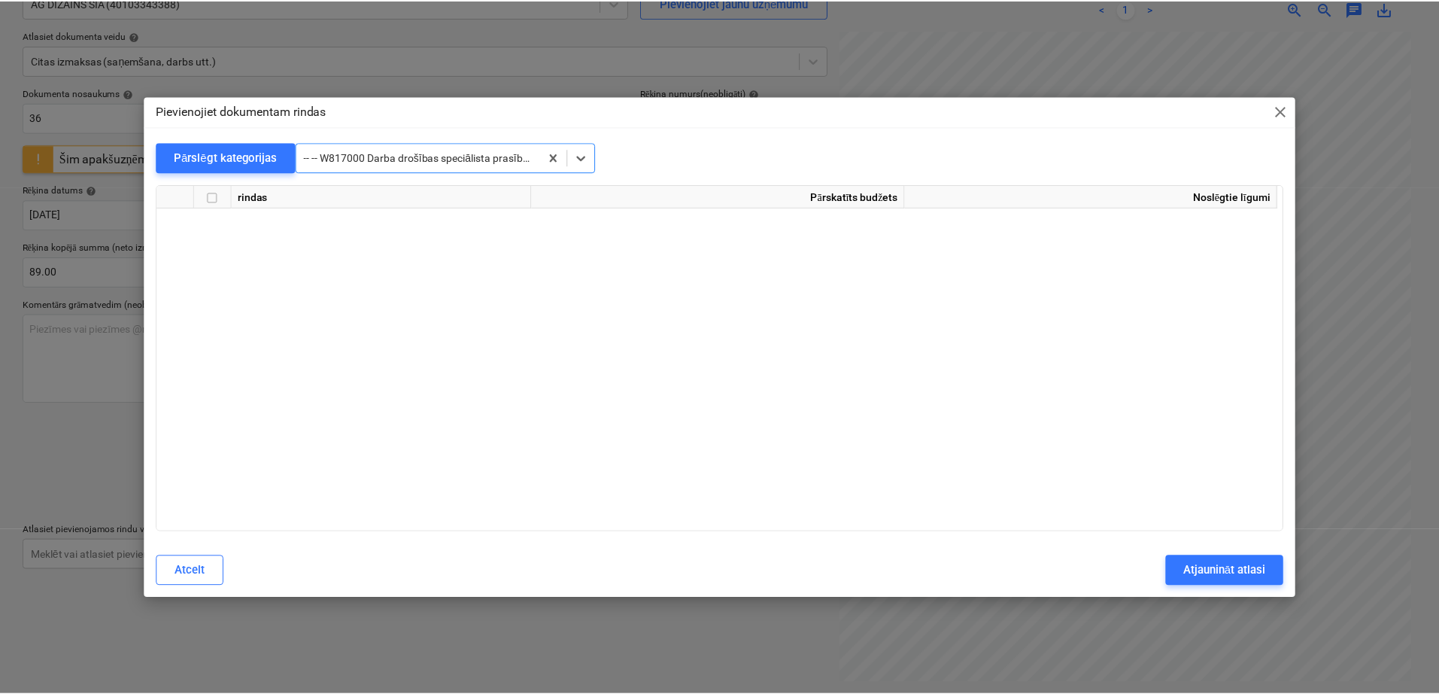
scroll to position [28732, 0]
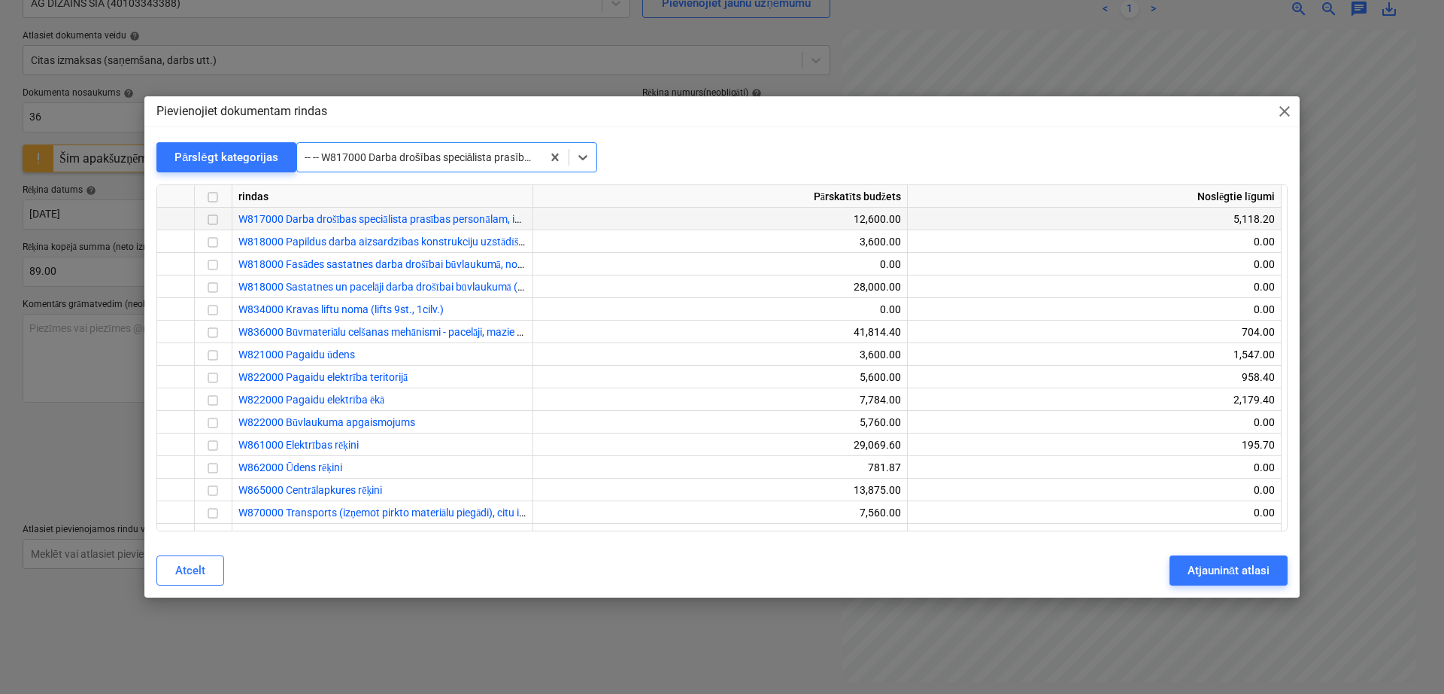
click at [216, 220] on input "checkbox" at bounding box center [213, 220] width 18 height 18
click at [1155, 554] on div "Atjaunināt atlasi" at bounding box center [1229, 570] width 82 height 20
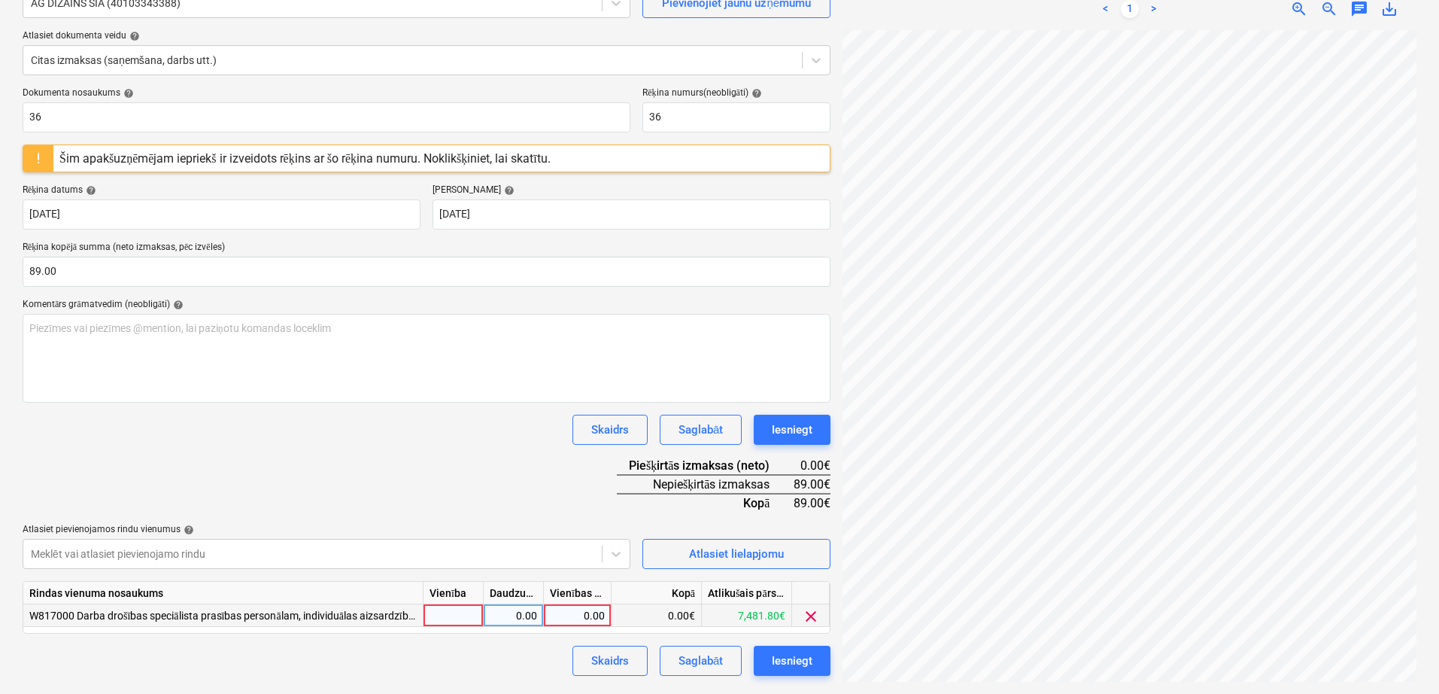
click at [462, 554] on div at bounding box center [454, 615] width 60 height 23
type input "gab"
click at [576, 554] on div "0.00" at bounding box center [577, 615] width 55 height 23
type input "89"
click at [493, 459] on div "Dokumenta nosaukums help 36 Rēķina numurs (neobligāti) help 36 Šim apakšuzņēmēj…" at bounding box center [427, 381] width 808 height 588
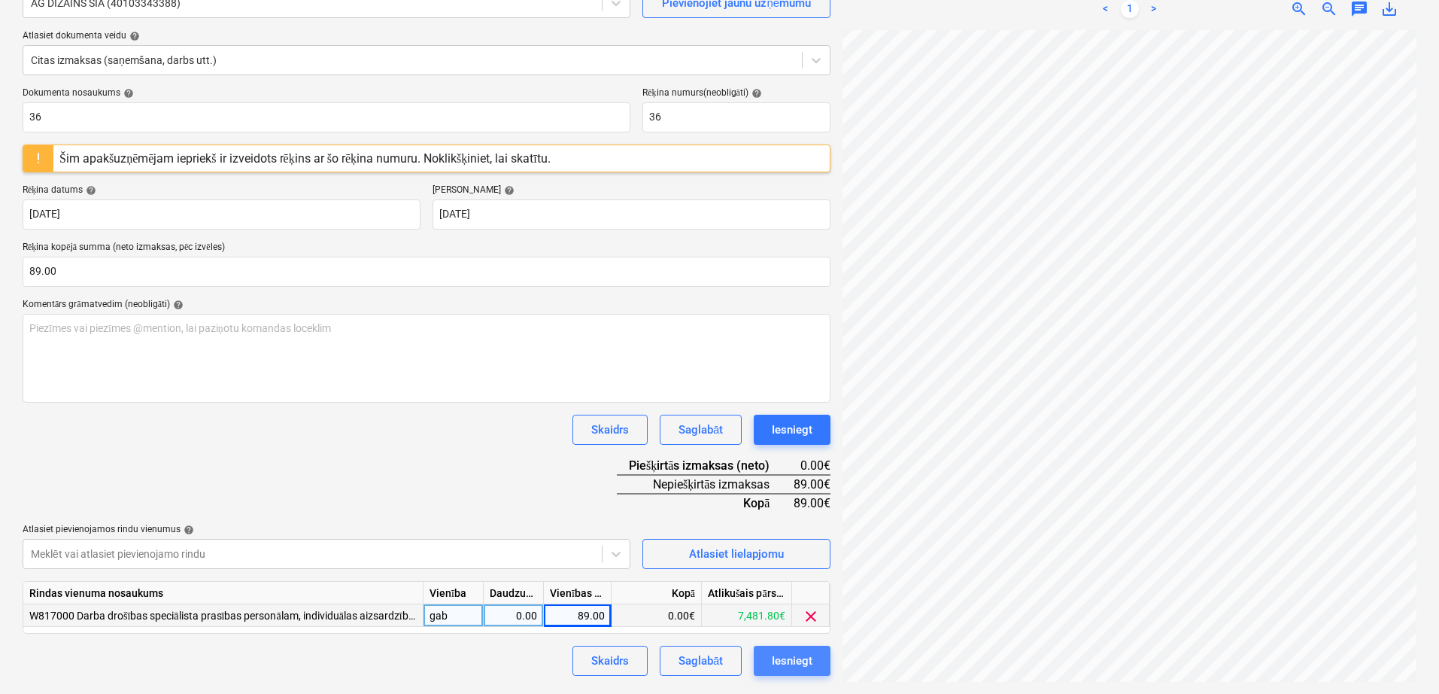
click at [800, 554] on div "Iesniegt" at bounding box center [792, 661] width 41 height 20
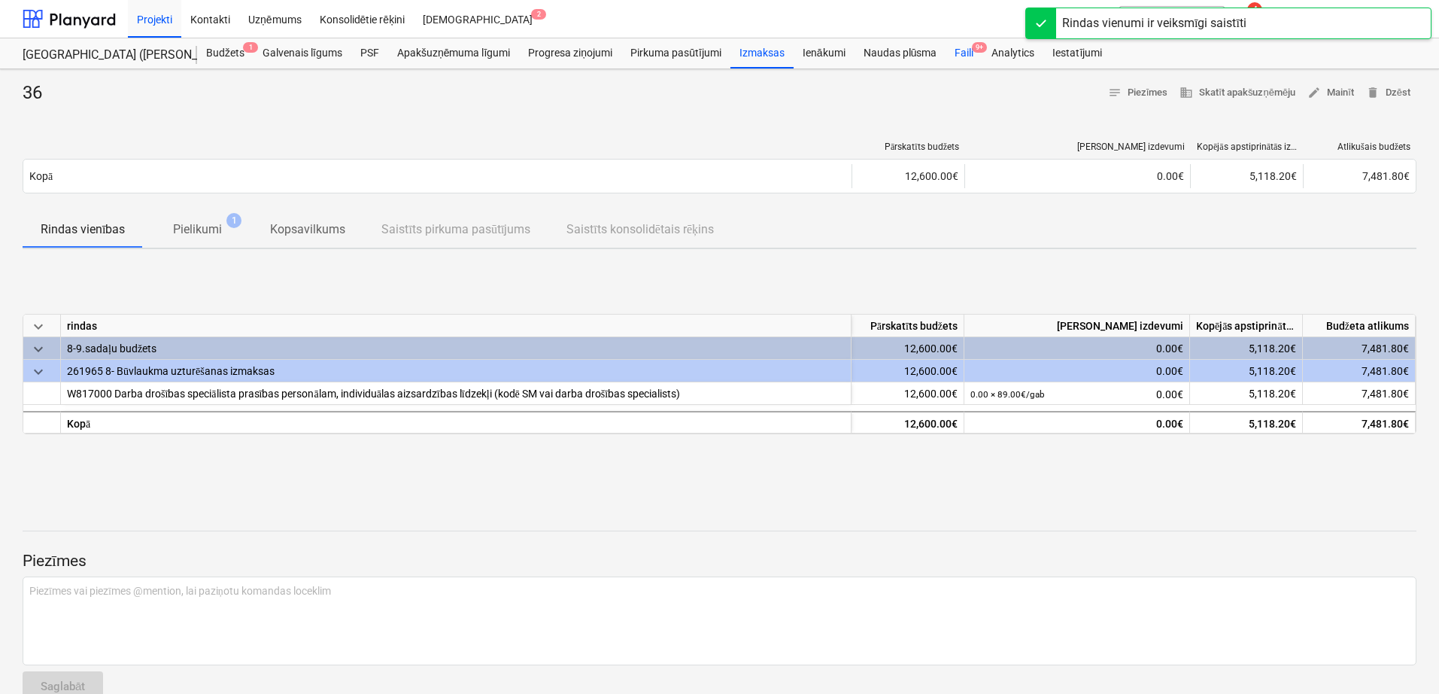
click at [970, 52] on div "Faili 9+" at bounding box center [964, 53] width 37 height 30
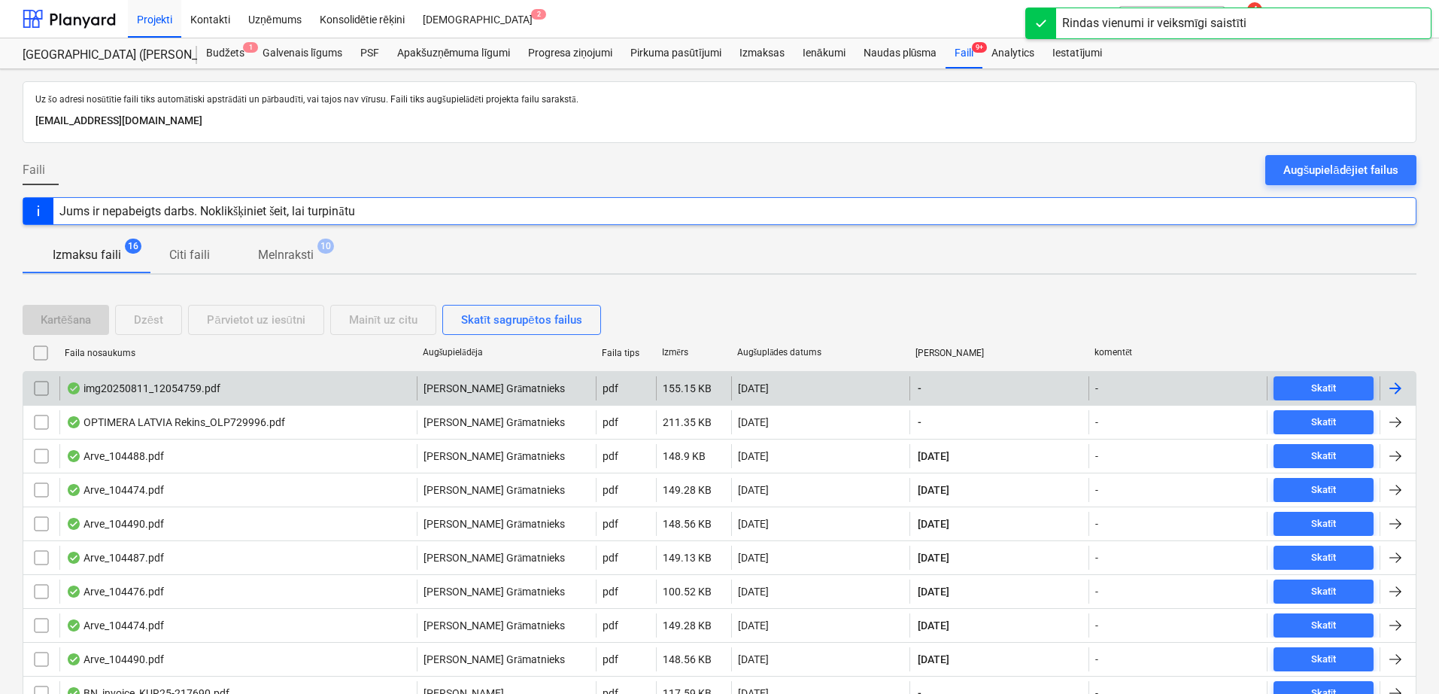
click at [968, 396] on div "-" at bounding box center [999, 388] width 179 height 24
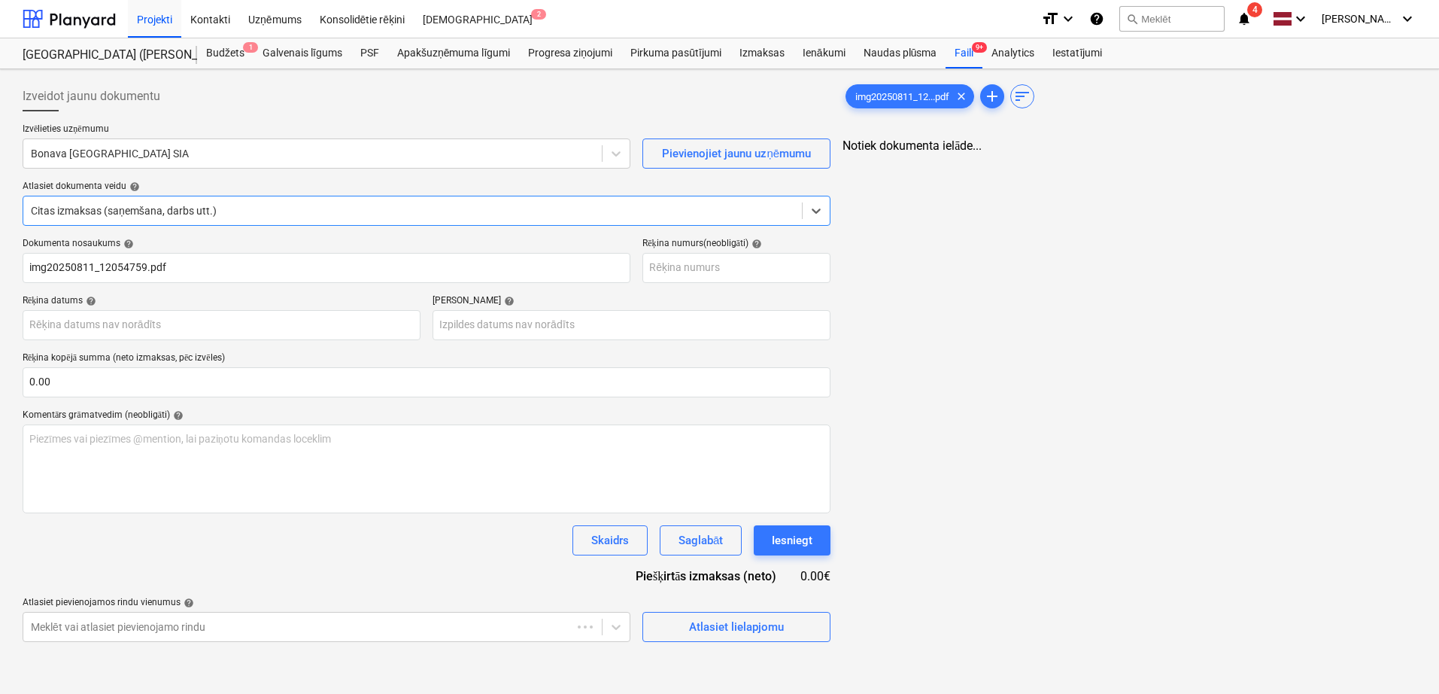
type input "img20250811_12054759.pdf"
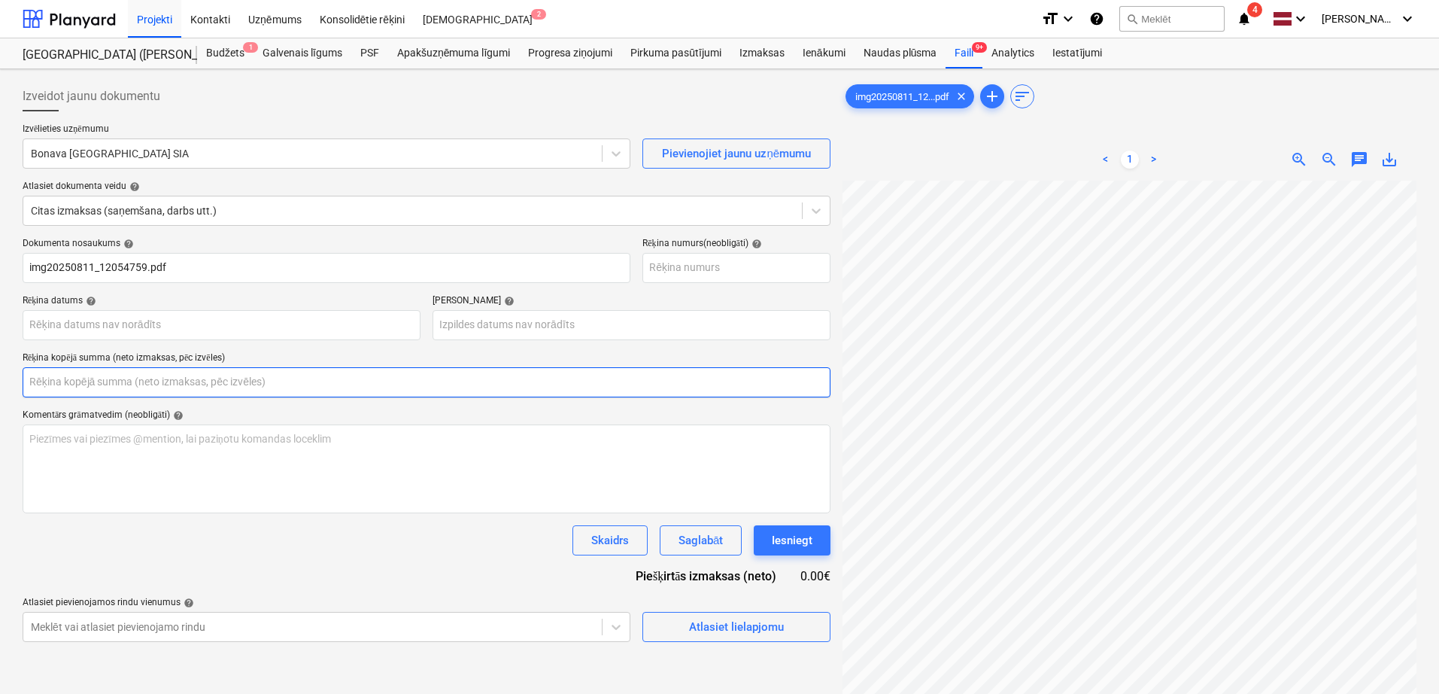
click at [267, 380] on input "text" at bounding box center [427, 382] width 808 height 30
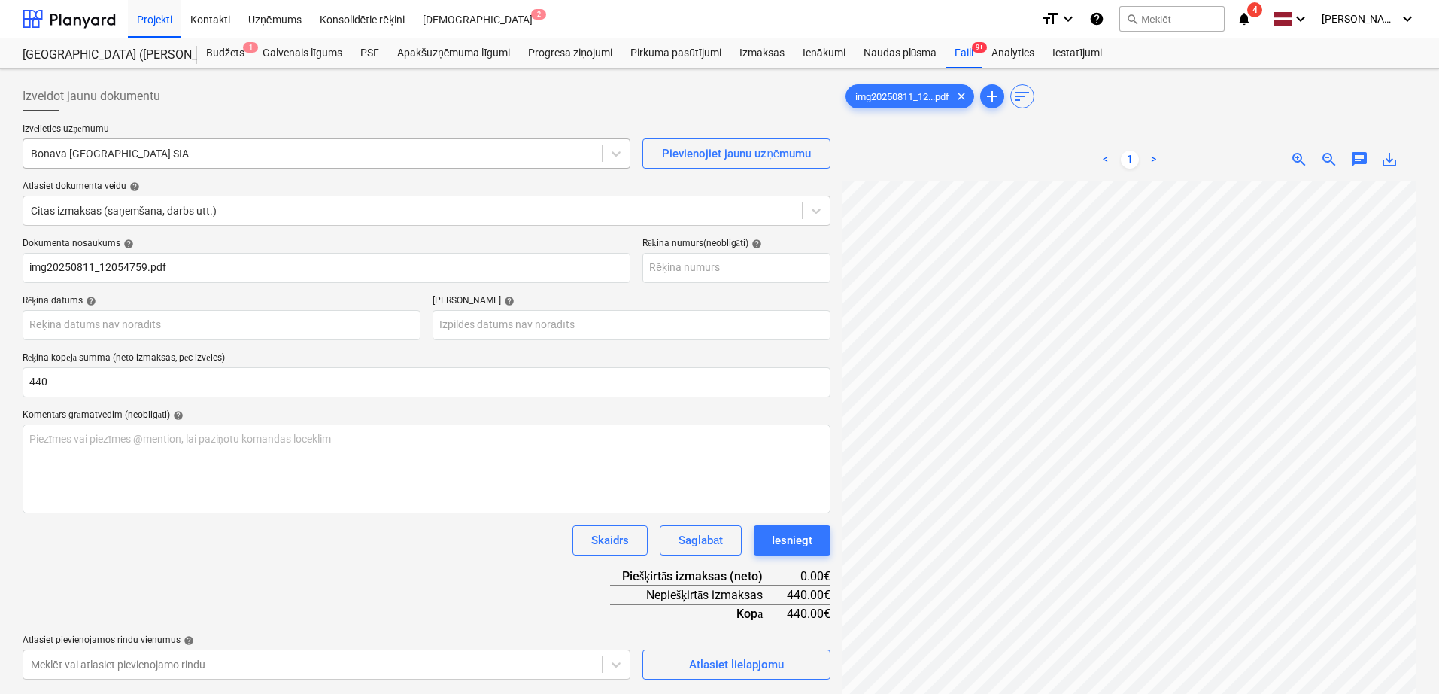
type input "440.00"
click at [272, 156] on div at bounding box center [313, 153] width 564 height 15
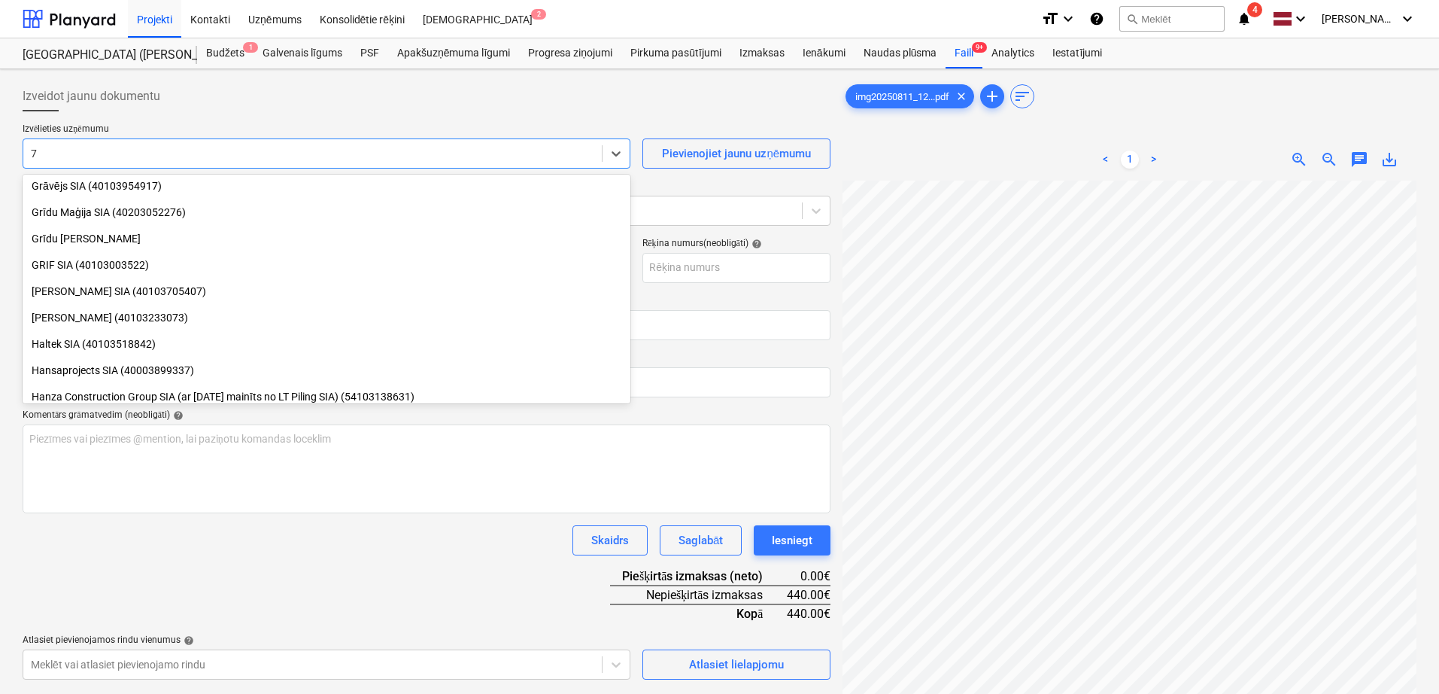
scroll to position [3015, 0]
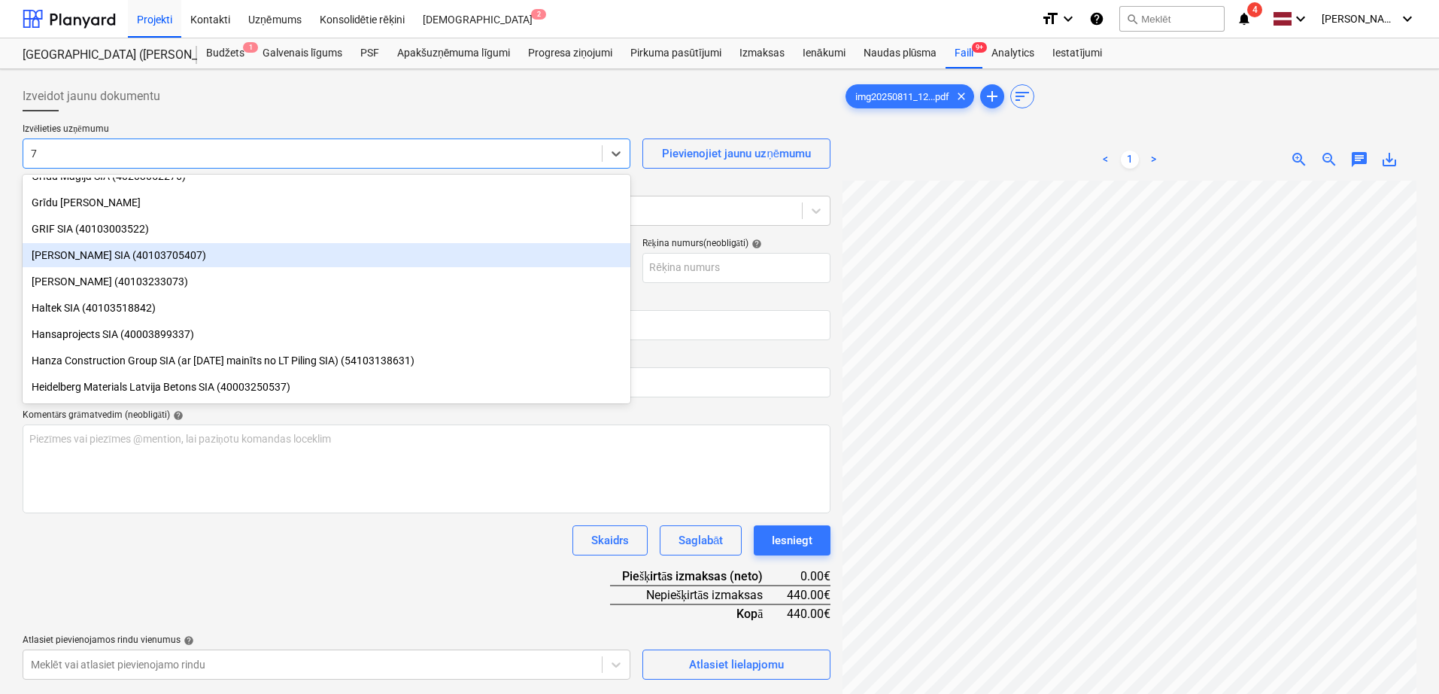
type input "7 b"
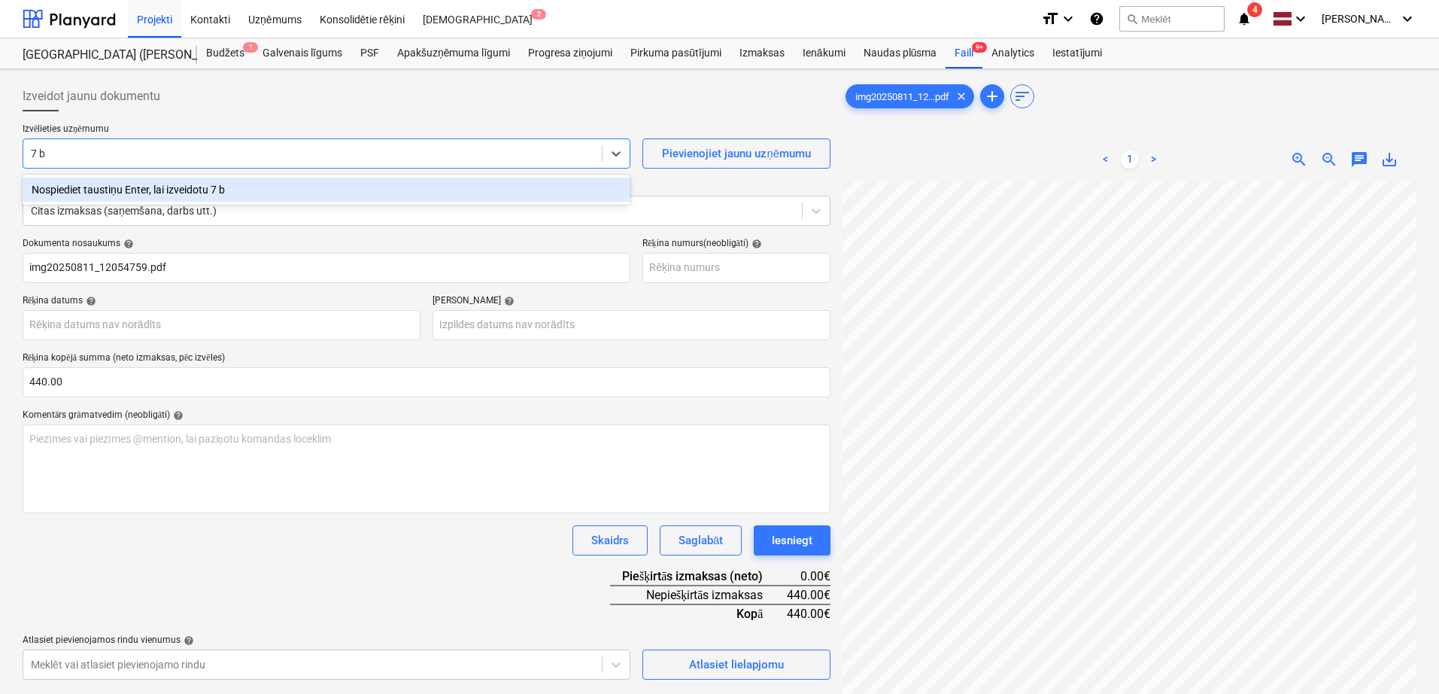
click at [244, 195] on div "Nospiediet taustiņu Enter, lai izveidotu 7 b" at bounding box center [327, 190] width 608 height 24
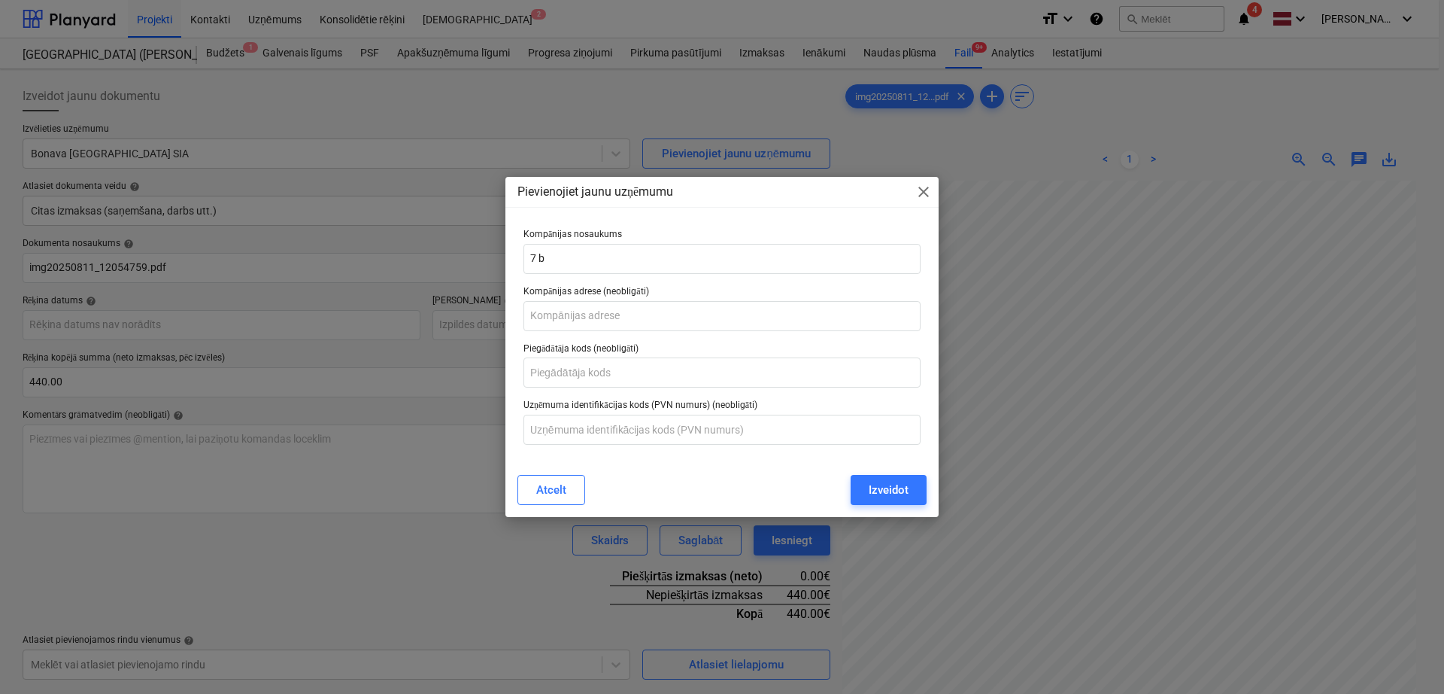
click at [927, 190] on span "close" at bounding box center [924, 192] width 18 height 18
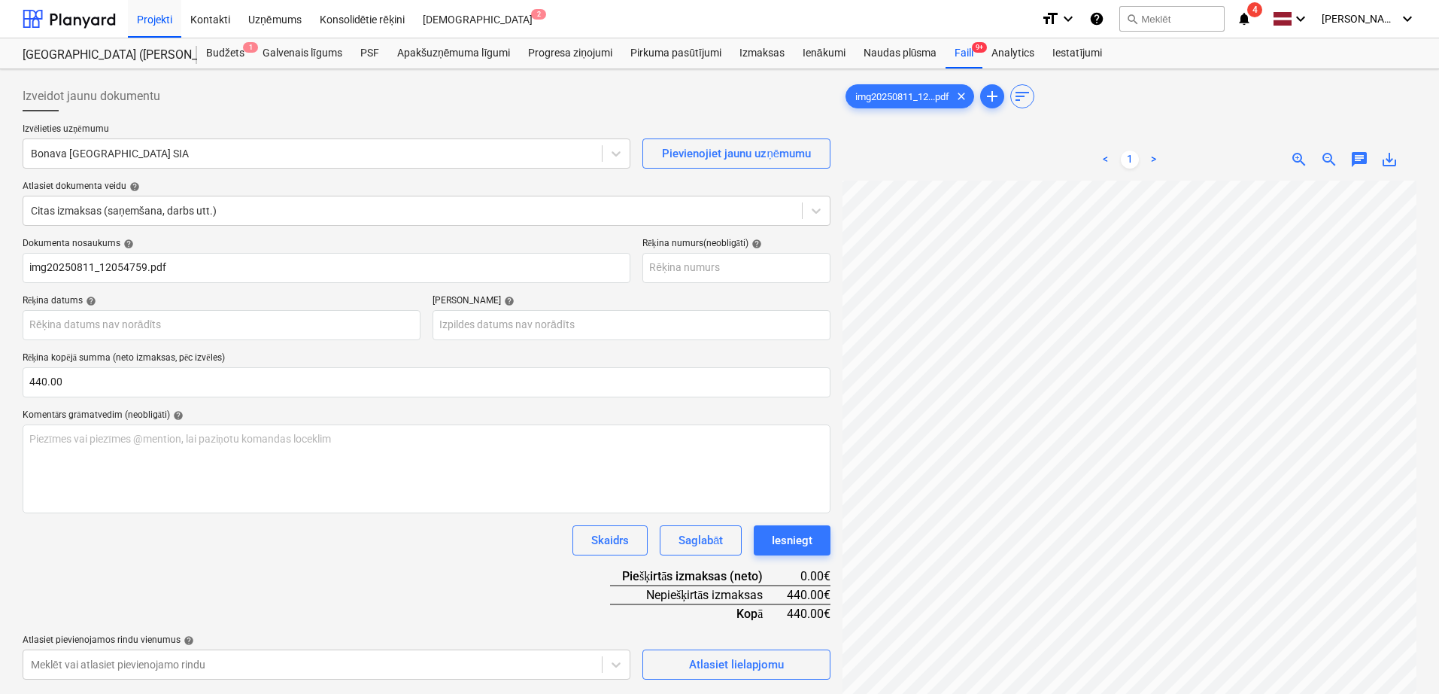
scroll to position [14, 2]
click at [71, 158] on div at bounding box center [313, 153] width 564 height 15
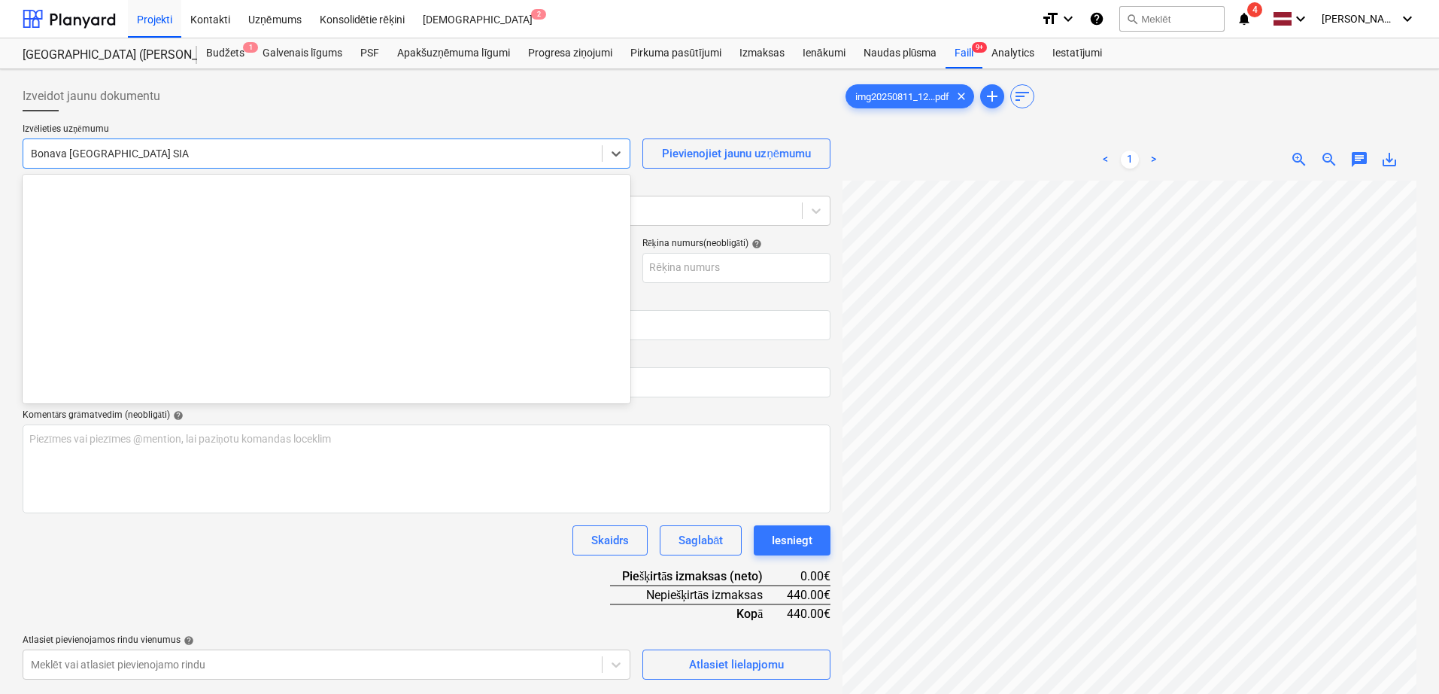
scroll to position [2765, 0]
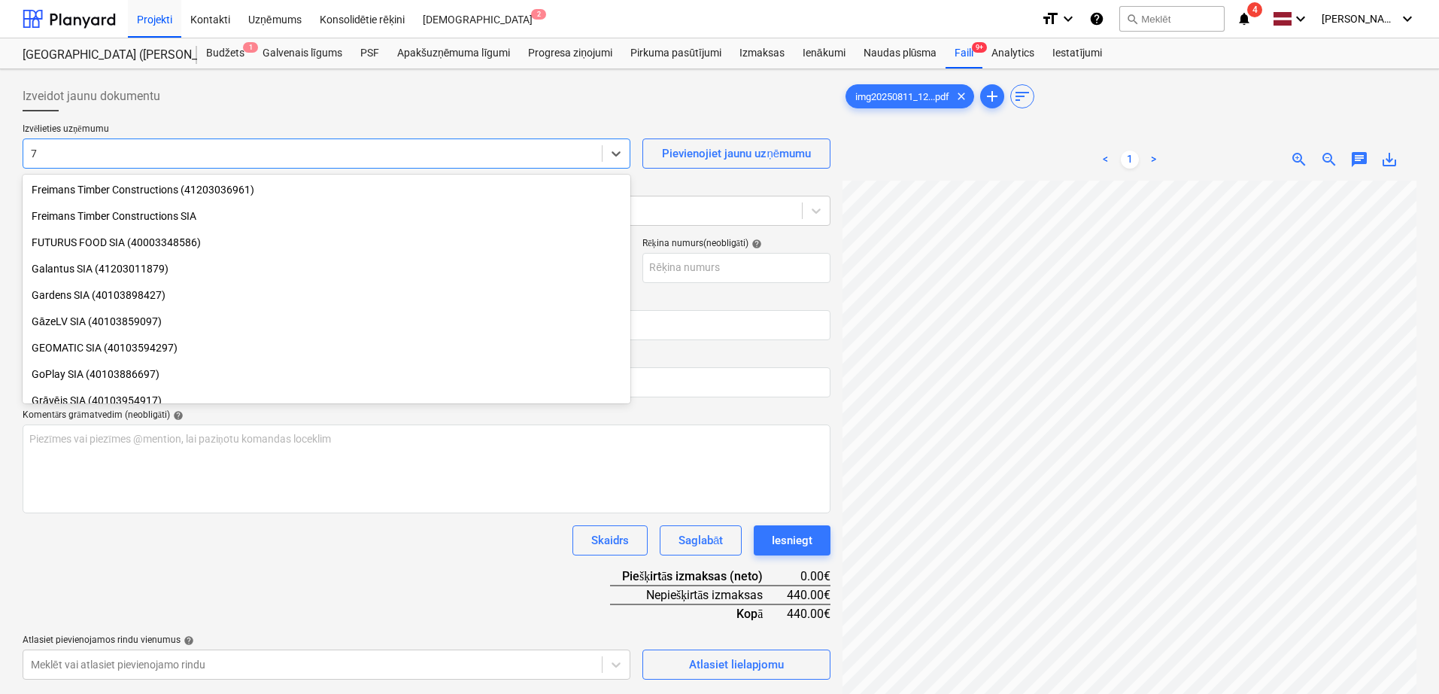
type input "7B"
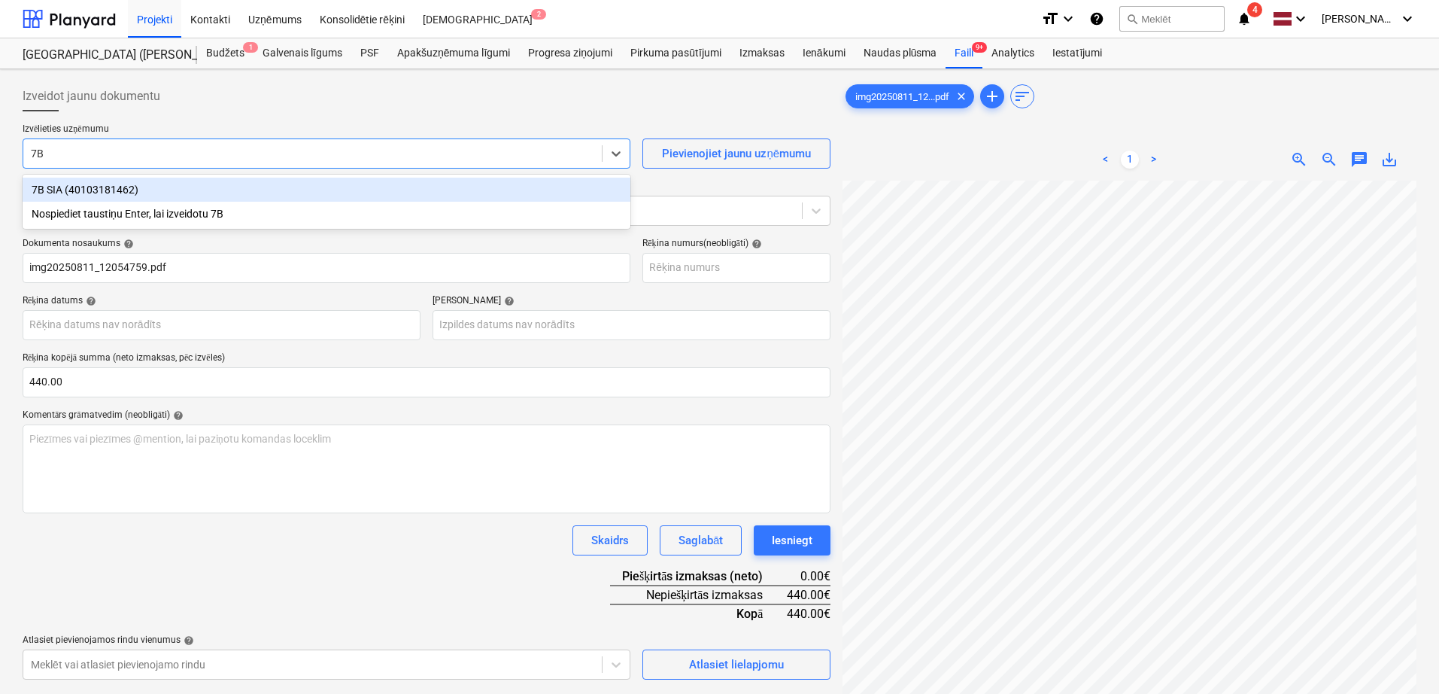
click at [77, 194] on div "7B SIA (40103181462)" at bounding box center [327, 190] width 608 height 24
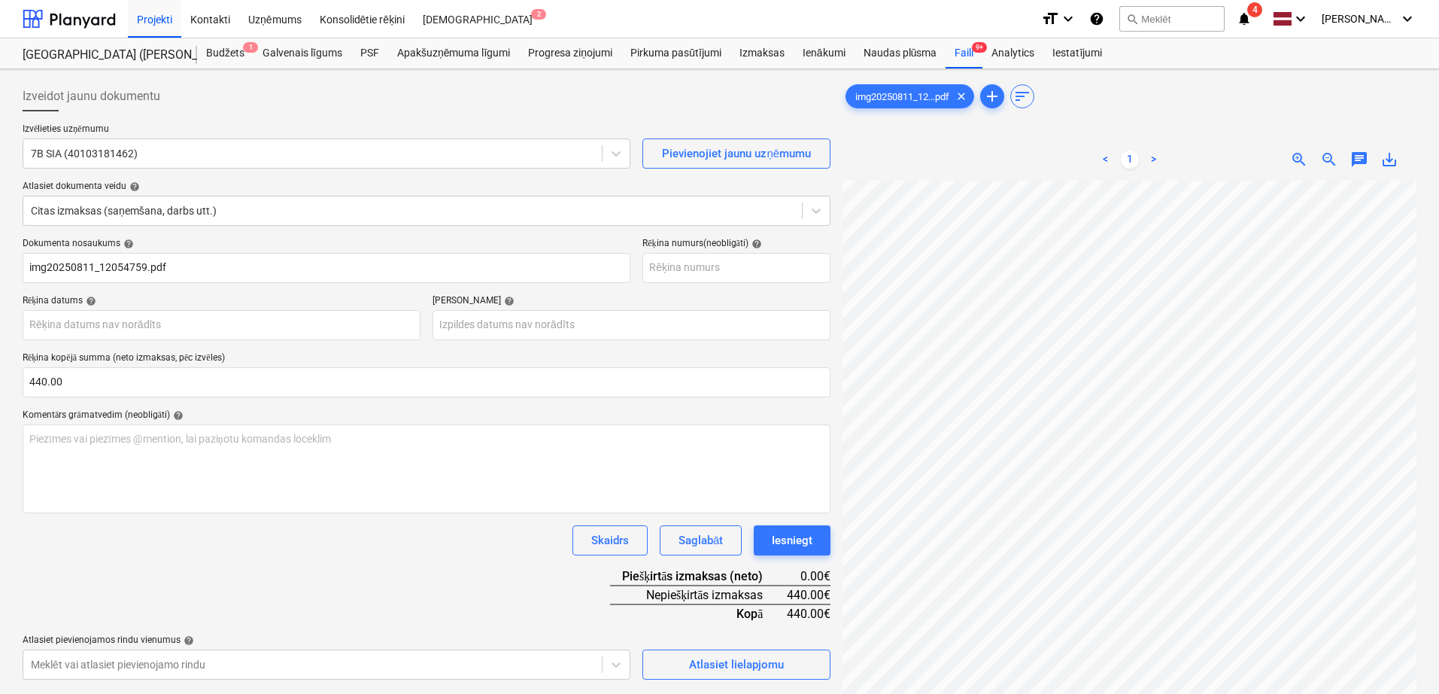
scroll to position [100, 86]
click at [126, 327] on body "Projekti Kontakti Uzņēmums Konsolidētie rēķini Iesūtne 2 format_size keyboard_a…" at bounding box center [719, 347] width 1439 height 694
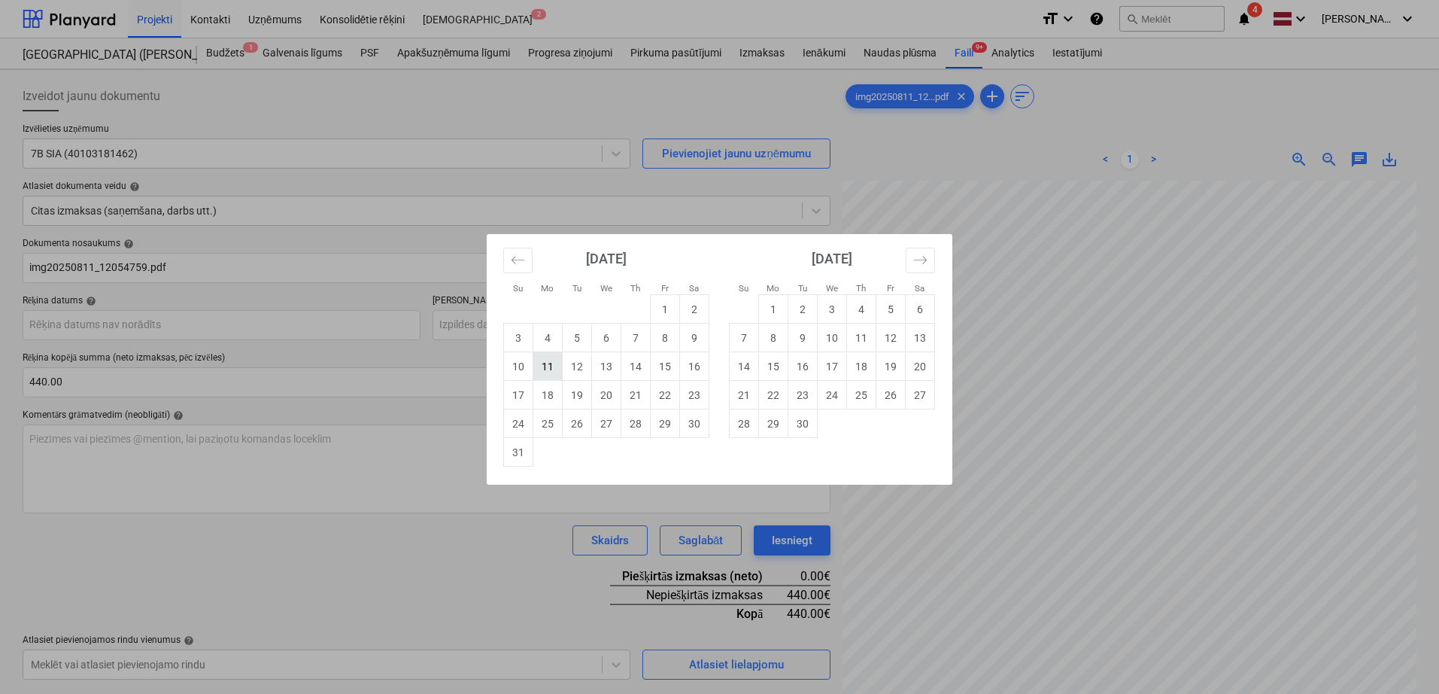
click at [549, 363] on td "11" at bounding box center [547, 366] width 29 height 29
type input "[DATE]"
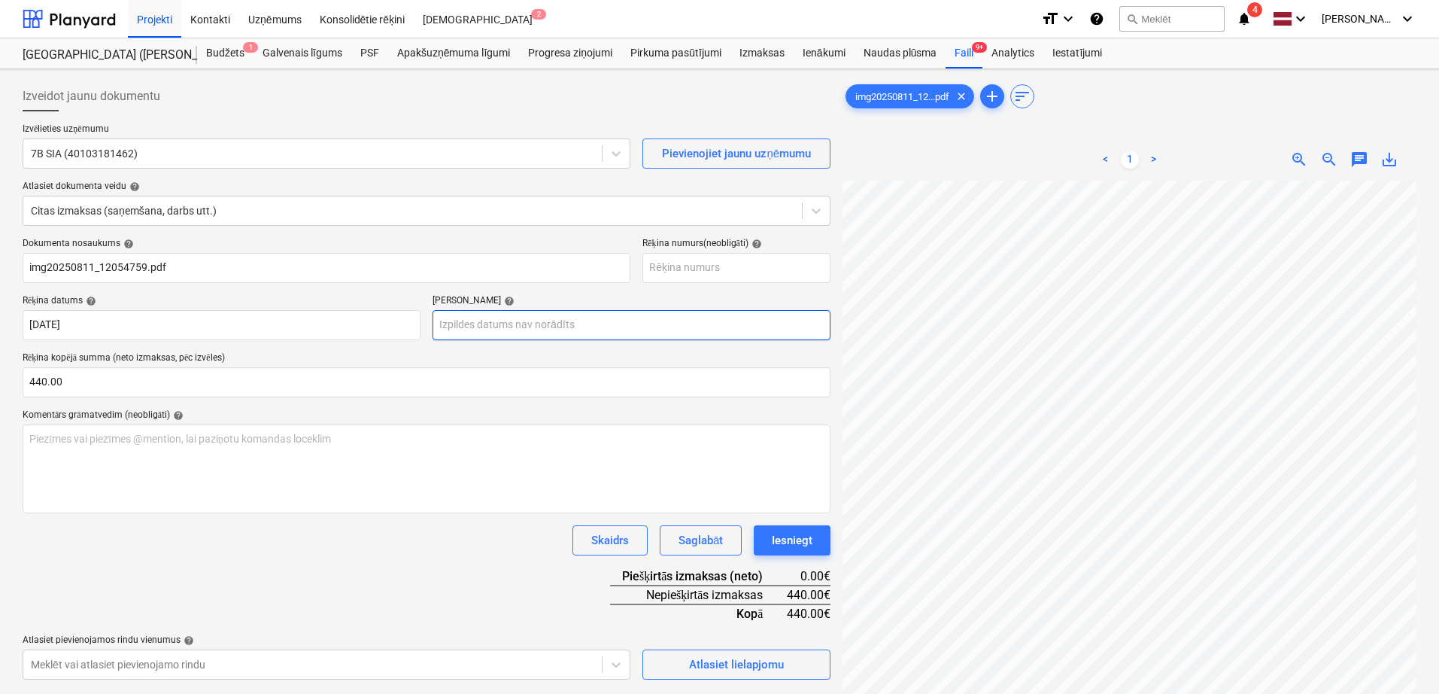
click at [580, 326] on body "Projekti Kontakti Uzņēmums Konsolidētie rēķini Iesūtne 2 format_size keyboard_a…" at bounding box center [719, 347] width 1439 height 694
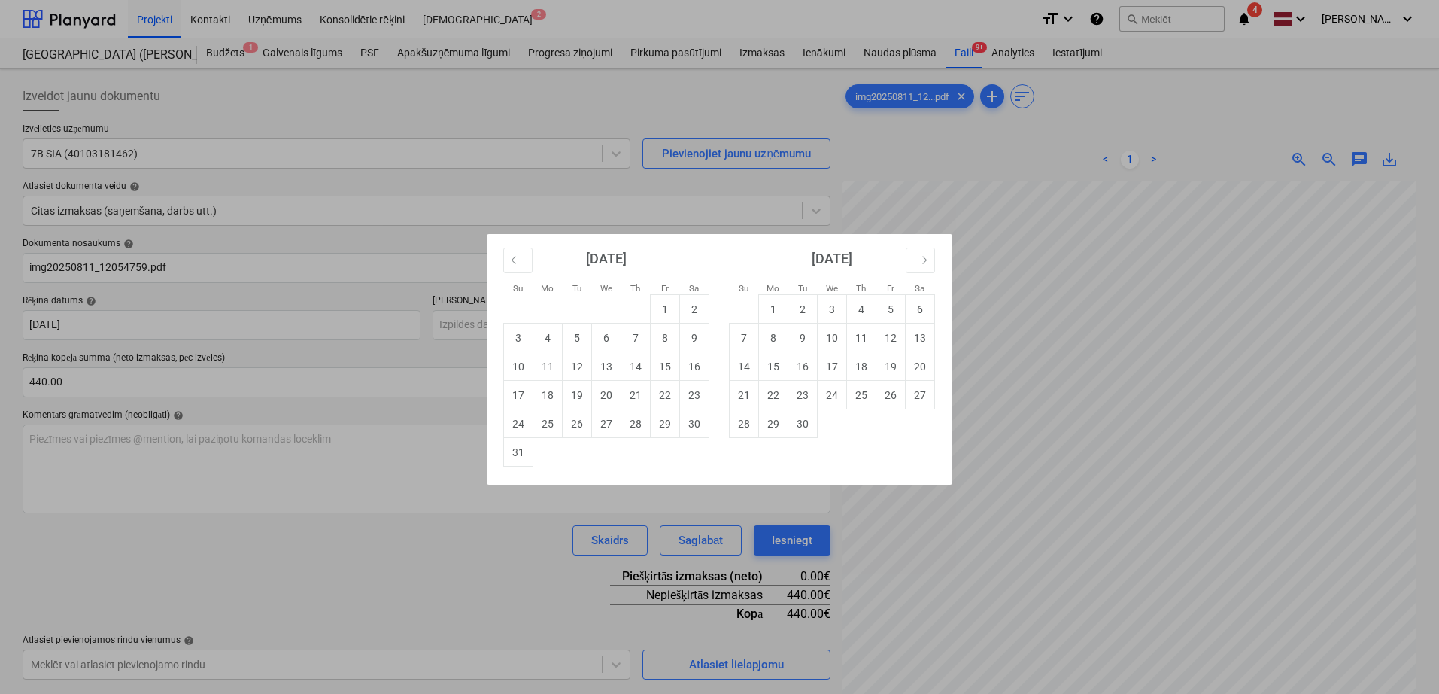
click at [557, 420] on td "25" at bounding box center [547, 423] width 29 height 29
type input "[DATE]"
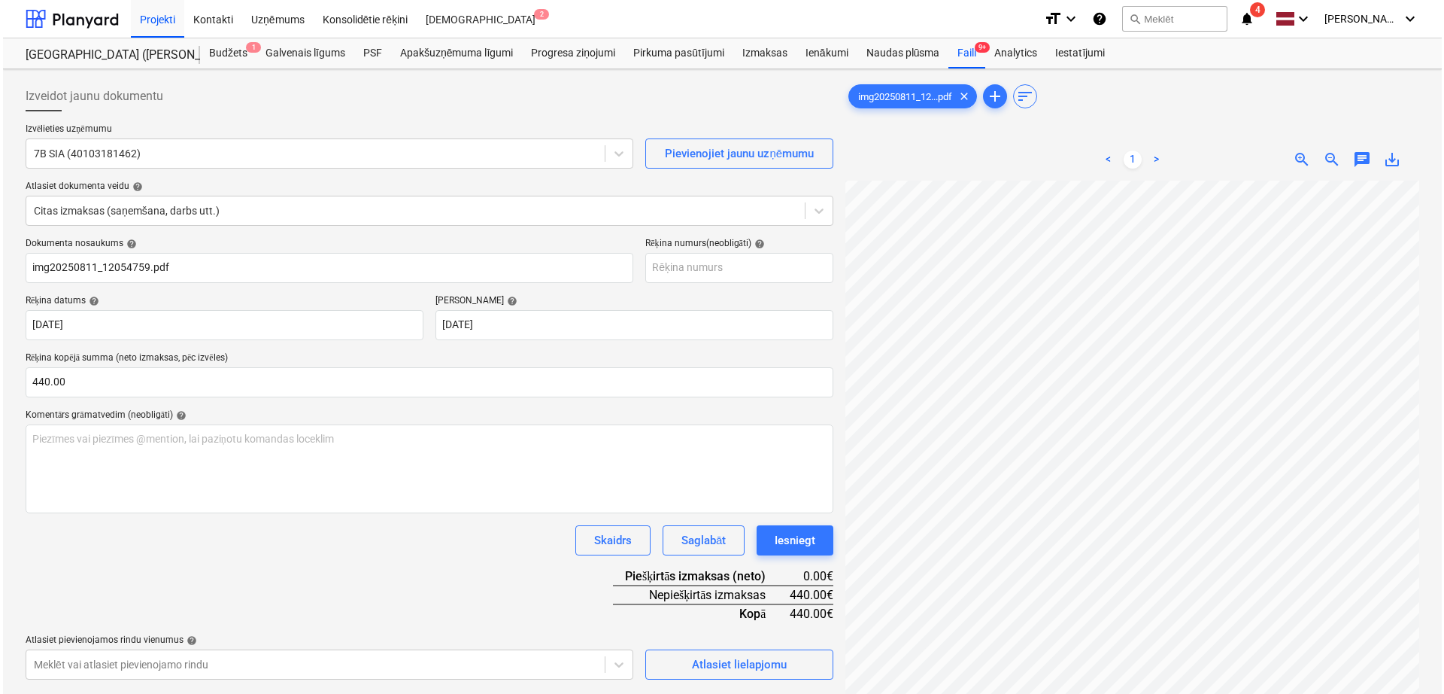
scroll to position [150, 0]
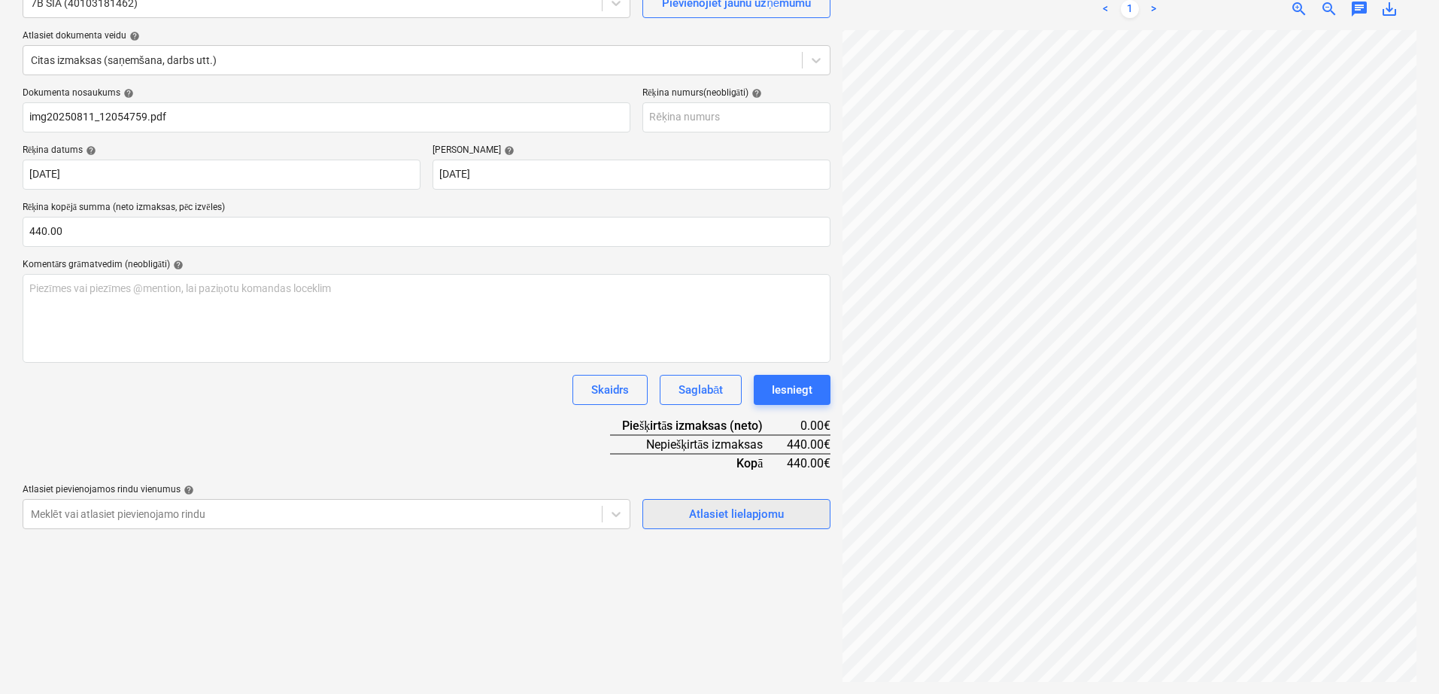
click at [702, 510] on div "Atlasiet lielapjomu" at bounding box center [736, 514] width 95 height 20
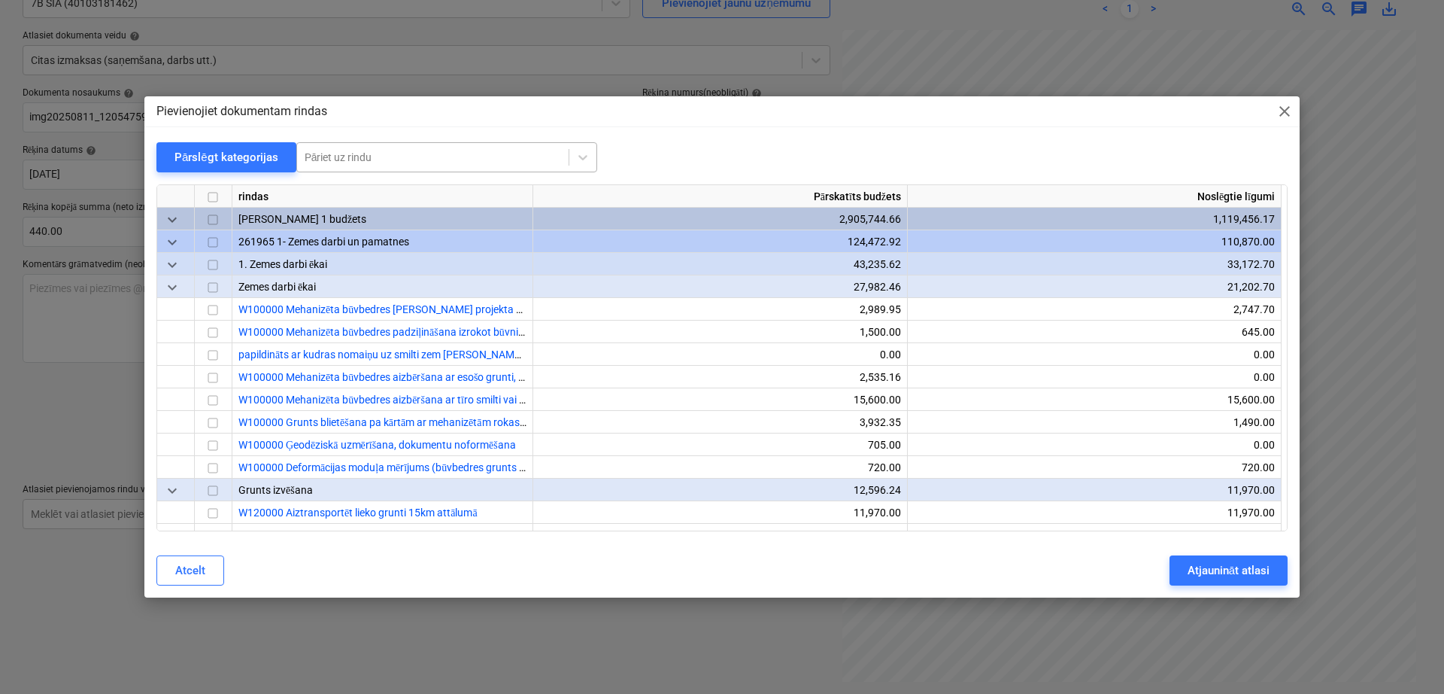
click at [433, 159] on div at bounding box center [433, 157] width 257 height 15
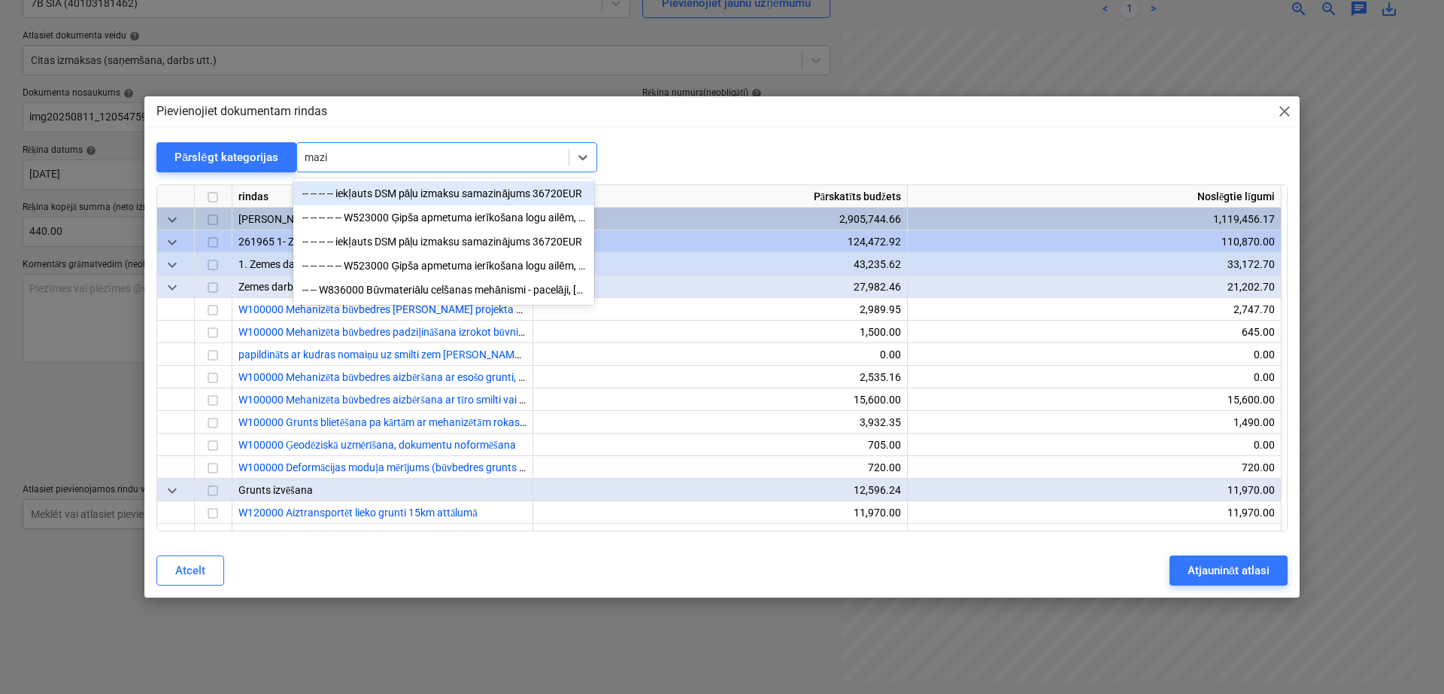
type input "[PERSON_NAME]"
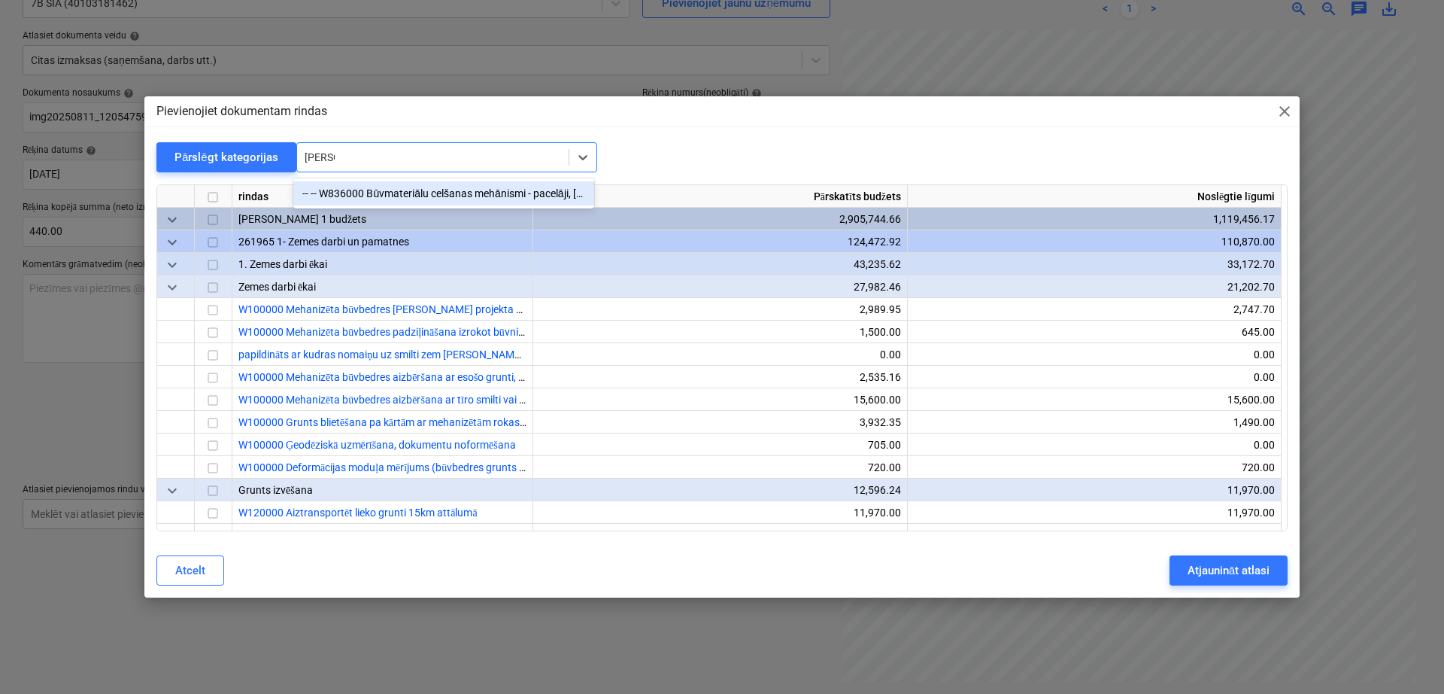
click at [451, 188] on div "-- -- W836000 Būvmateriālu celšanas mehānismi - pacelāji, [PERSON_NAME] celtņi …" at bounding box center [443, 193] width 301 height 24
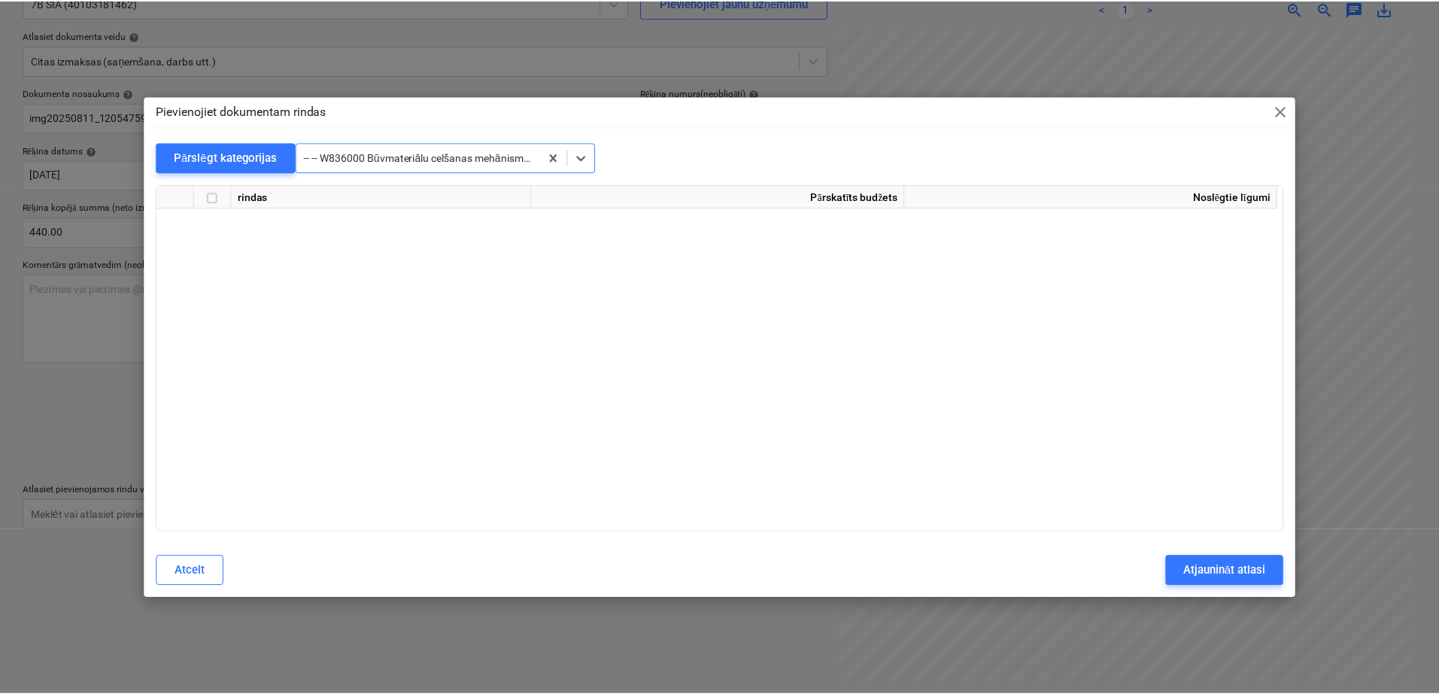
scroll to position [28845, 0]
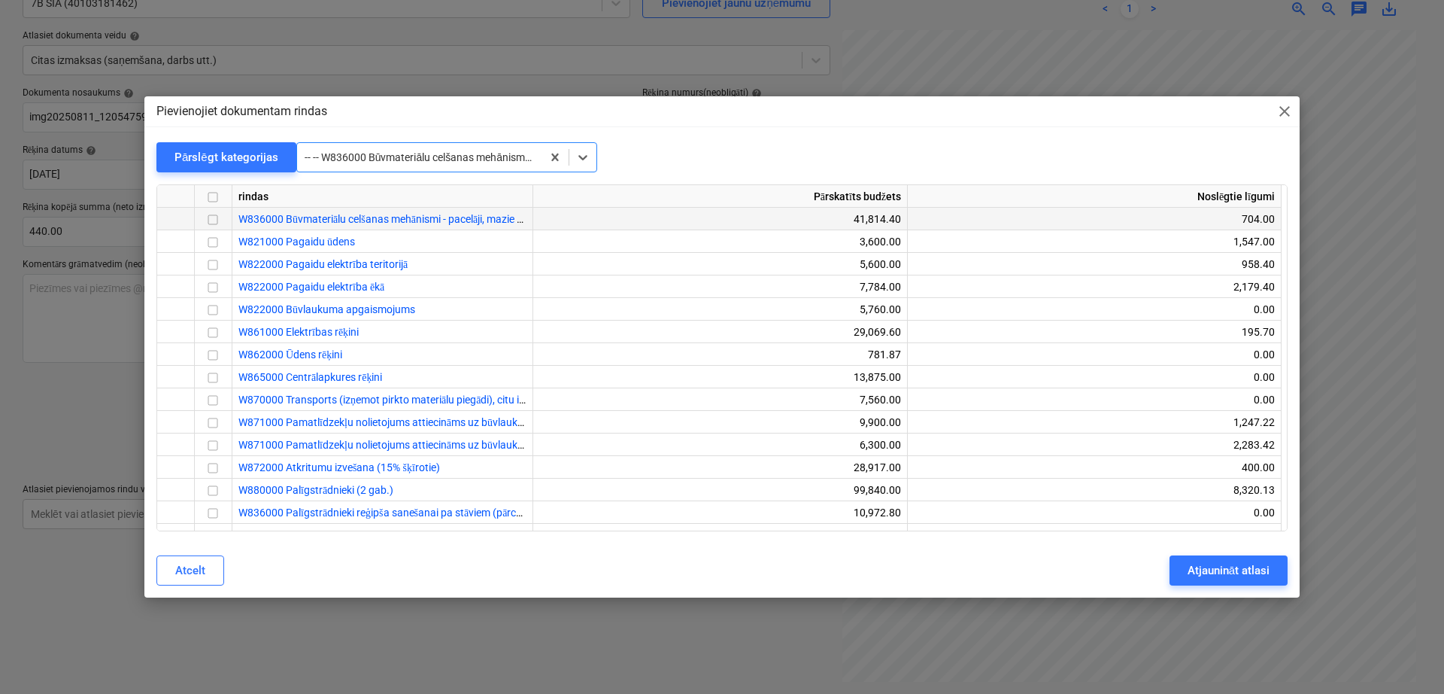
click at [217, 221] on input "checkbox" at bounding box center [213, 220] width 18 height 18
click at [1155, 554] on div "Atjaunināt atlasi" at bounding box center [1229, 570] width 82 height 20
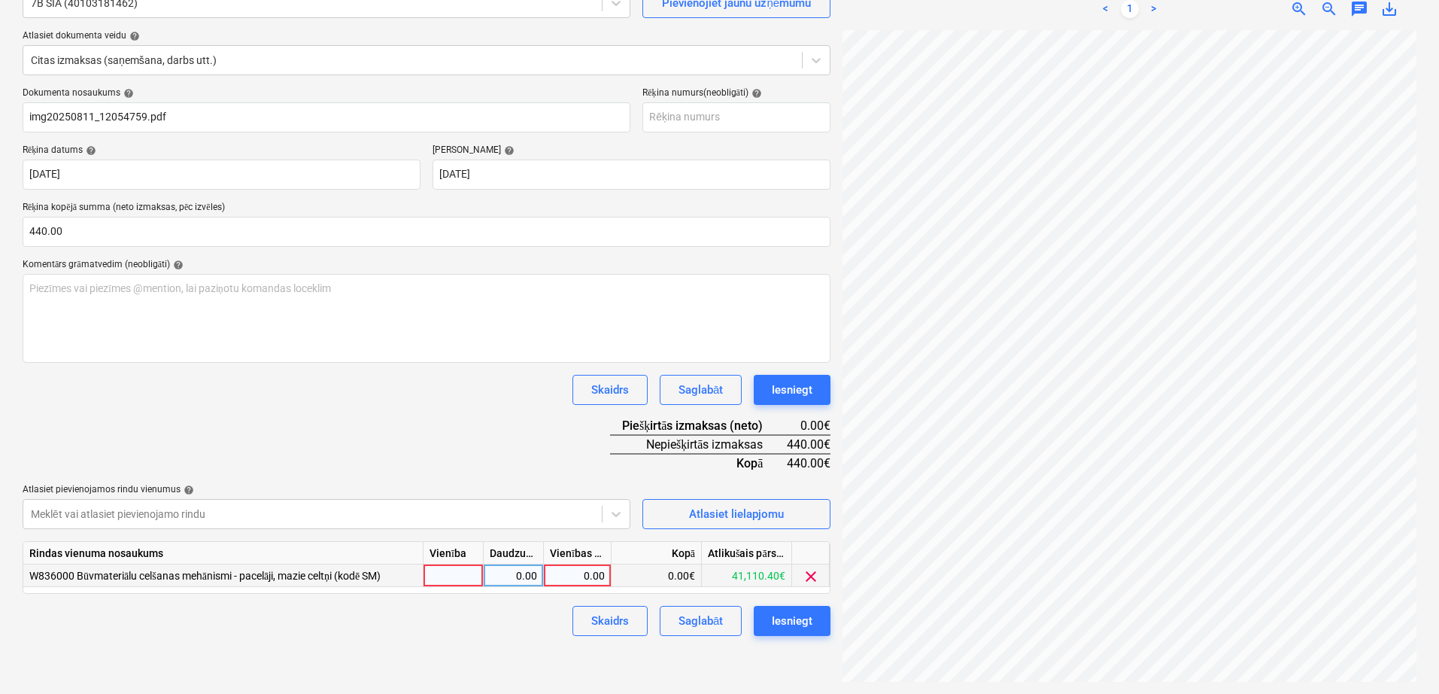
click at [568, 554] on div "0.00" at bounding box center [577, 575] width 55 height 23
type input "440"
click at [532, 422] on div "Dokumenta nosaukums help img20250811_12054759.pdf Rēķina numurs (neobligāti) he…" at bounding box center [427, 361] width 808 height 548
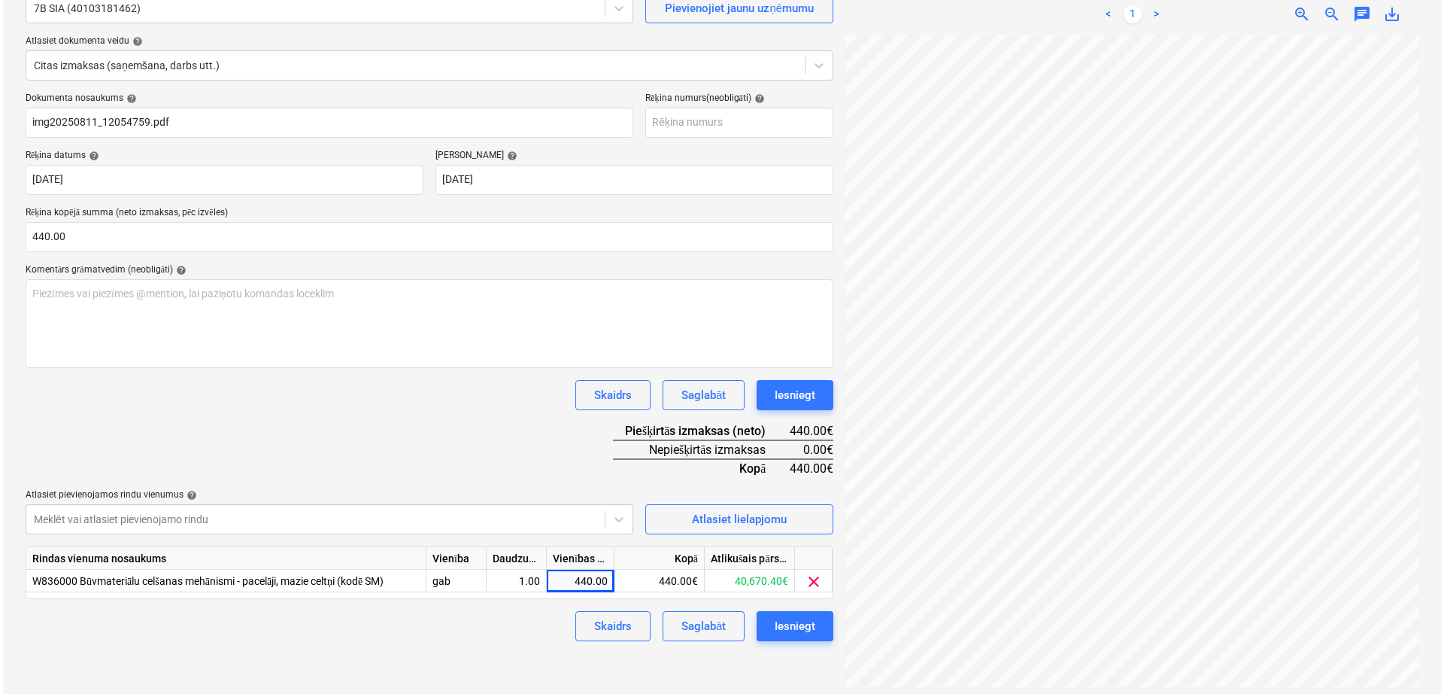
scroll to position [150, 0]
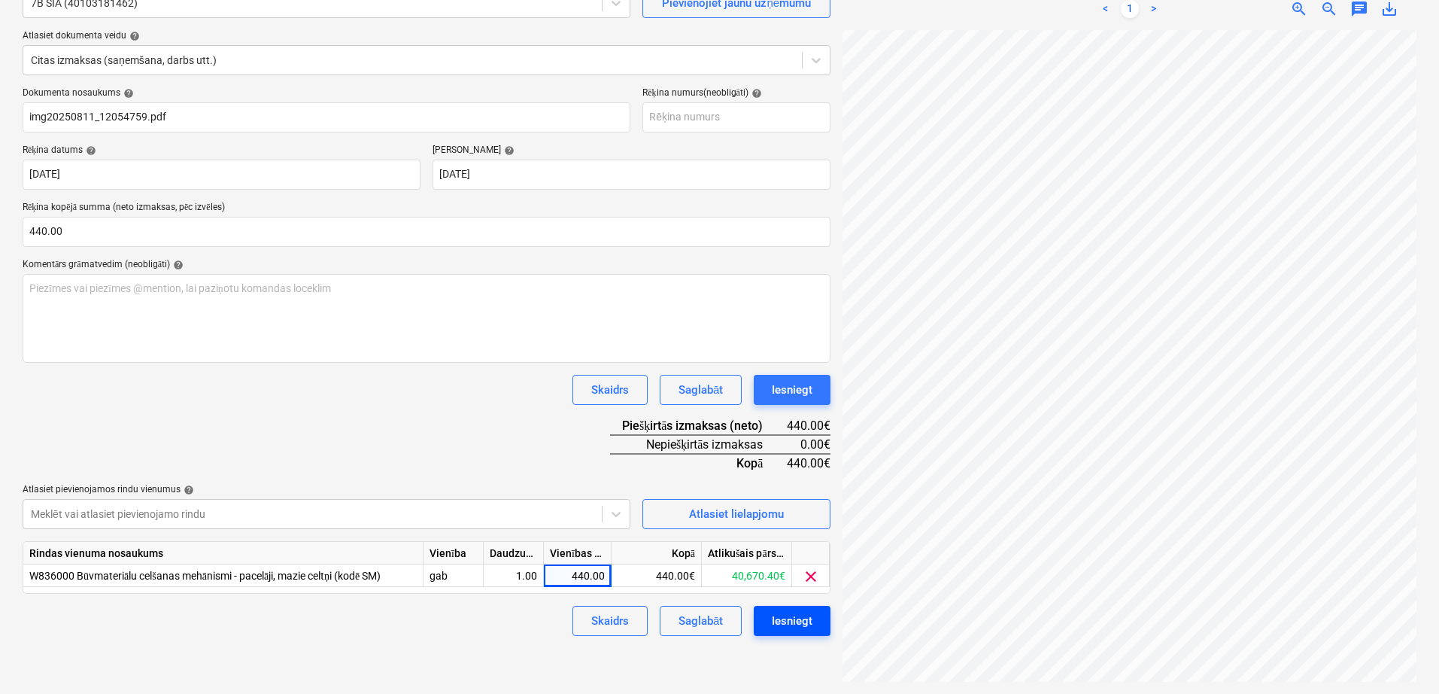
click at [777, 554] on div "Iesniegt" at bounding box center [792, 621] width 41 height 20
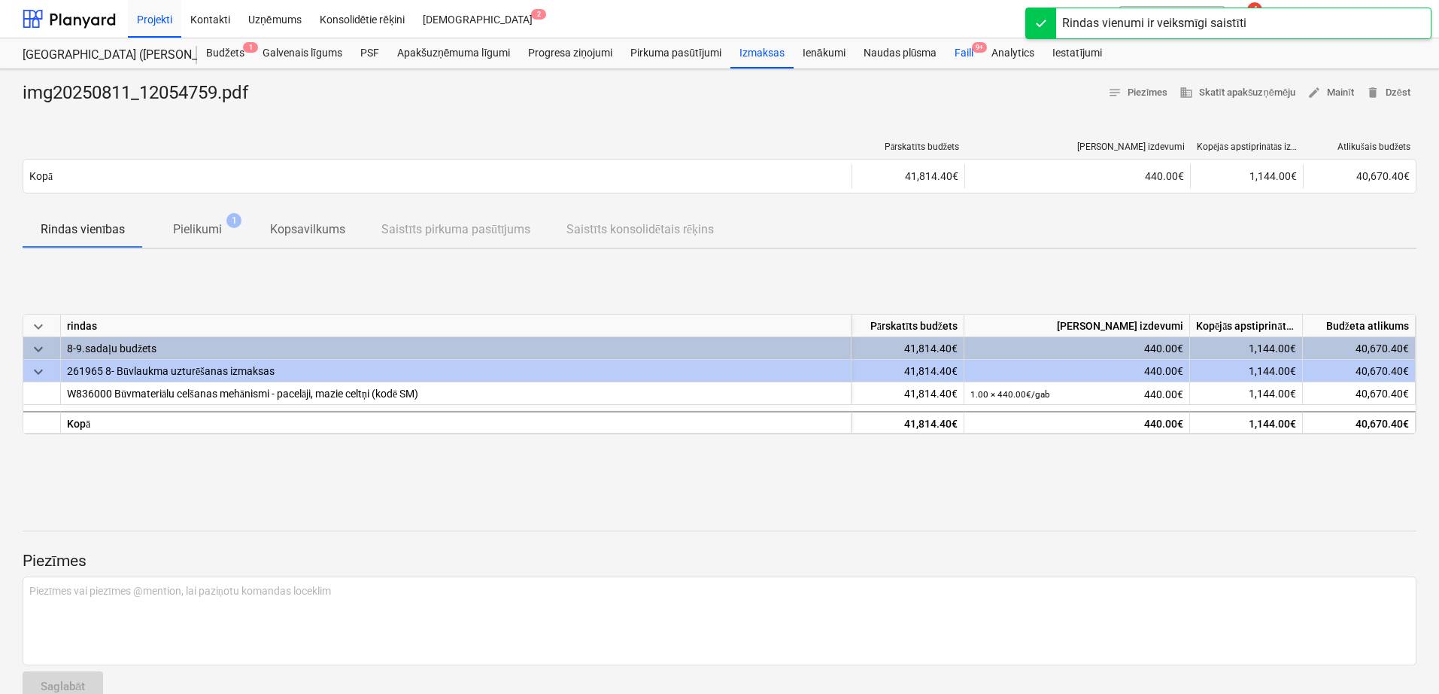
click at [967, 52] on div "Faili 9+" at bounding box center [964, 53] width 37 height 30
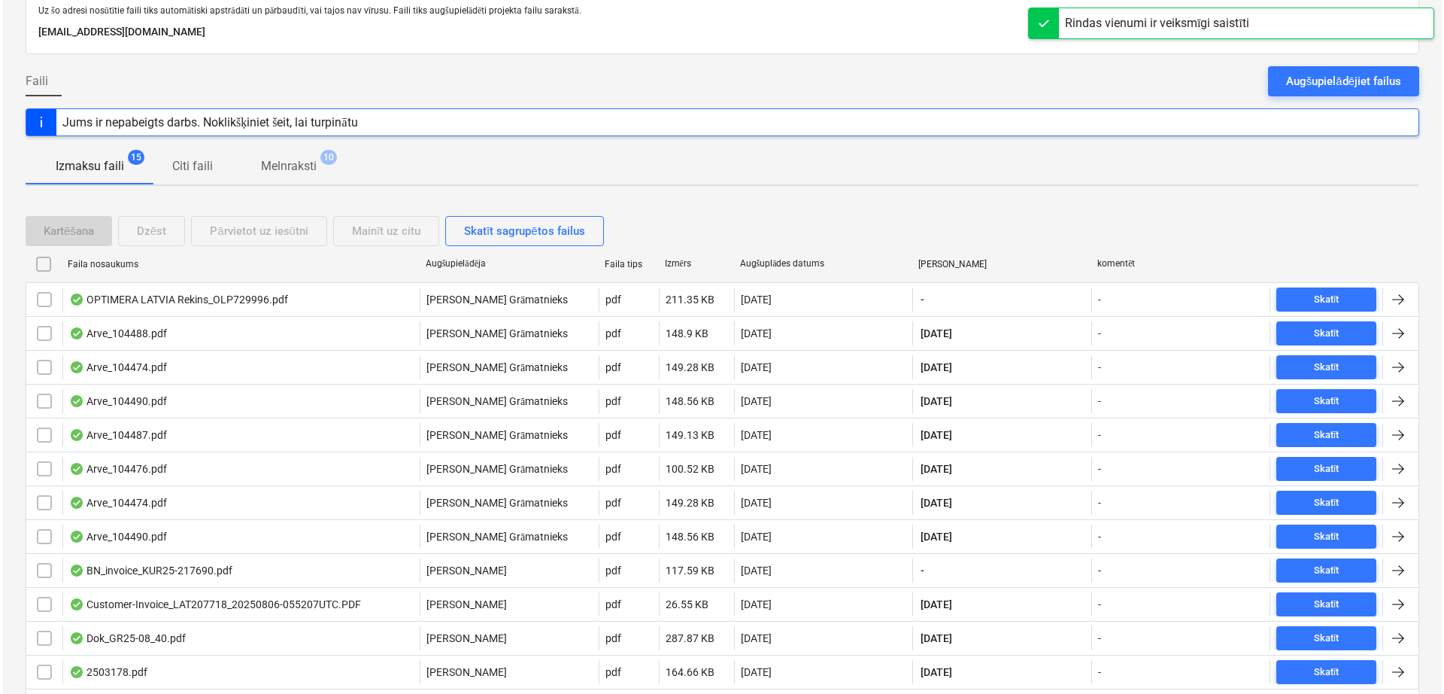
scroll to position [240, 0]
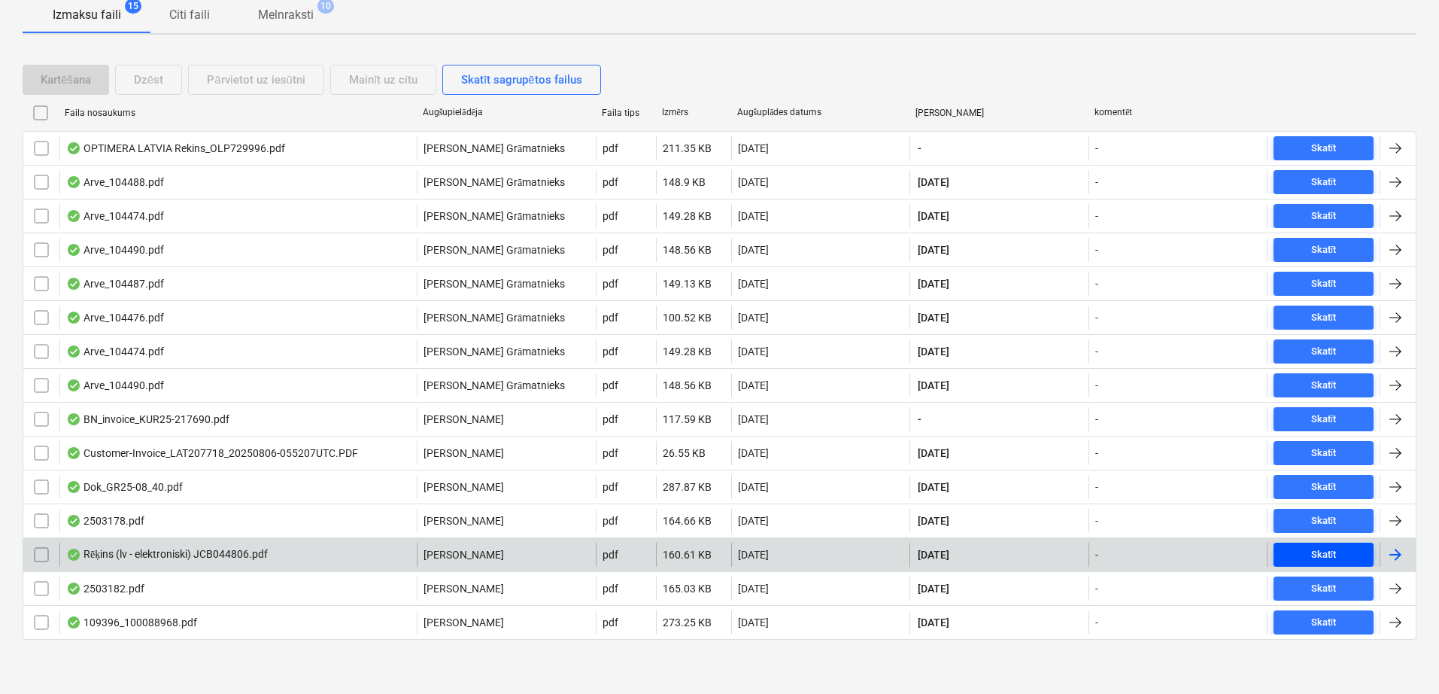
click at [1155, 554] on div "Skatīt" at bounding box center [1324, 554] width 26 height 17
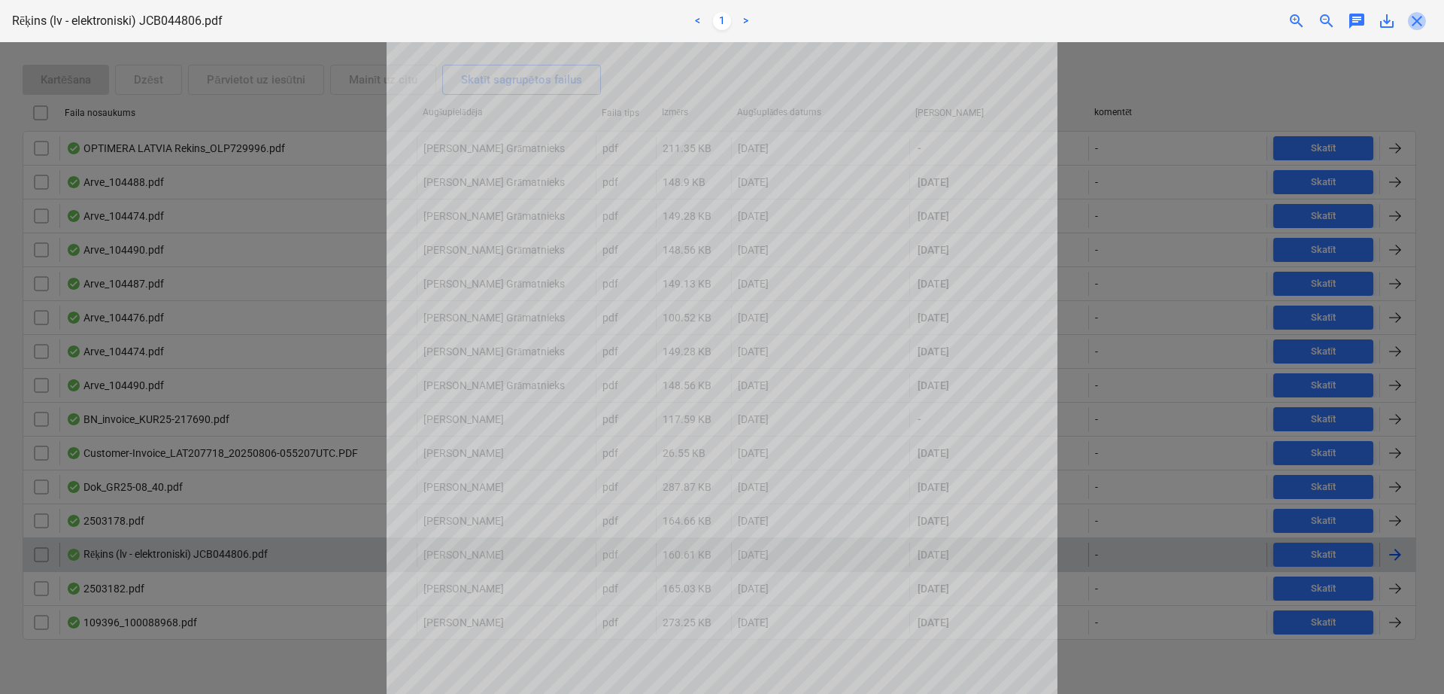
click at [1155, 20] on span "close" at bounding box center [1417, 21] width 18 height 18
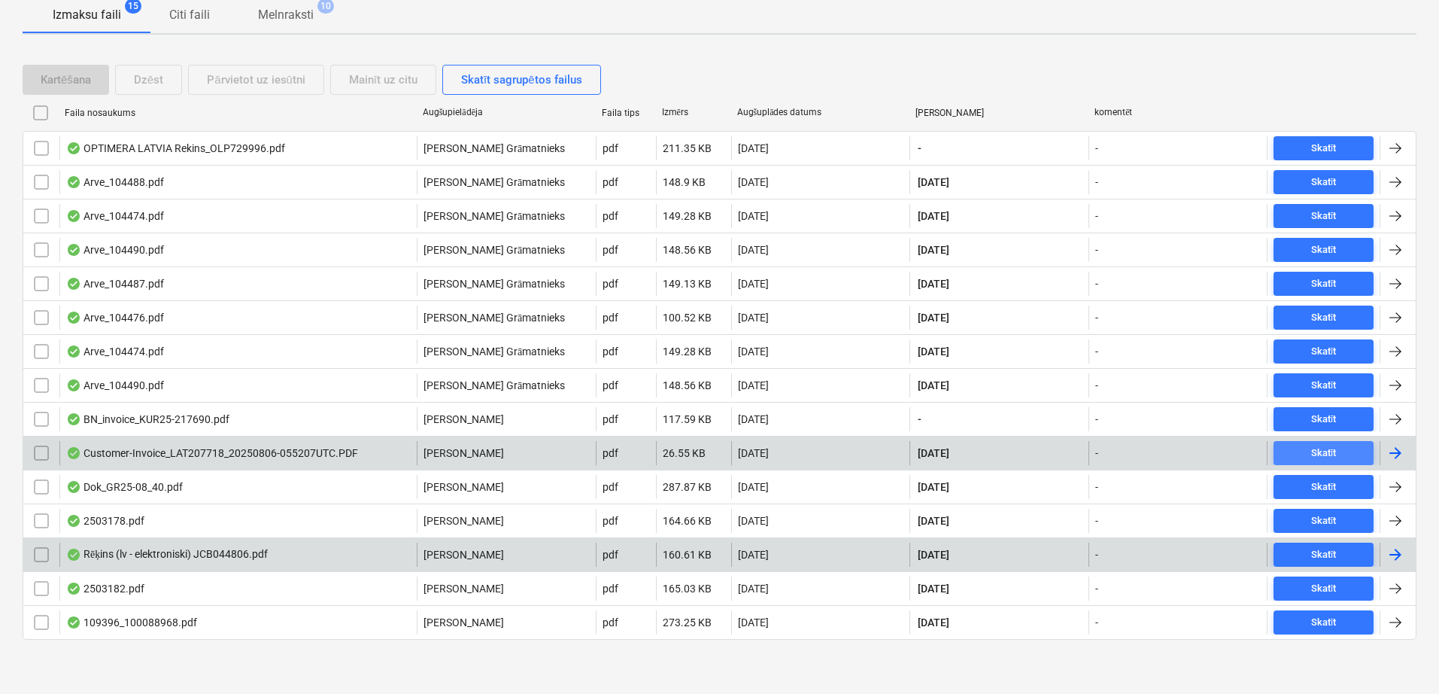
click at [1155, 452] on div "Skatīt" at bounding box center [1324, 453] width 26 height 17
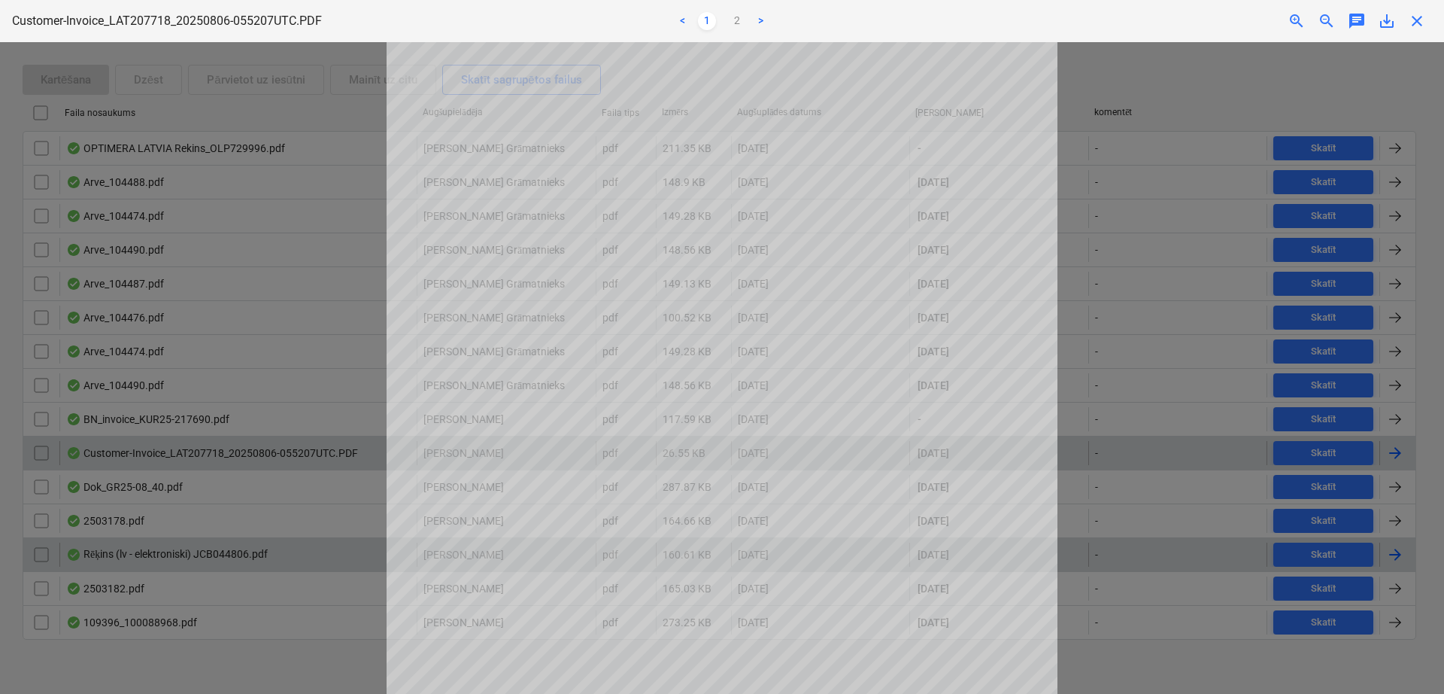
click at [1155, 23] on span "close" at bounding box center [1417, 21] width 18 height 18
